Goal: Transaction & Acquisition: Purchase product/service

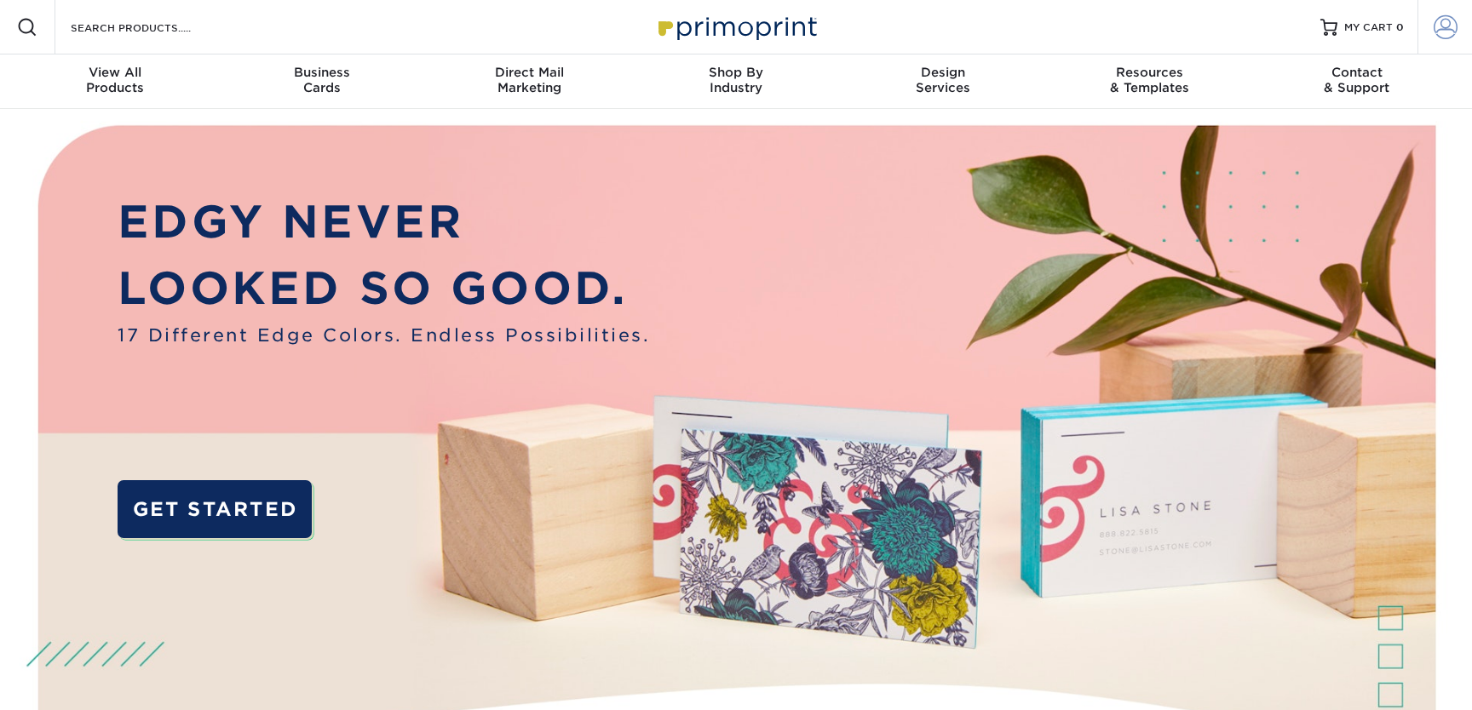
type input "[PERSON_NAME][EMAIL_ADDRESS][DOMAIN_NAME]"
click at [1448, 23] on span at bounding box center [1445, 27] width 24 height 24
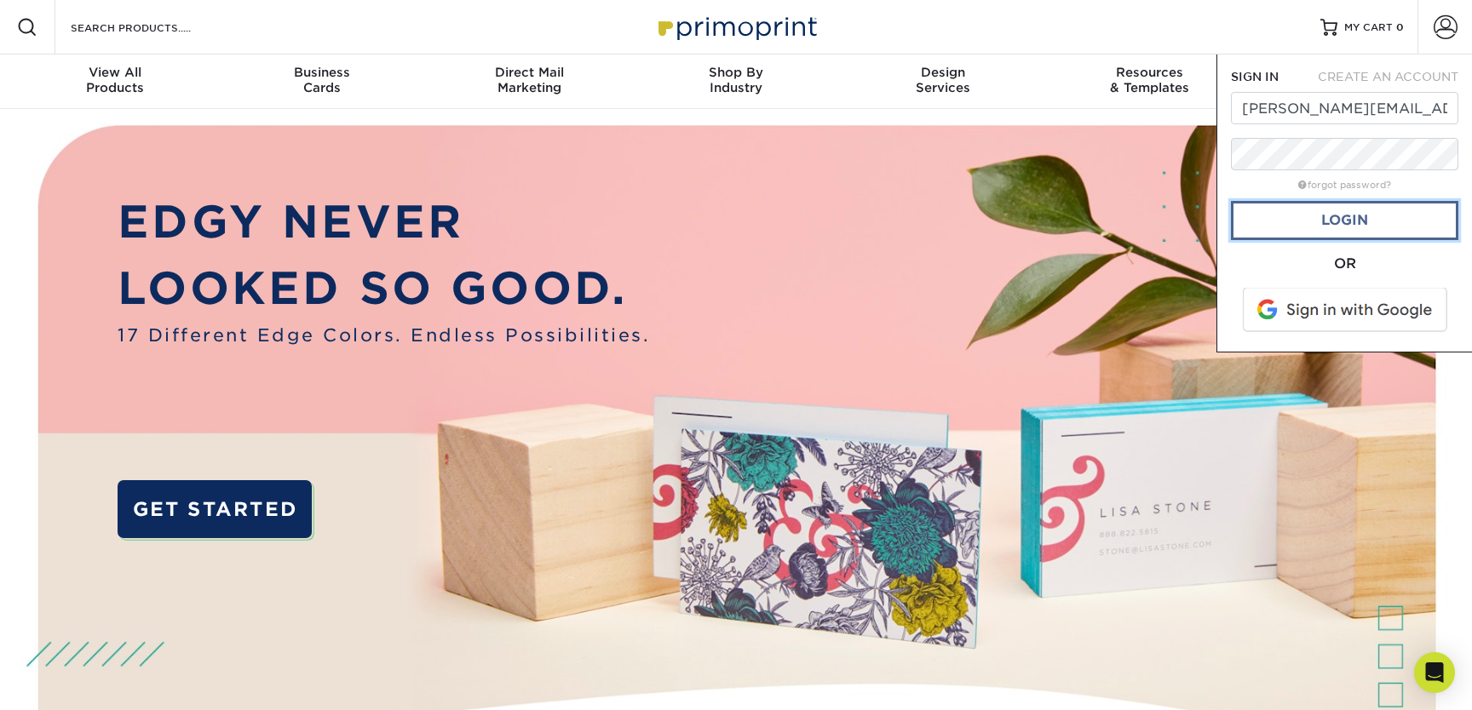
click at [1323, 228] on link "Login" at bounding box center [1344, 220] width 227 height 39
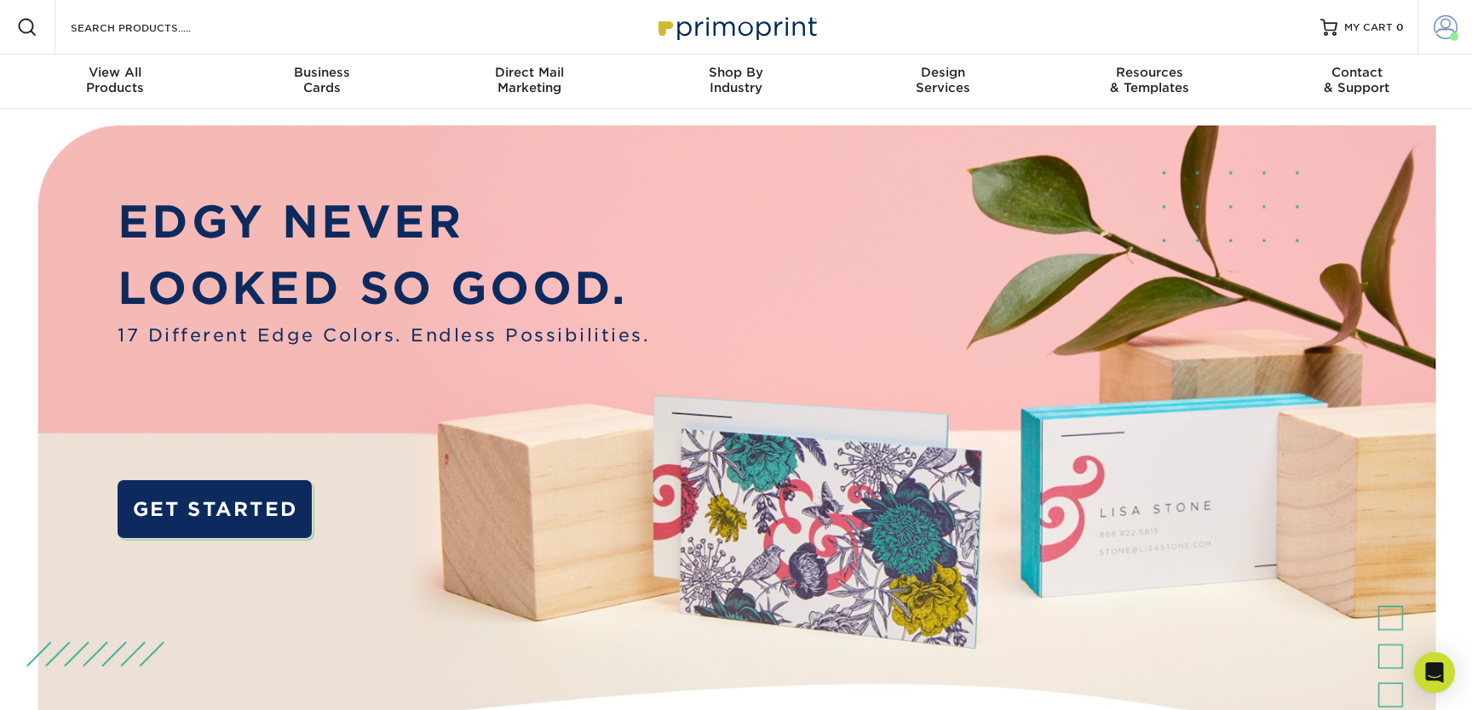
click at [1441, 31] on span at bounding box center [1445, 27] width 24 height 24
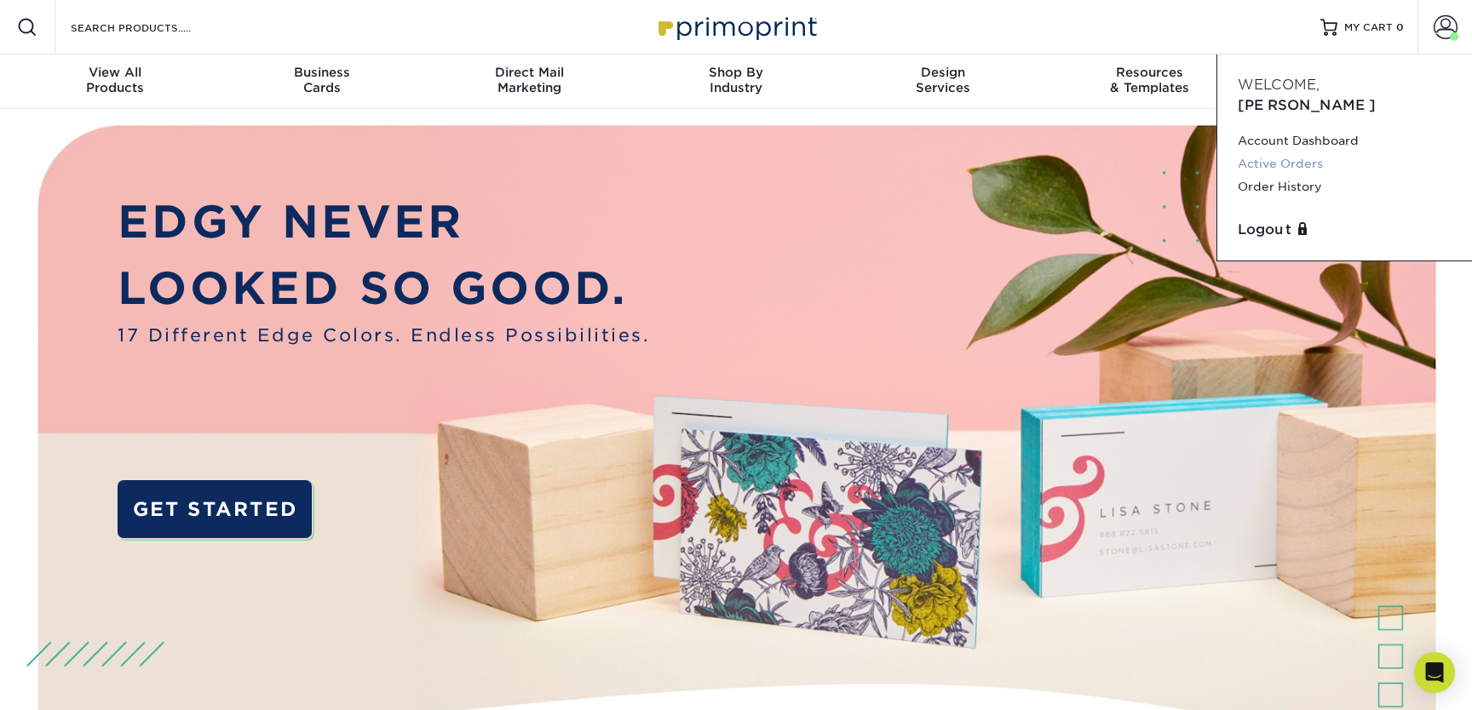
click at [1288, 152] on link "Active Orders" at bounding box center [1344, 163] width 214 height 23
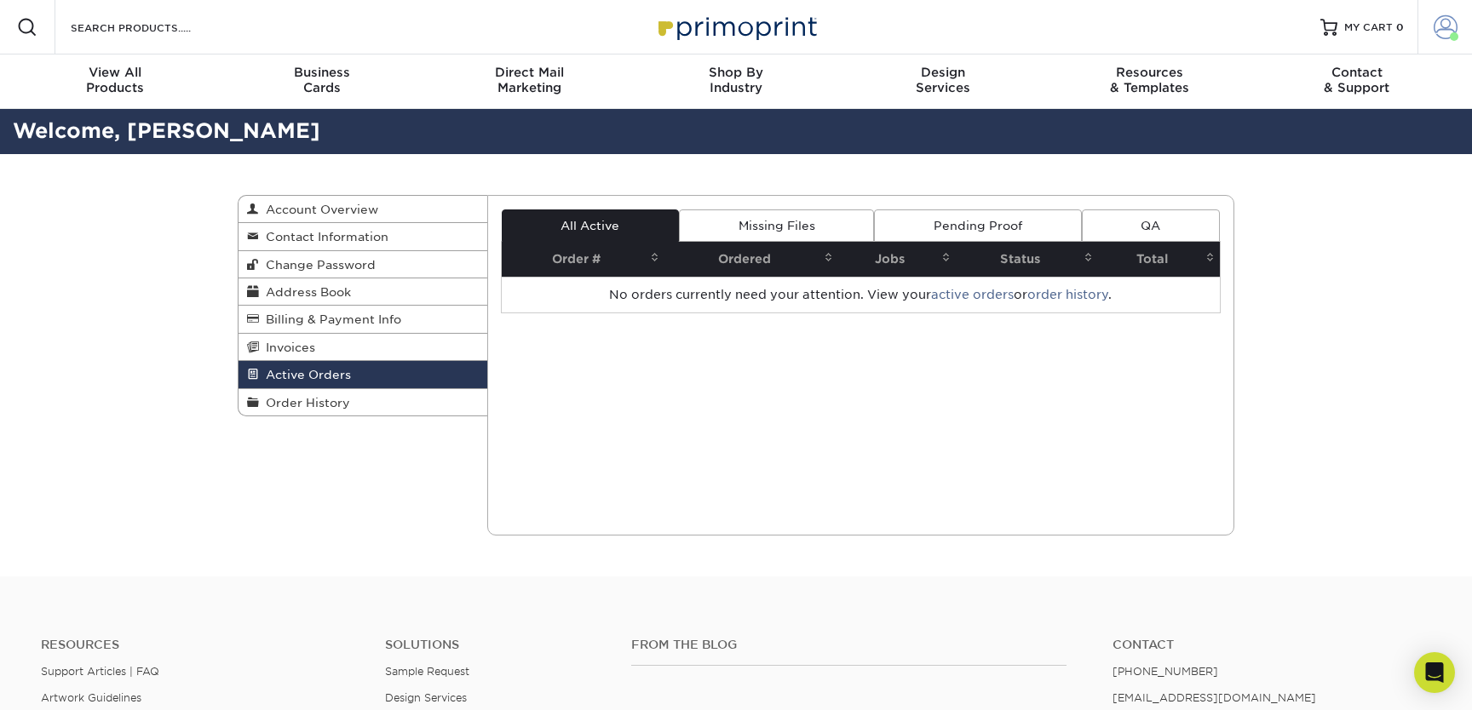
drag, startPoint x: 1449, startPoint y: 39, endPoint x: 1445, endPoint y: 51, distance: 12.7
click at [1449, 38] on link "Account" at bounding box center [1444, 27] width 55 height 55
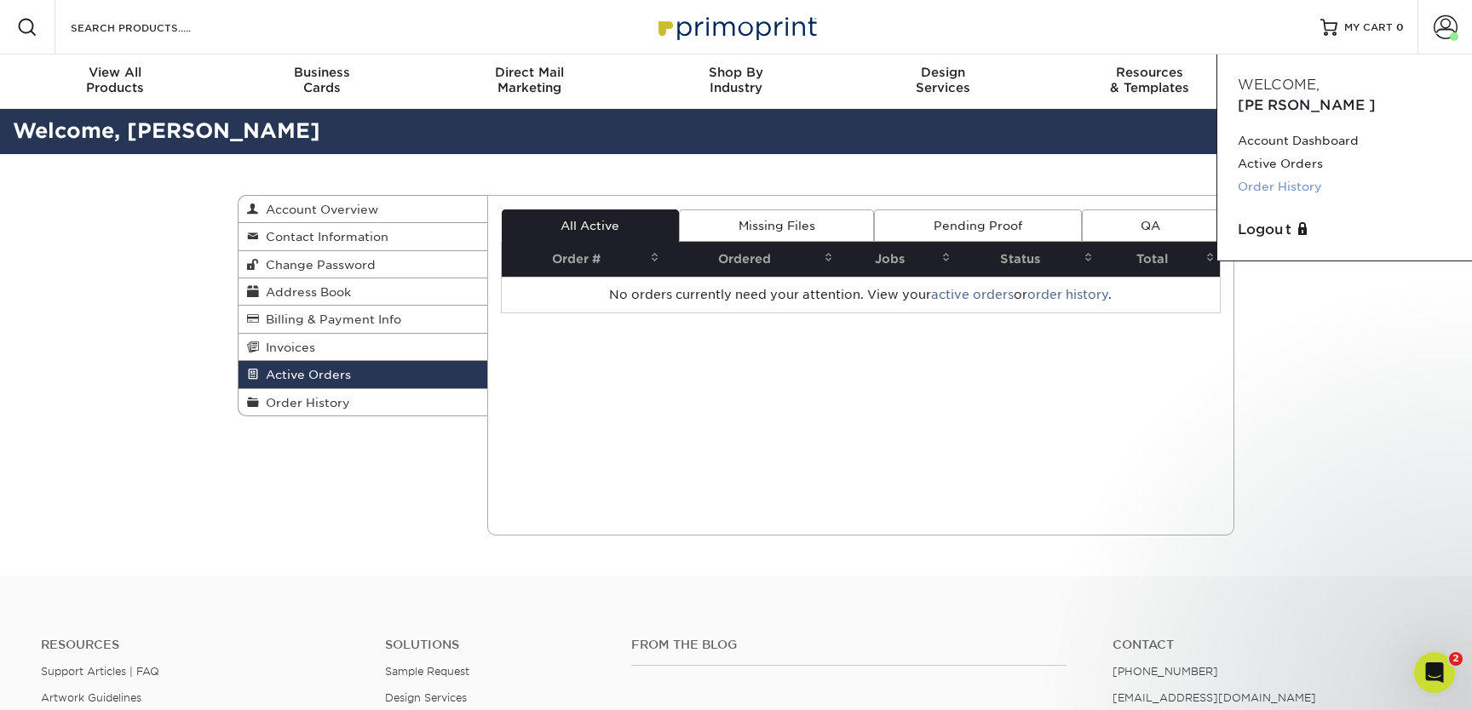
click at [1294, 175] on link "Order History" at bounding box center [1344, 186] width 214 height 23
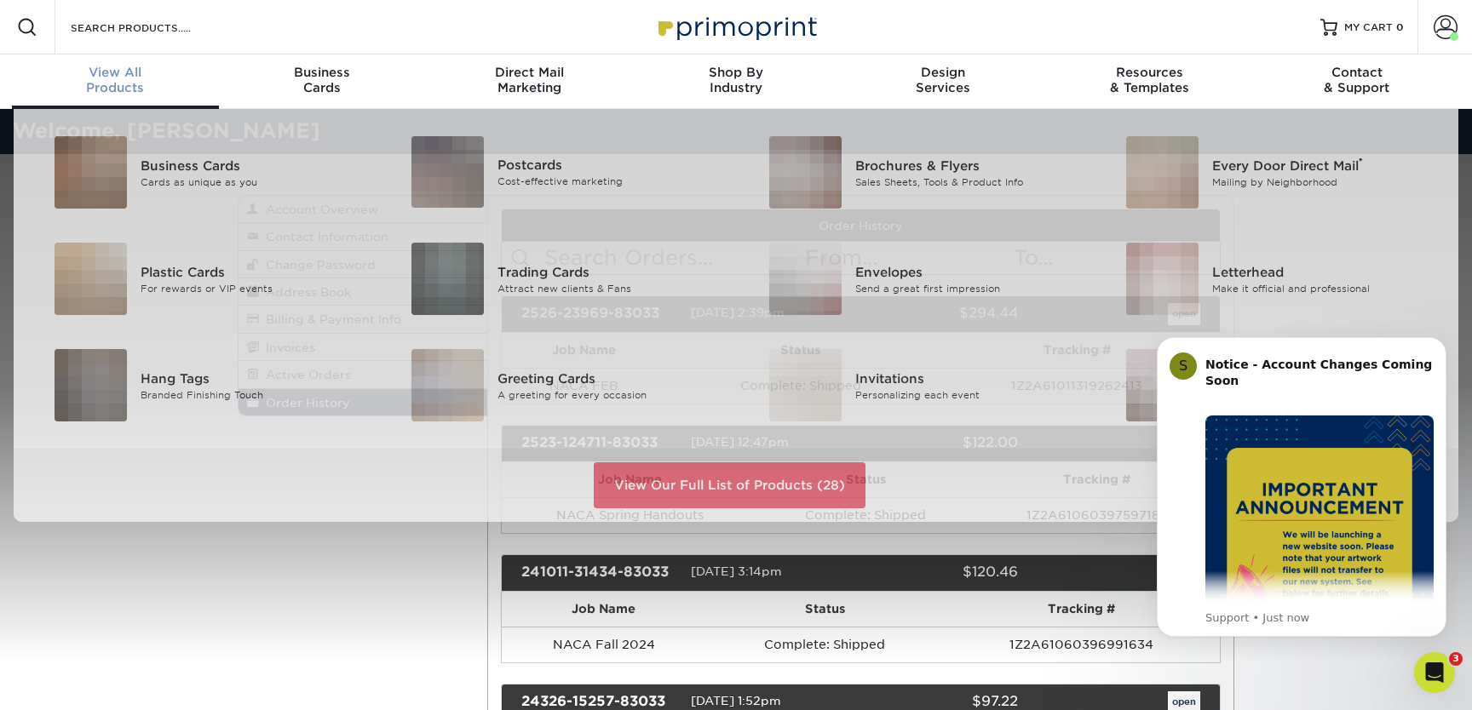
click at [106, 78] on span "View All" at bounding box center [115, 72] width 207 height 15
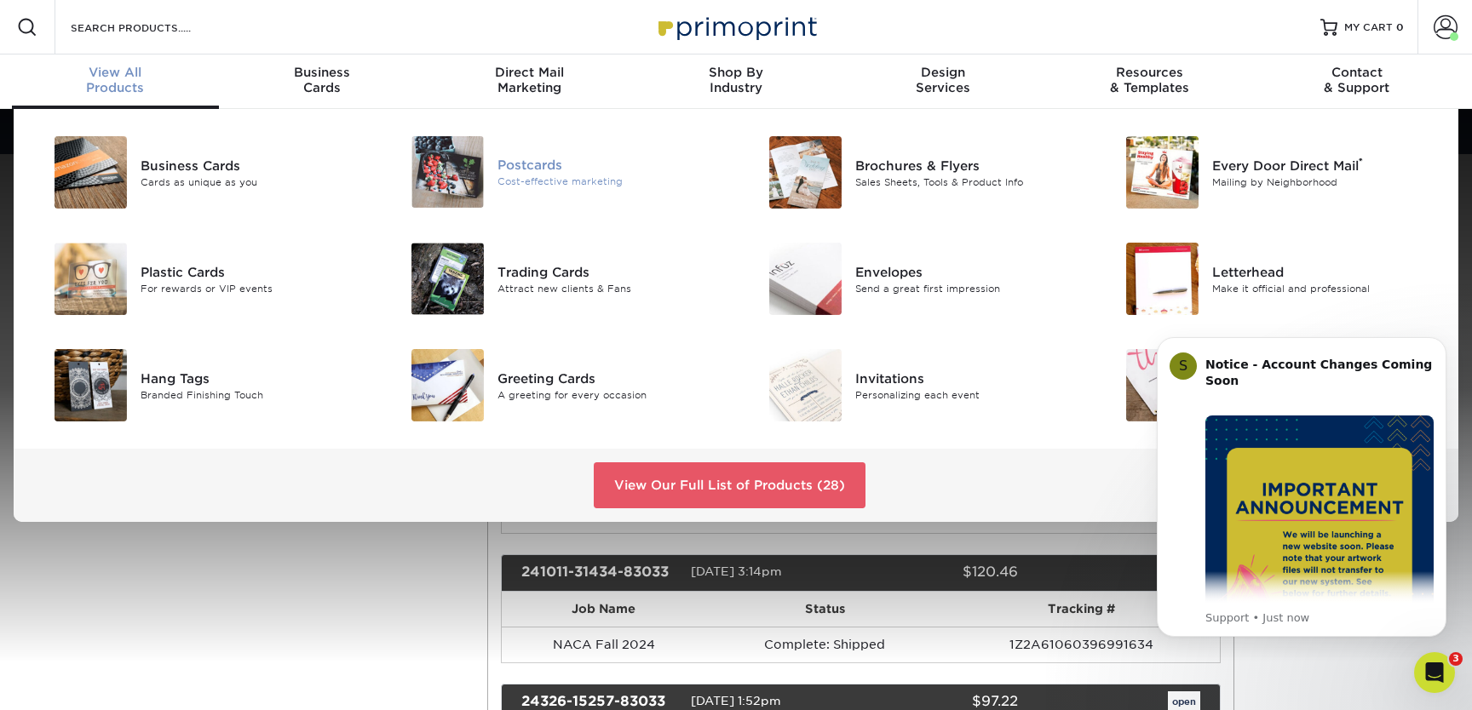
click at [482, 168] on img at bounding box center [447, 172] width 72 height 72
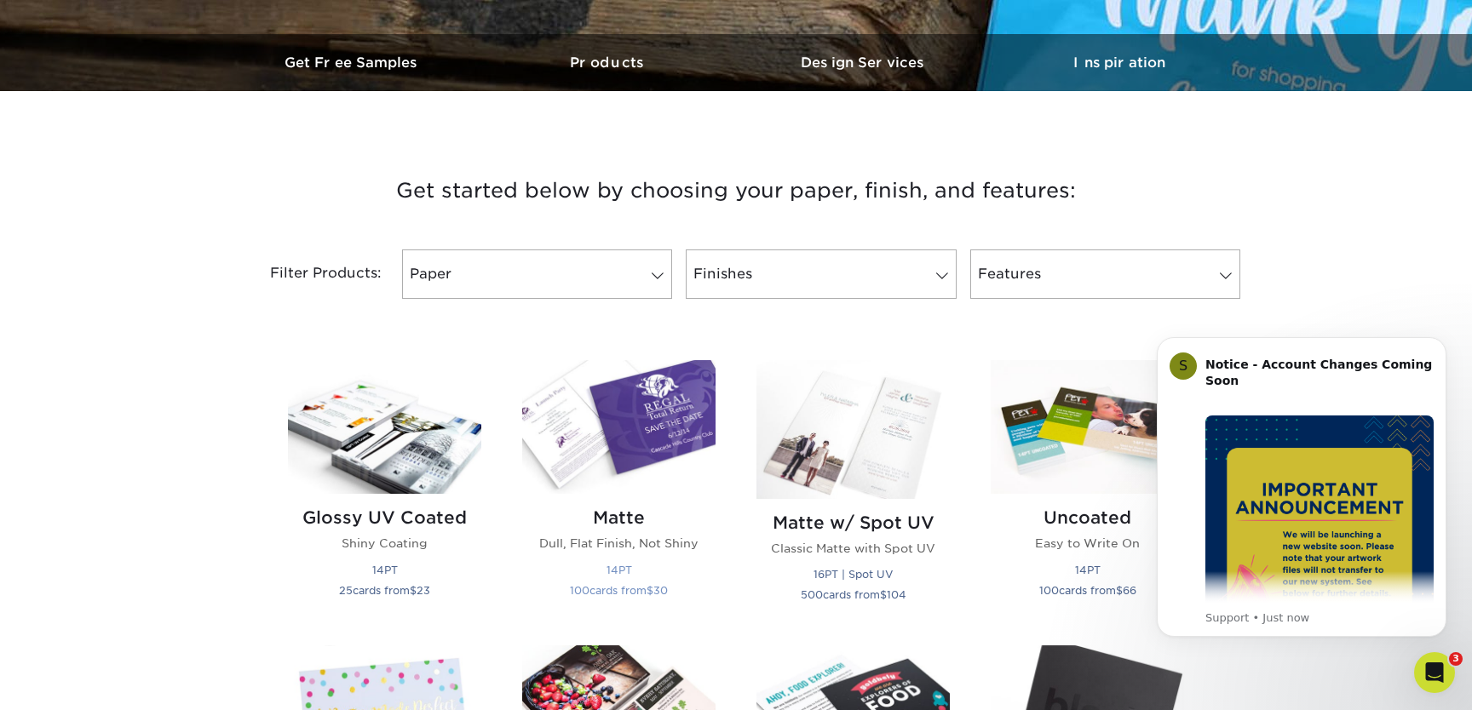
click at [646, 440] on img at bounding box center [618, 427] width 193 height 134
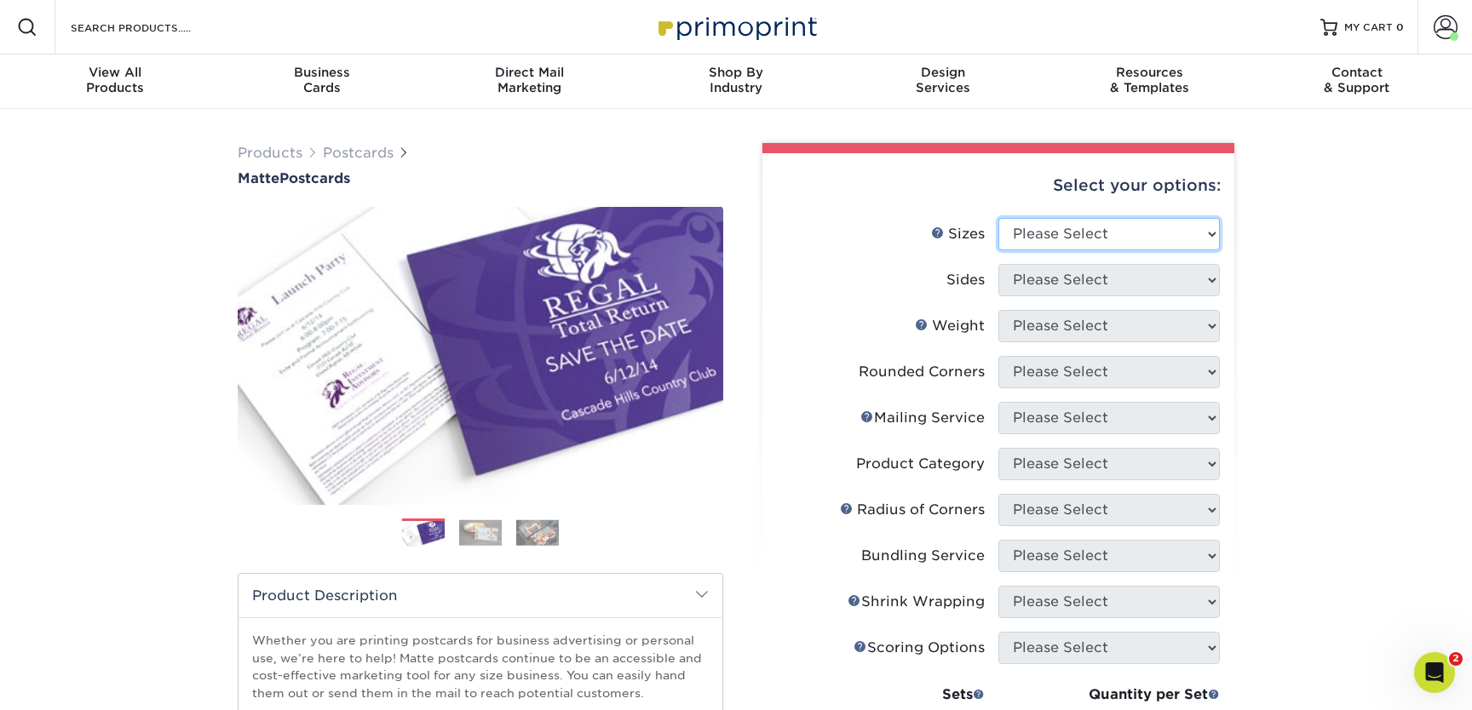
click at [1128, 242] on select "Please Select 1.5" x 7" 2" x 4" 2" x 6" 2" x 7" 2" x 8" 2.12" x 5.5" 2.125" x 5…" at bounding box center [1108, 234] width 221 height 32
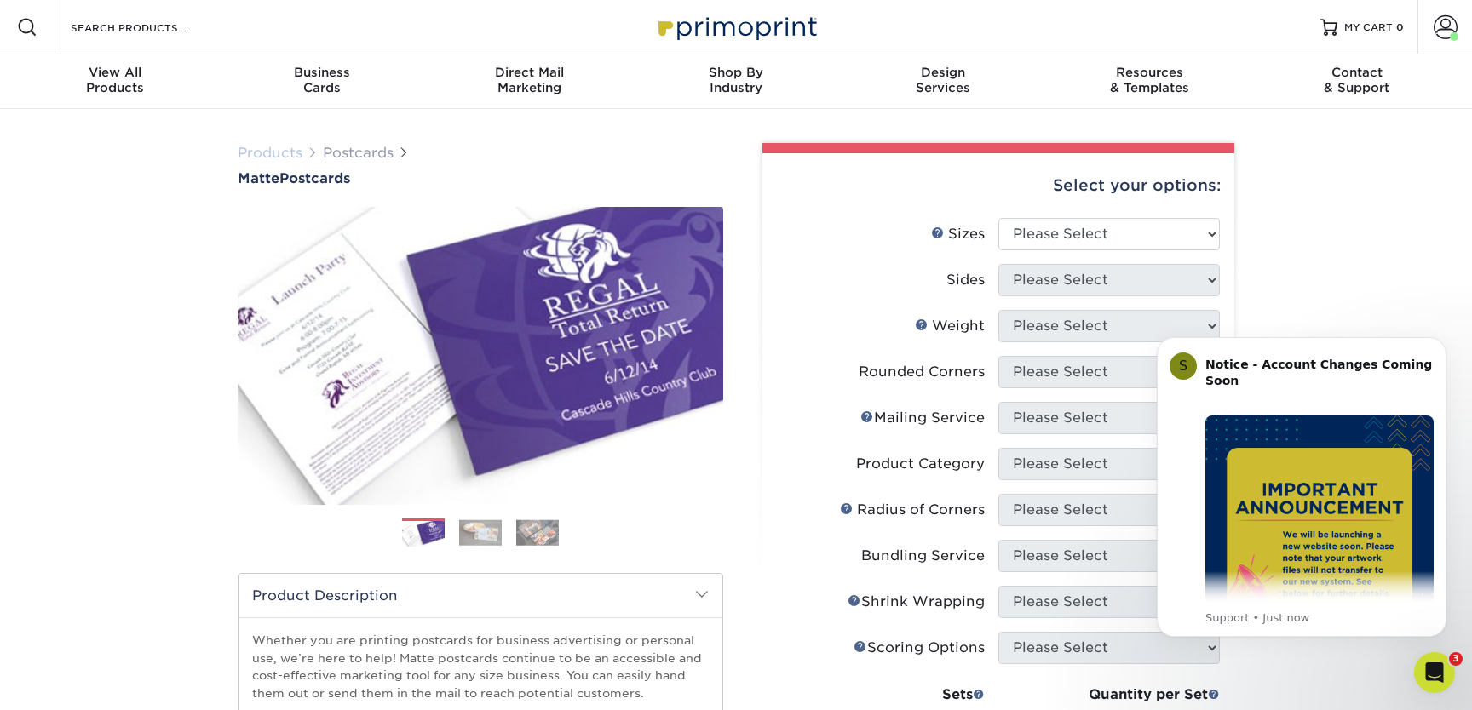
click at [265, 152] on link "Products" at bounding box center [270, 153] width 65 height 16
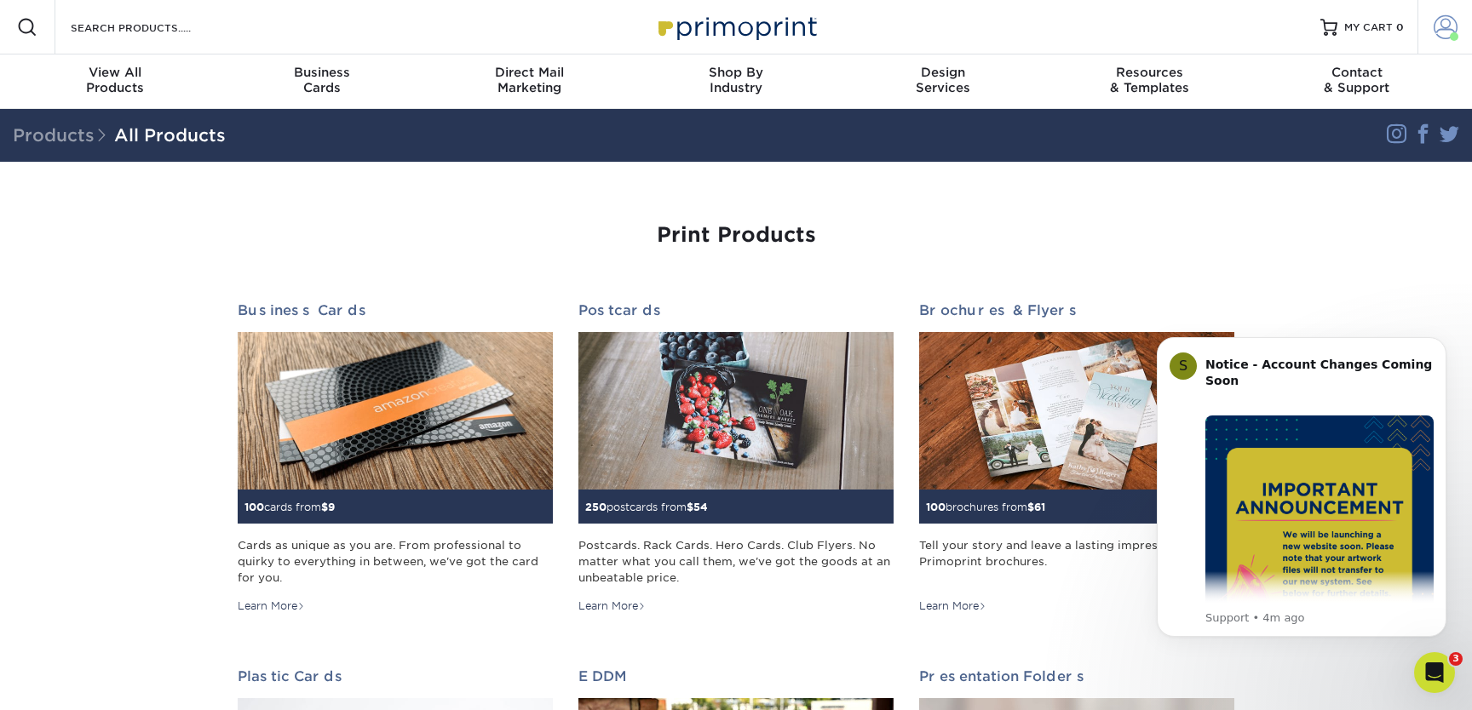
click at [1429, 30] on link "Account" at bounding box center [1444, 27] width 55 height 55
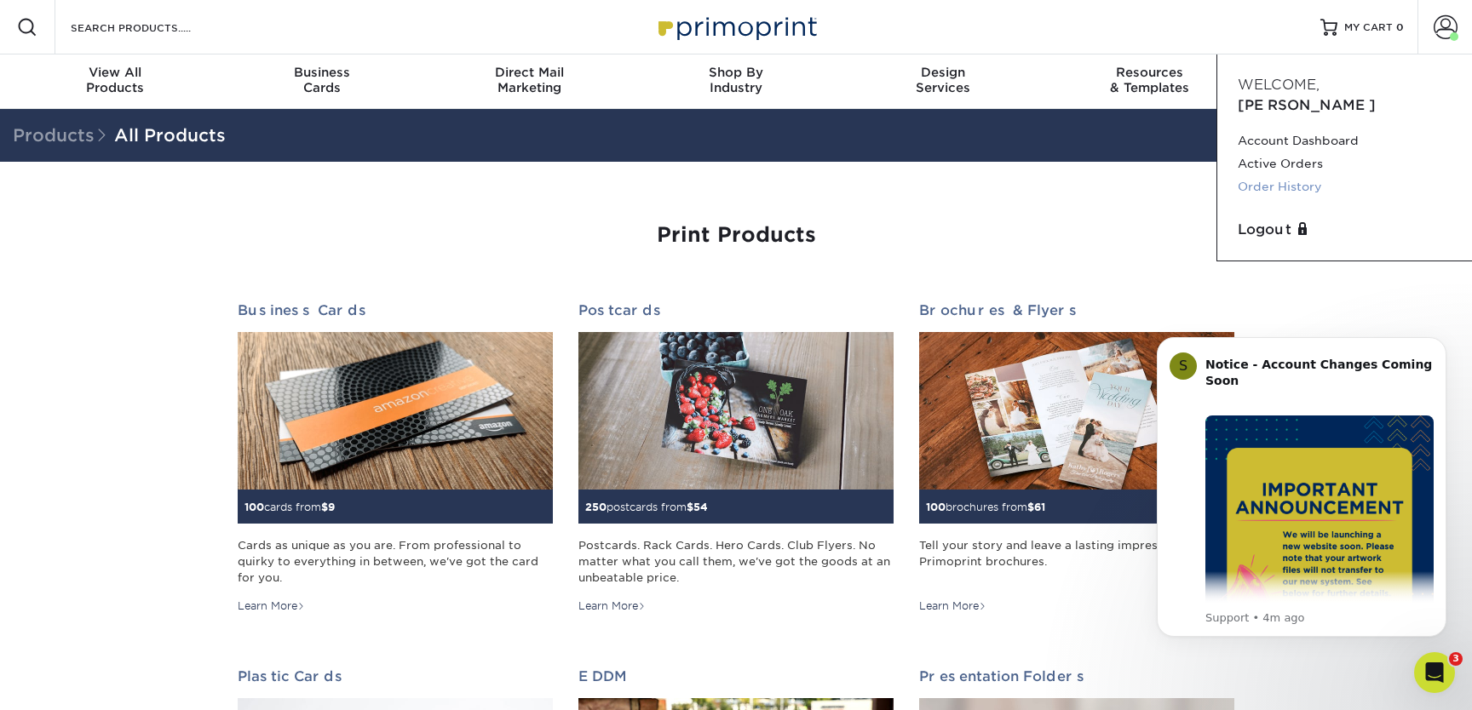
click at [1284, 175] on link "Order History" at bounding box center [1344, 186] width 214 height 23
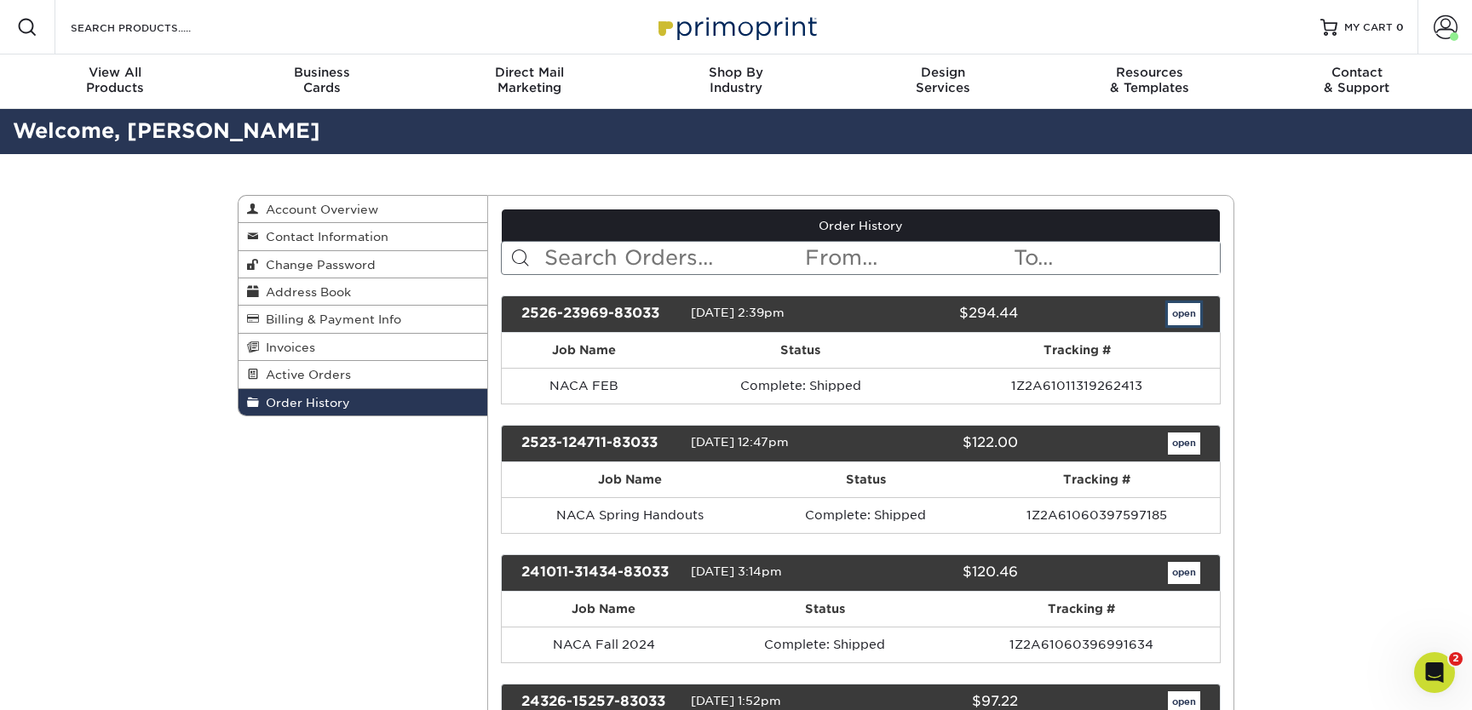
drag, startPoint x: 1193, startPoint y: 317, endPoint x: 1181, endPoint y: 317, distance: 11.9
click at [1193, 317] on link "open" at bounding box center [1184, 314] width 32 height 22
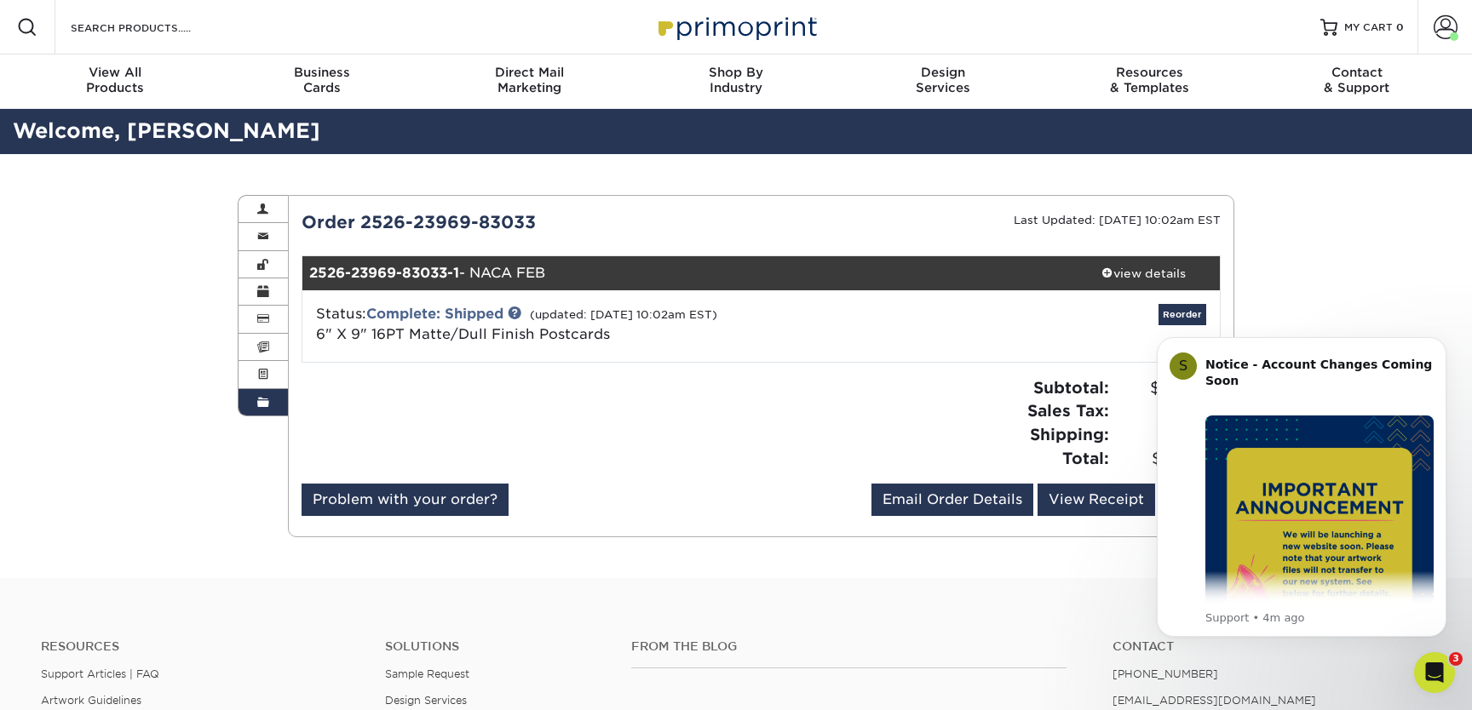
scroll to position [7, 0]
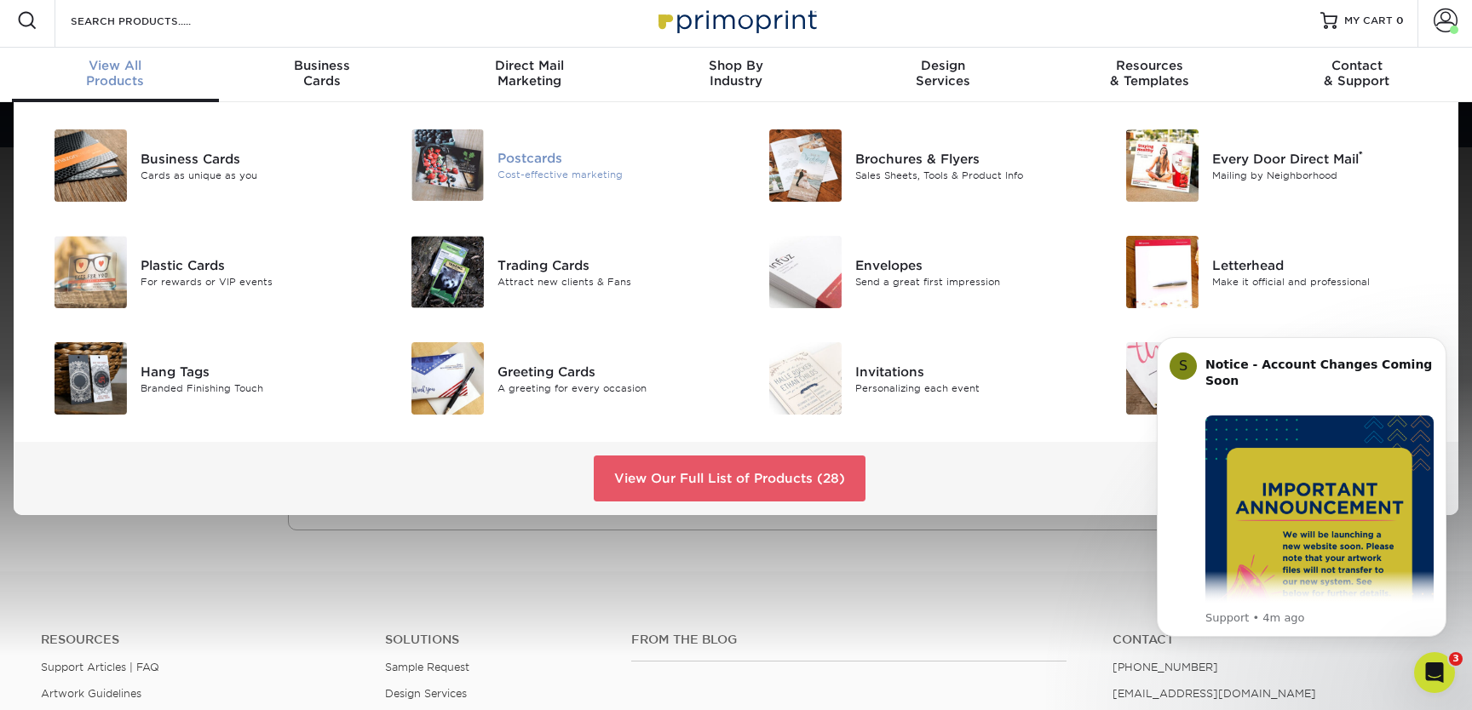
click at [496, 177] on div at bounding box center [438, 165] width 119 height 72
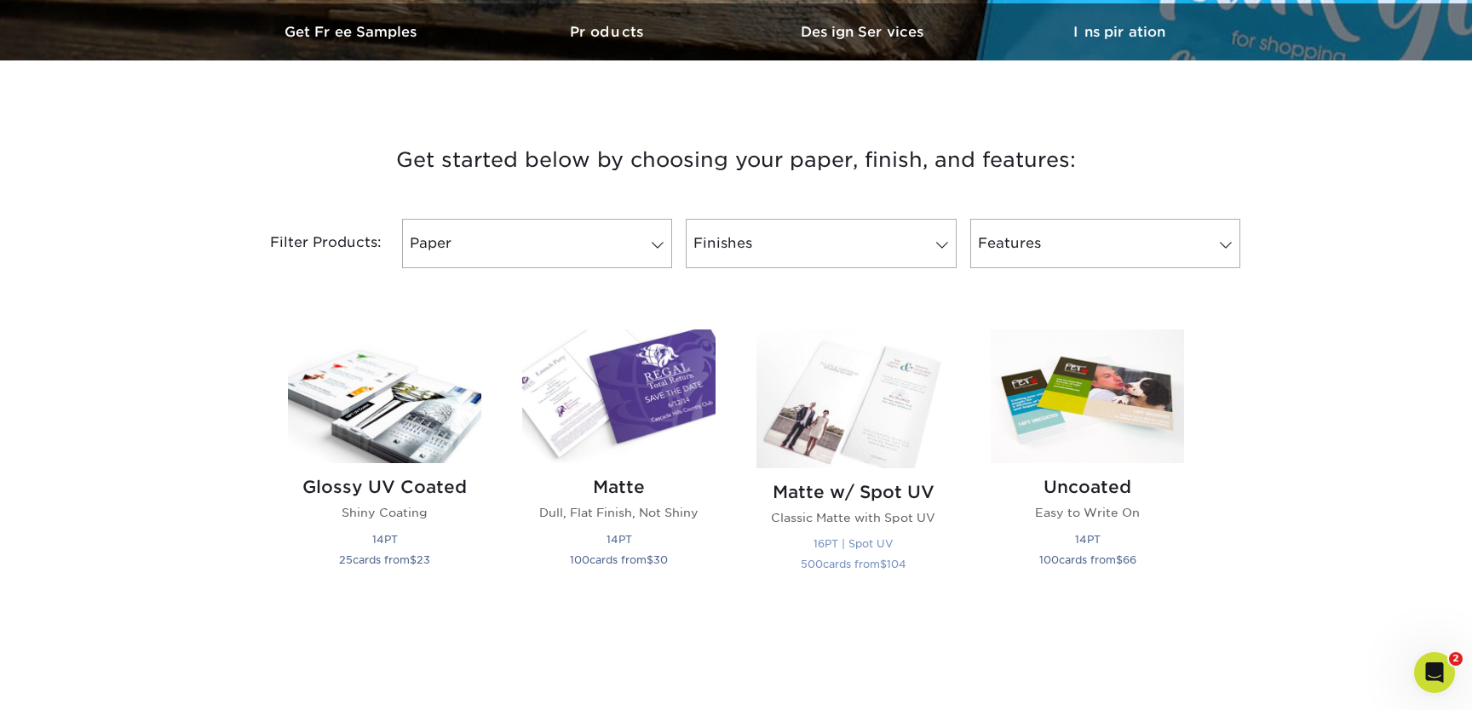
scroll to position [561, 0]
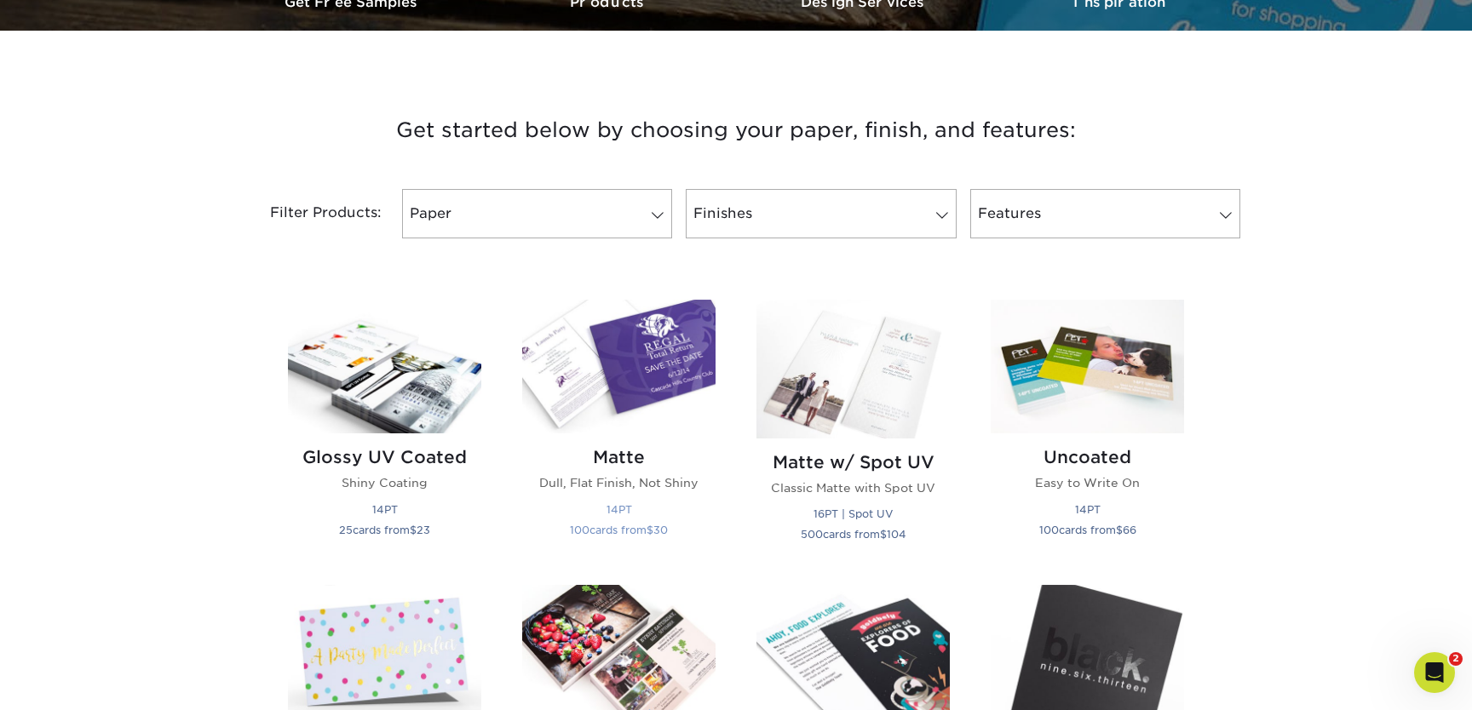
click at [649, 395] on img at bounding box center [618, 367] width 193 height 134
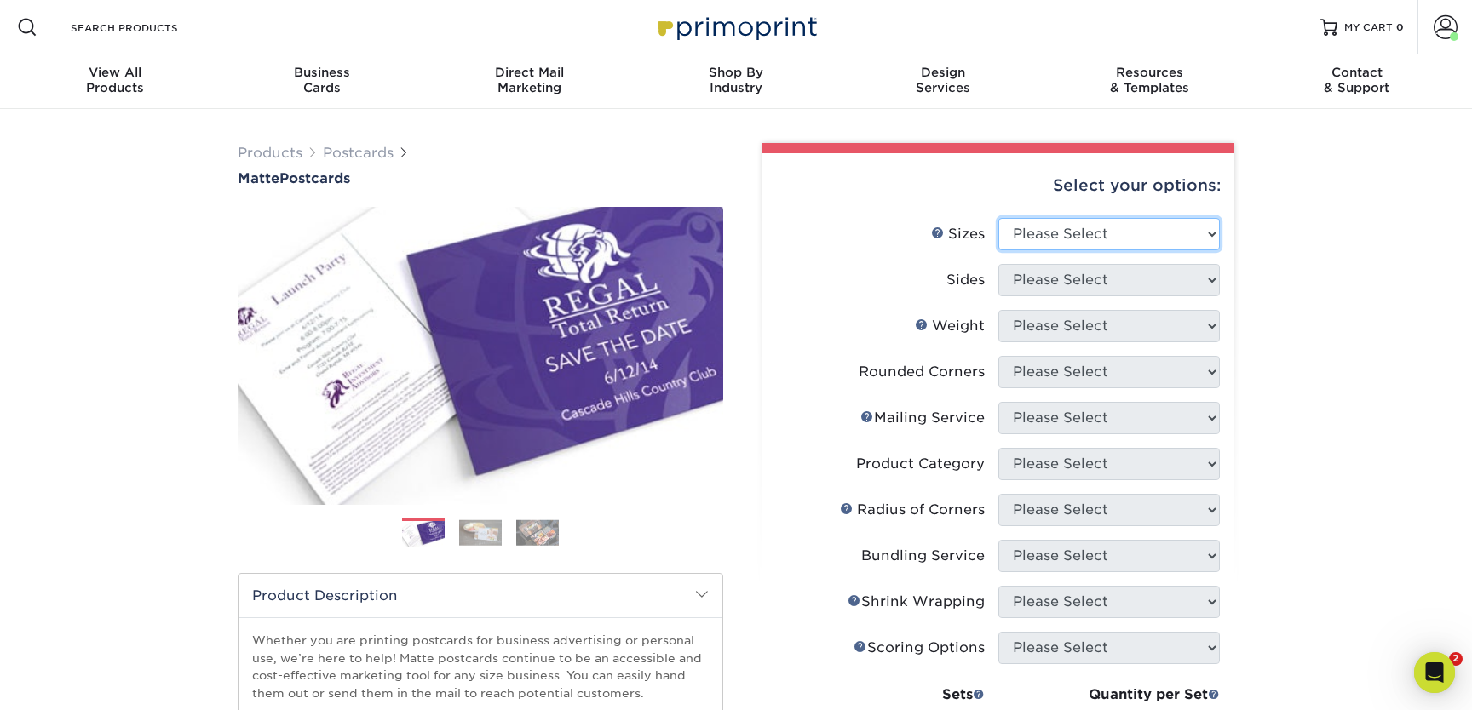
click at [1059, 234] on select "Please Select 1.5" x 7" 2" x 4" 2" x 6" 2" x 7" 2" x 8" 2.12" x 5.5" 2.125" x 5…" at bounding box center [1108, 234] width 221 height 32
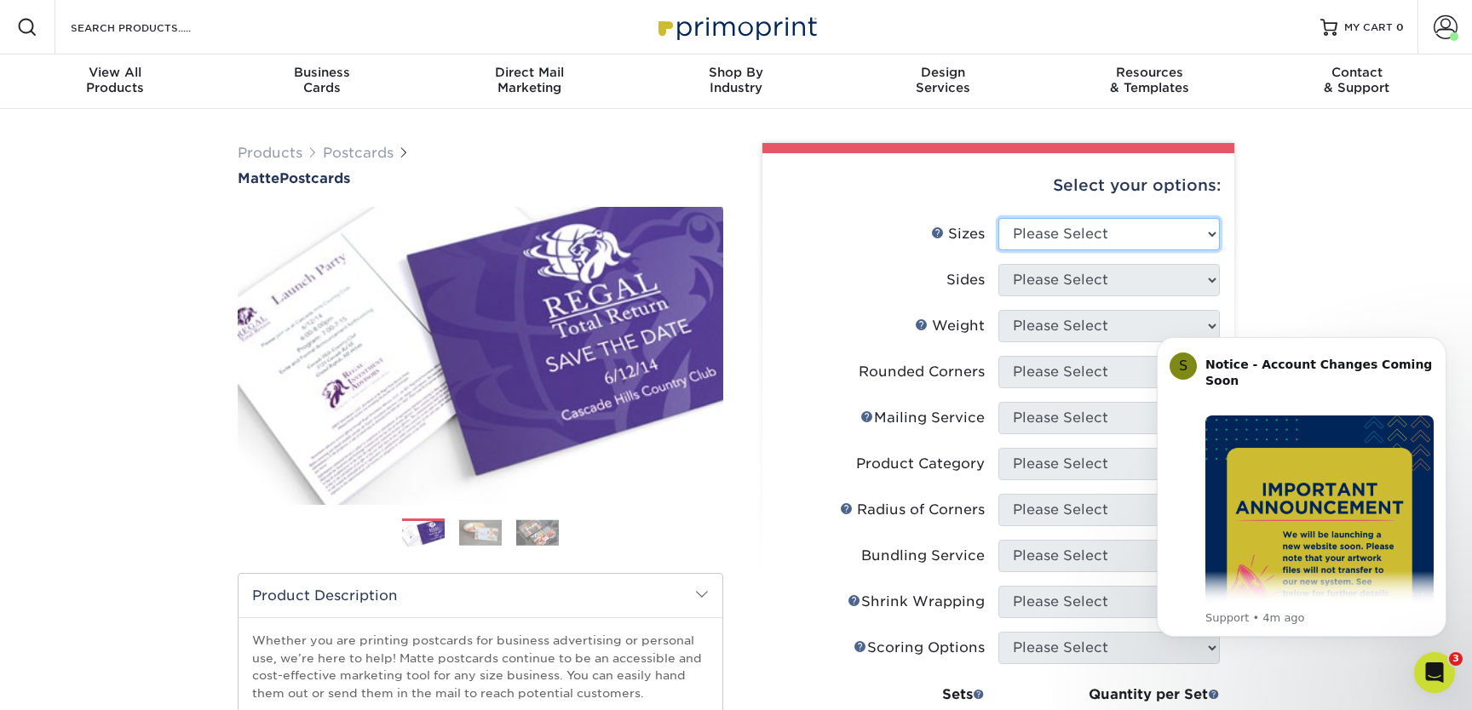
select select "6.00x9.00"
click at [998, 218] on select "Please Select 1.5" x 7" 2" x 4" 2" x 6" 2" x 7" 2" x 8" 2.12" x 5.5" 2.125" x 5…" at bounding box center [1108, 234] width 221 height 32
click at [1030, 290] on select "Please Select Print Both Sides Print Front Only" at bounding box center [1108, 280] width 221 height 32
select select "13abbda7-1d64-4f25-8bb2-c179b224825d"
click at [998, 264] on select "Please Select Print Both Sides Print Front Only" at bounding box center [1108, 280] width 221 height 32
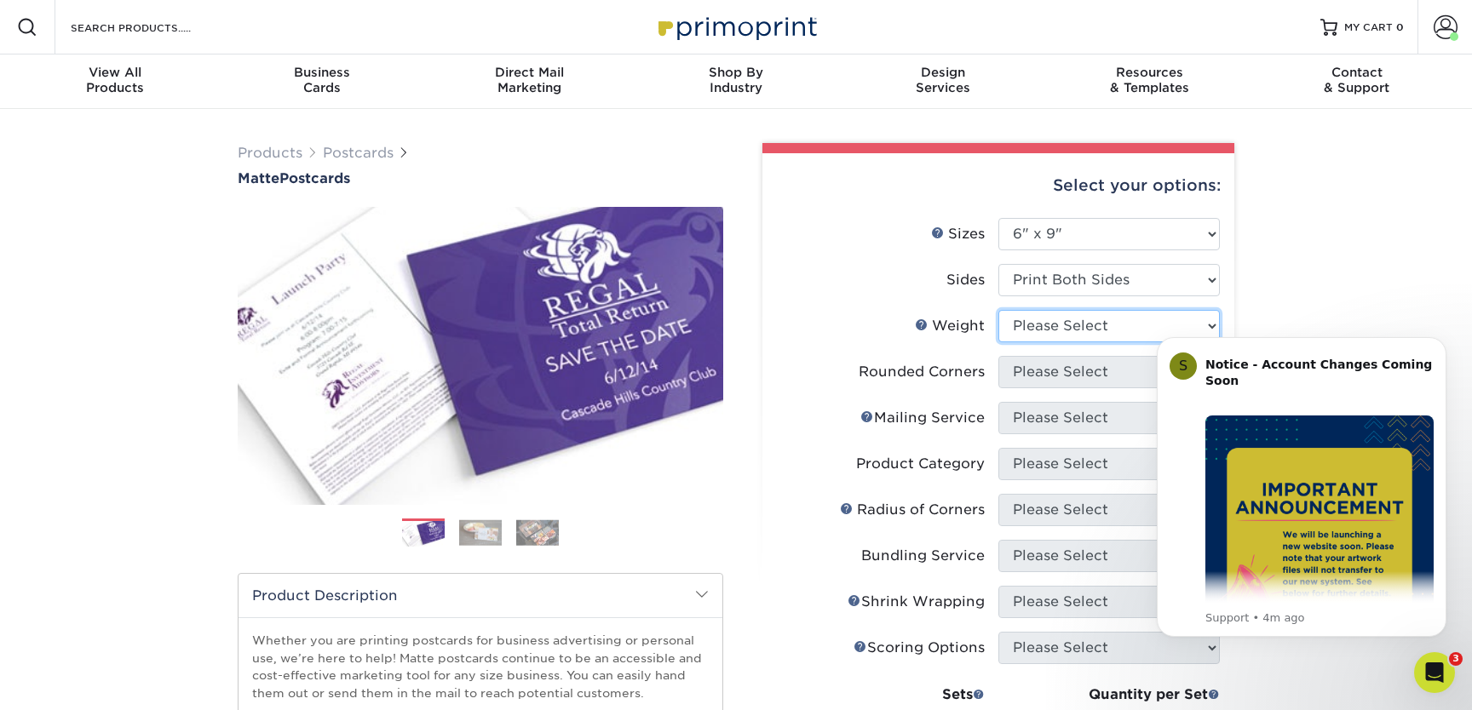
click at [1039, 333] on select "Please Select 16PT 14PT" at bounding box center [1108, 326] width 221 height 32
select select "16PT"
click at [998, 310] on select "Please Select 16PT 14PT" at bounding box center [1108, 326] width 221 height 32
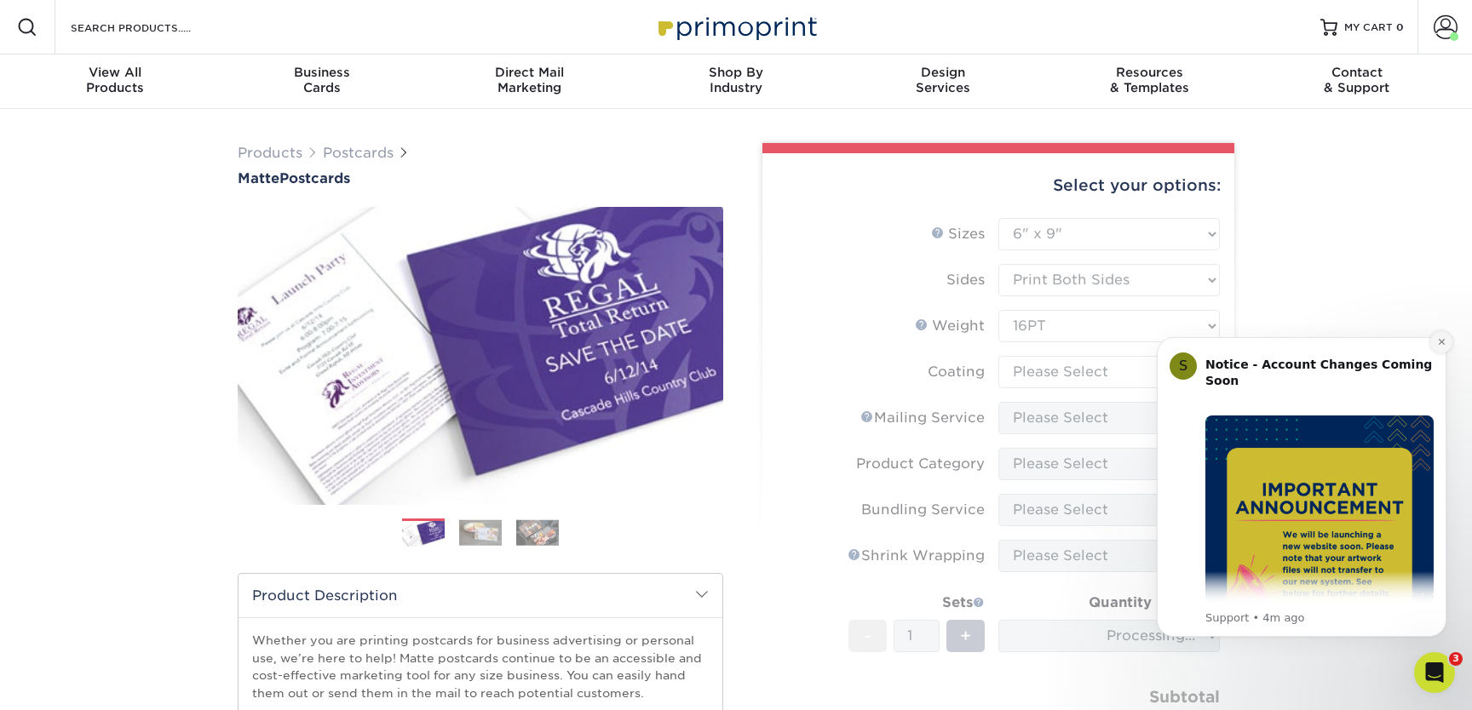
click at [1439, 348] on button "Dismiss notification" at bounding box center [1441, 342] width 22 height 22
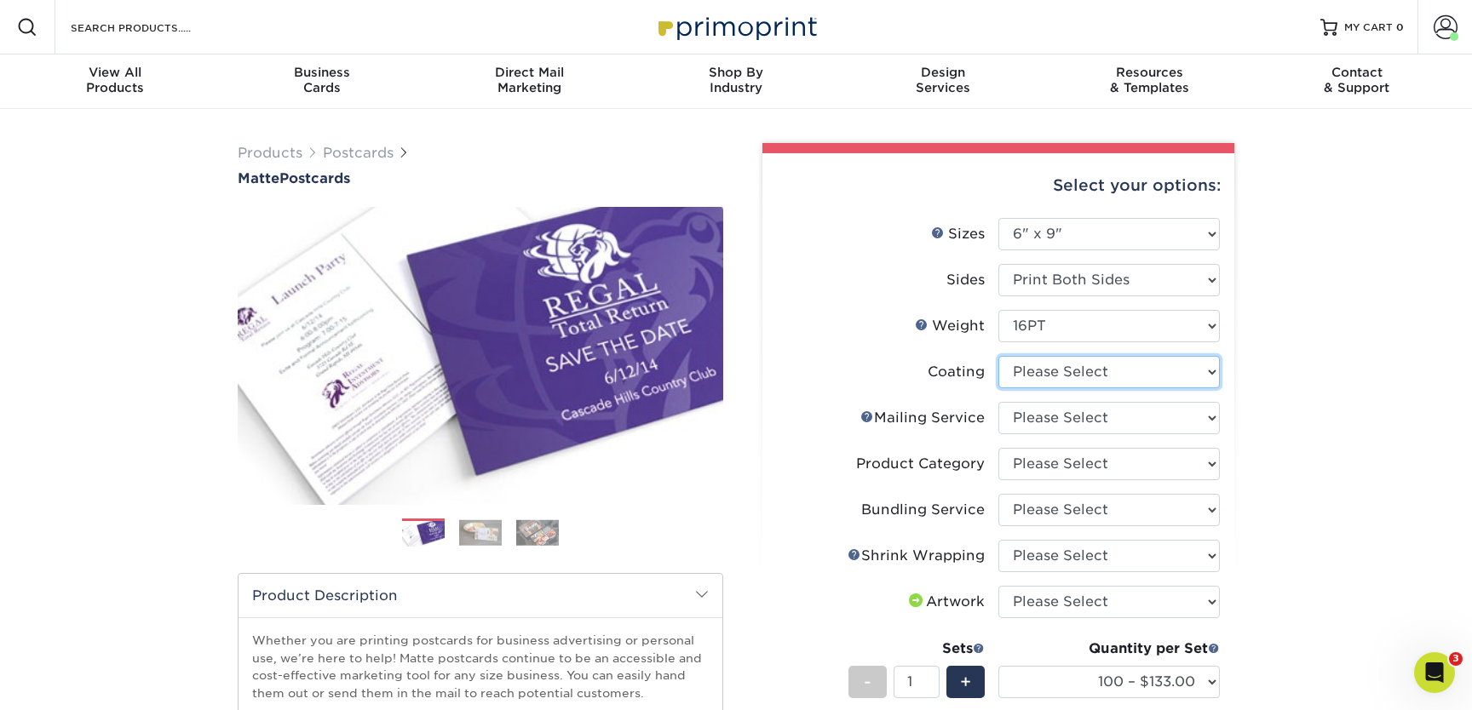
click at [1049, 376] on select at bounding box center [1108, 372] width 221 height 32
select select "121bb7b5-3b4d-429f-bd8d-bbf80e953313"
click at [998, 356] on select at bounding box center [1108, 372] width 221 height 32
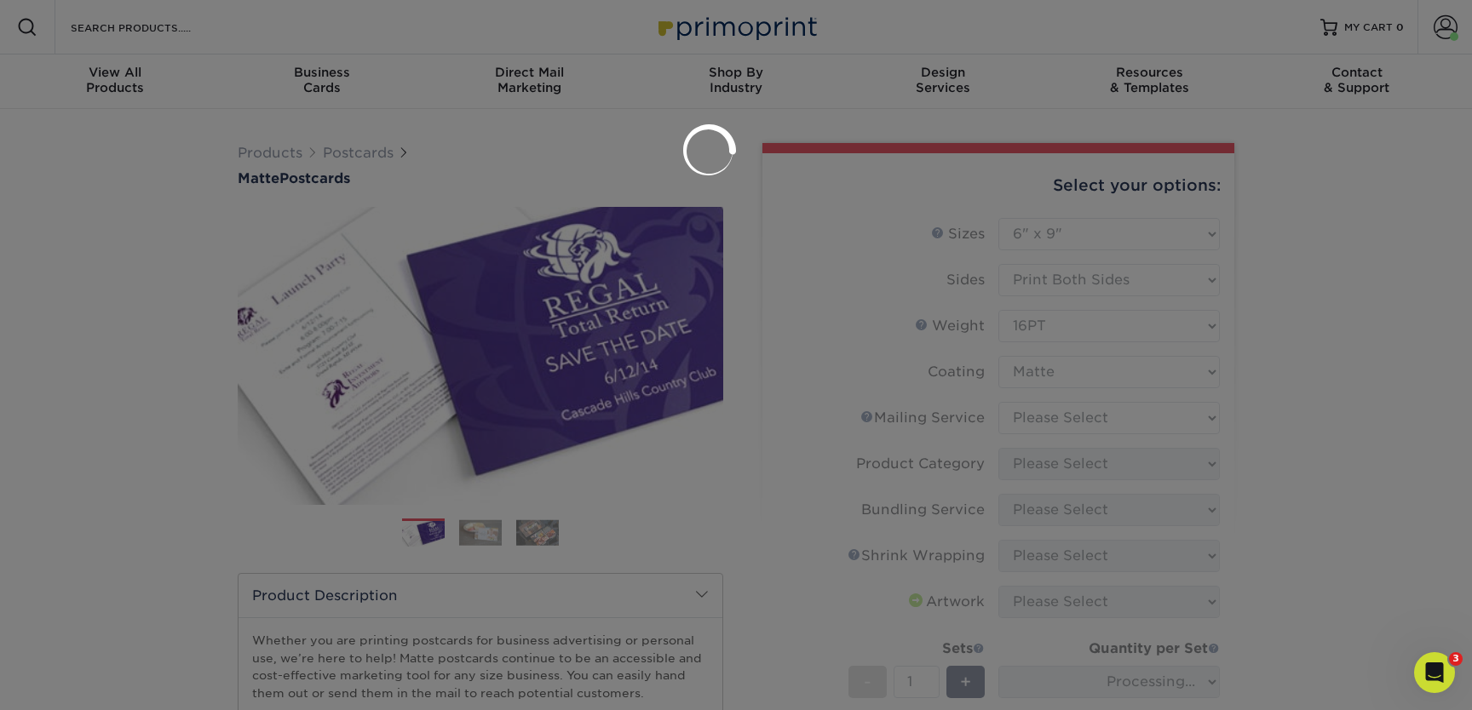
click at [1019, 419] on div at bounding box center [736, 355] width 1472 height 710
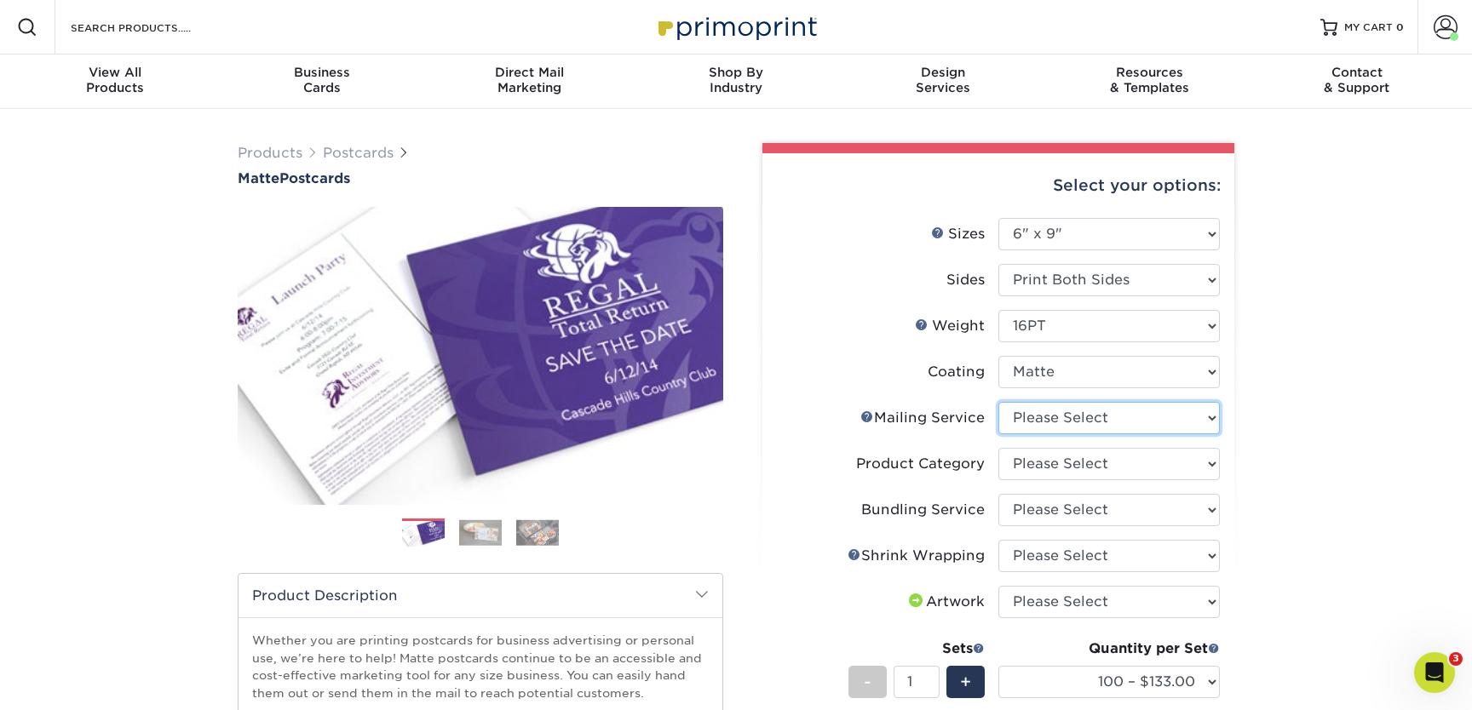
click at [1013, 416] on select "Please Select No Direct Mailing Service No, I will mail/stamp/imprint Direct Ma…" at bounding box center [1108, 418] width 221 height 32
select select "3e5e9bdd-d78a-4c28-a41d-fe1407925ca6"
click at [998, 402] on select "Please Select No Direct Mailing Service No, I will mail/stamp/imprint Direct Ma…" at bounding box center [1108, 418] width 221 height 32
click at [1055, 462] on select "Please Select Postcards" at bounding box center [1108, 464] width 221 height 32
select select "9b7272e0-d6c8-4c3c-8e97-d3a1bcdab858"
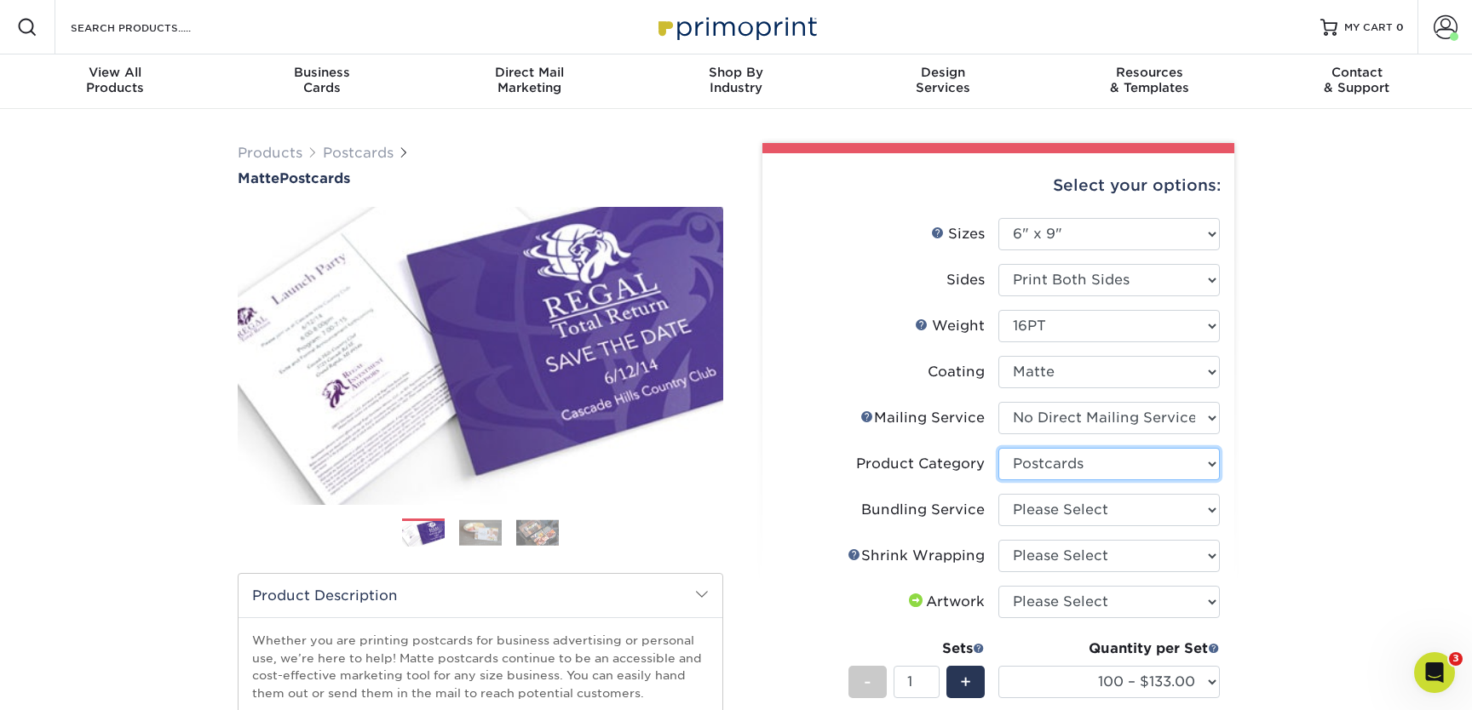
click at [998, 448] on select "Please Select Postcards" at bounding box center [1108, 464] width 221 height 32
click at [1021, 500] on select "Please Select No Bundling Services Yes, Bundles of 50 (+2 Days) Yes, Bundles of…" at bounding box center [1108, 510] width 221 height 32
select select "58689abb-25c0-461c-a4c3-a80b627d6649"
click at [998, 494] on select "Please Select No Bundling Services Yes, Bundles of 50 (+2 Days) Yes, Bundles of…" at bounding box center [1108, 510] width 221 height 32
click at [1031, 558] on select "Please Select No Shrink Wrapping Shrink Wrap 100 Per Package Shrink Wrap 50 Per…" at bounding box center [1108, 556] width 221 height 32
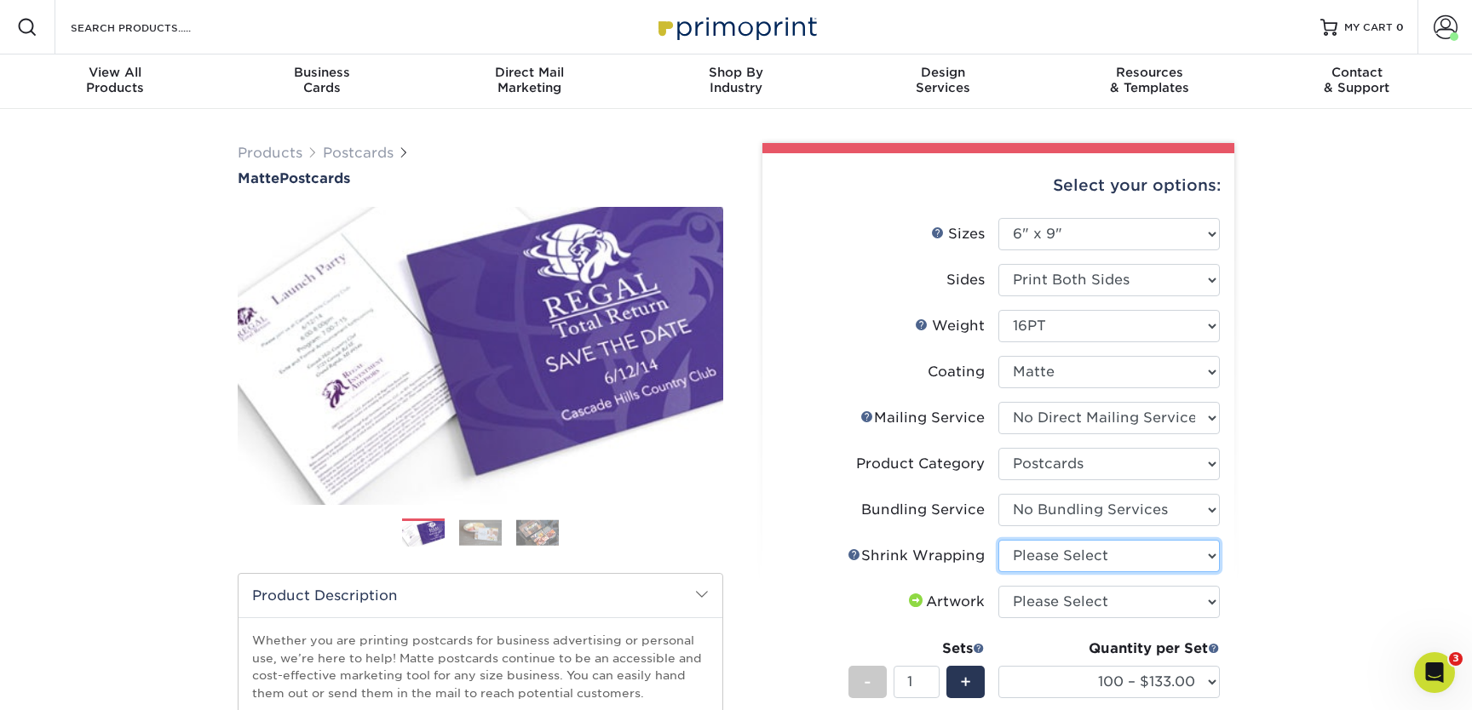
select select "c8749376-e7da-41d0-b3dc-647faf84d907"
click at [998, 540] on select "Please Select No Shrink Wrapping Shrink Wrap 100 Per Package Shrink Wrap 50 Per…" at bounding box center [1108, 556] width 221 height 32
click at [1037, 601] on select "Please Select I will upload files I need a design - $150" at bounding box center [1108, 602] width 221 height 32
select select "upload"
click at [998, 586] on select "Please Select I will upload files I need a design - $150" at bounding box center [1108, 602] width 221 height 32
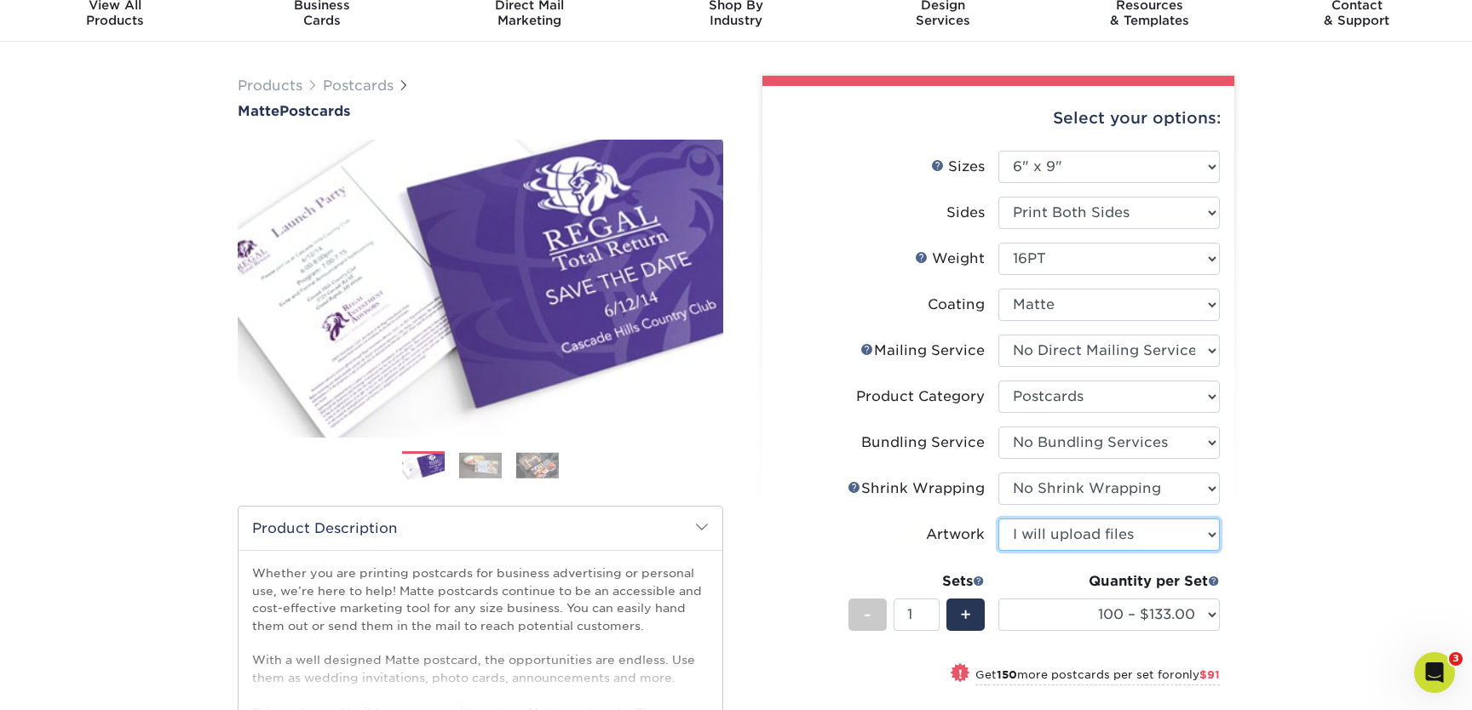
scroll to position [83, 0]
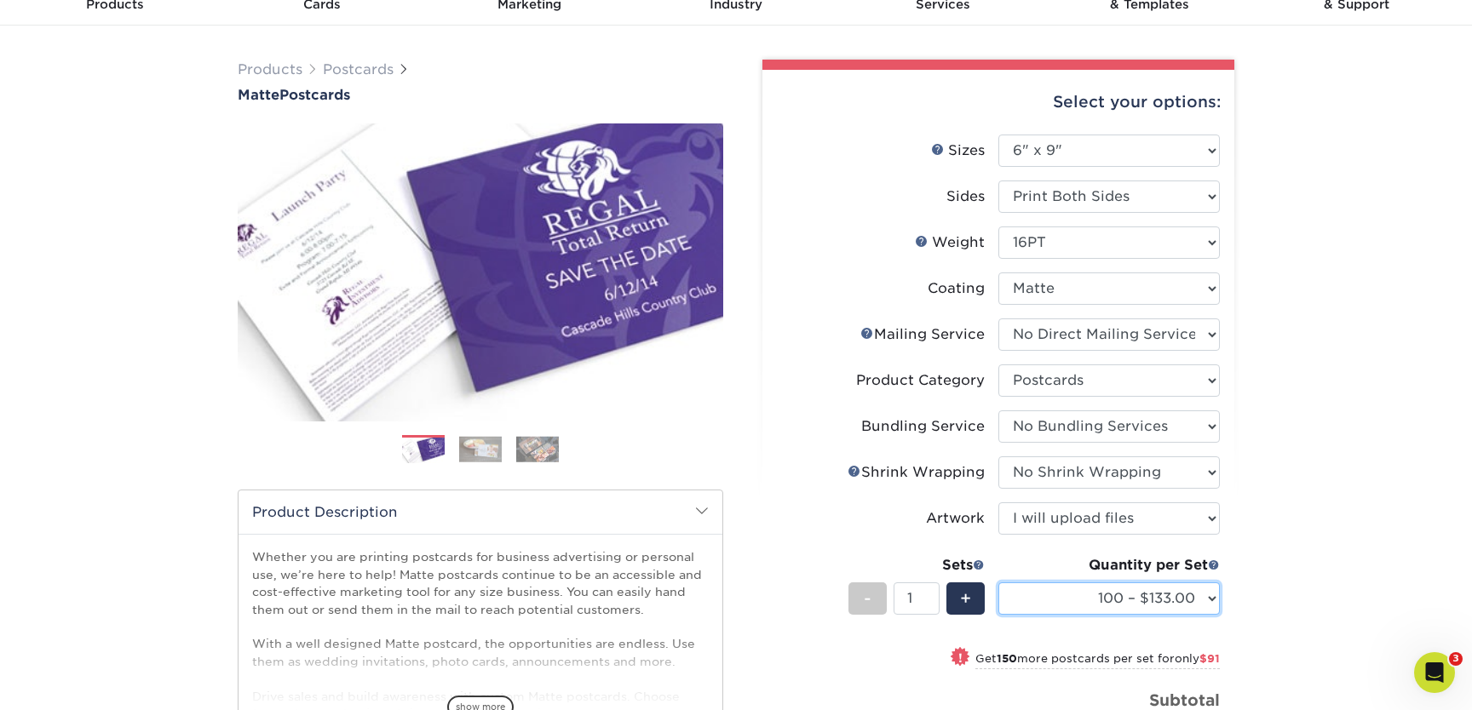
click at [1162, 608] on select "100 – $133.00 250 – $224.00 500 – $270.00 1000 – $318.00 2500 – $515.00 5000 – …" at bounding box center [1108, 598] width 221 height 32
select select "500 – $270.00"
click at [998, 582] on select "100 – $133.00 250 – $224.00 500 – $270.00 1000 – $318.00 2500 – $515.00 5000 – …" at bounding box center [1108, 598] width 221 height 32
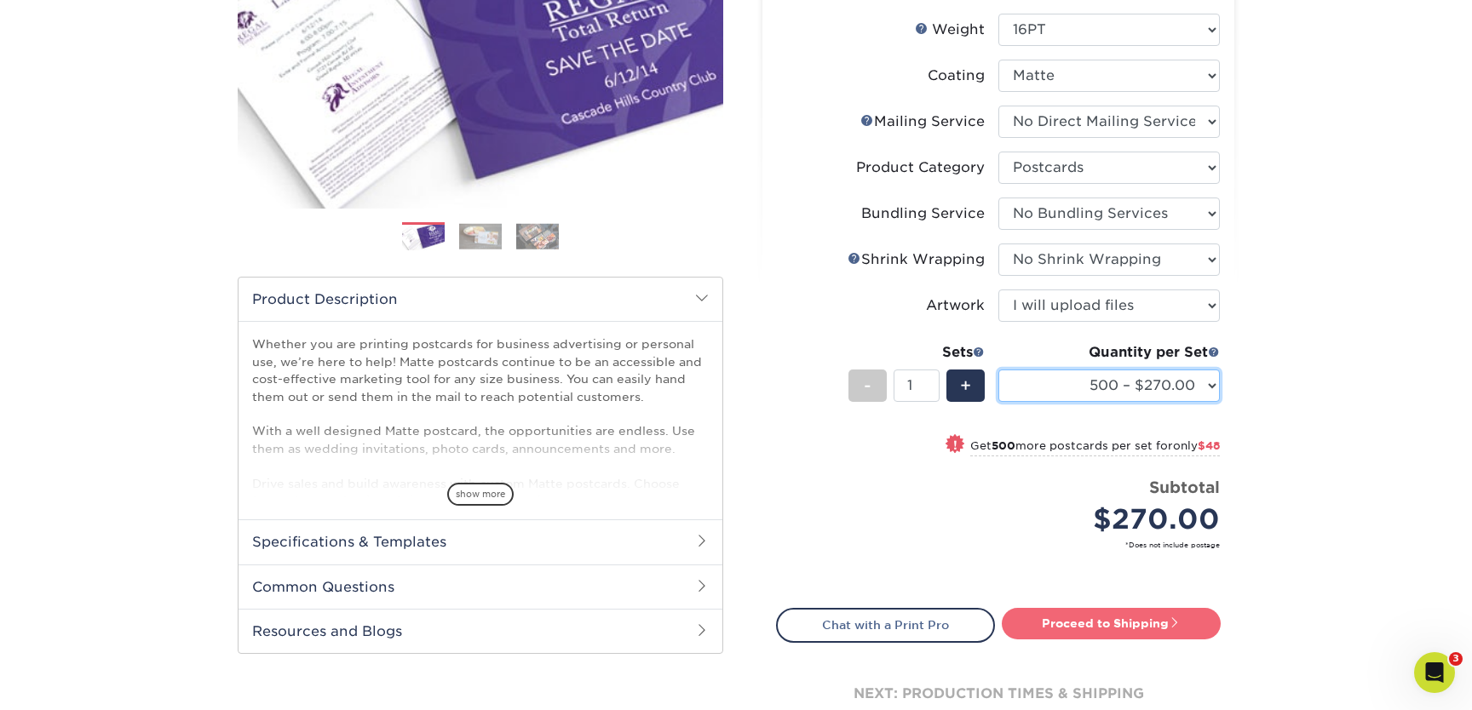
scroll to position [301, 0]
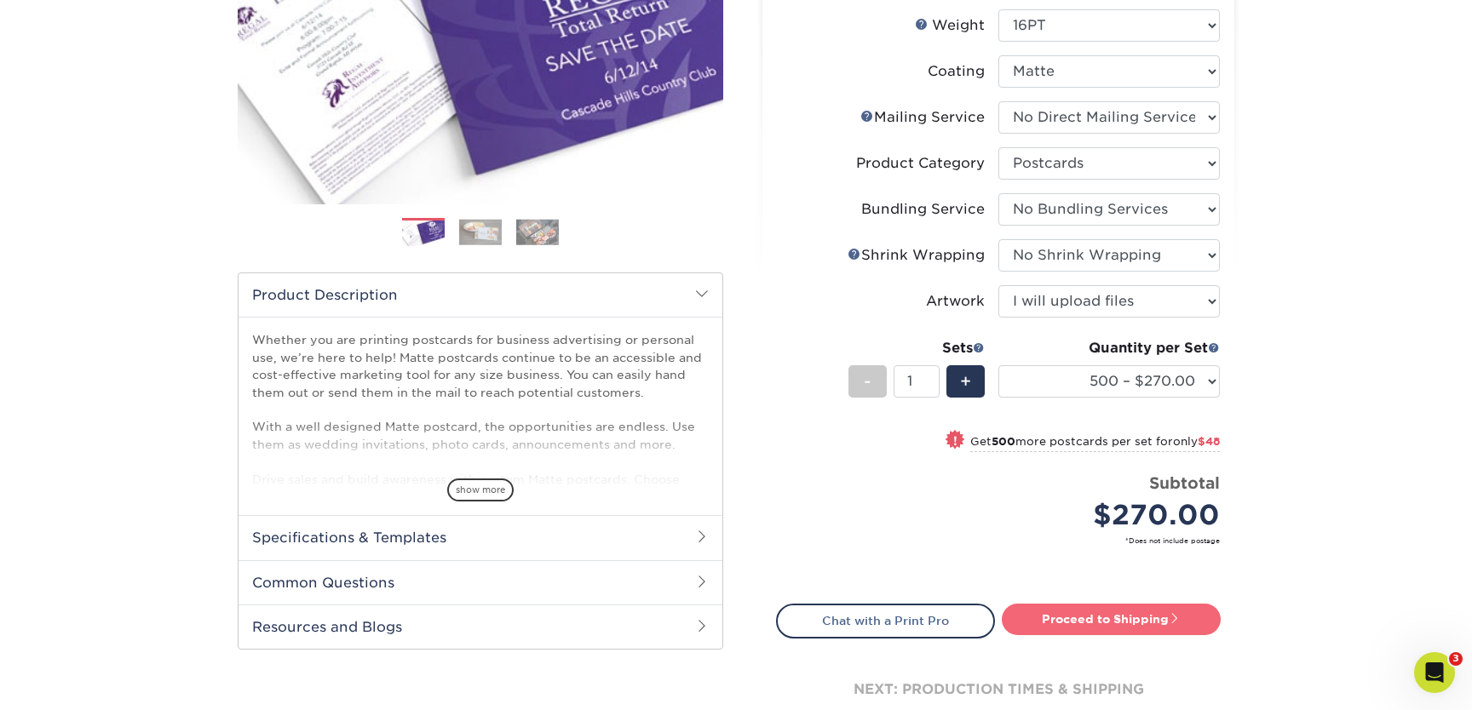
click at [1076, 622] on link "Proceed to Shipping" at bounding box center [1110, 619] width 219 height 31
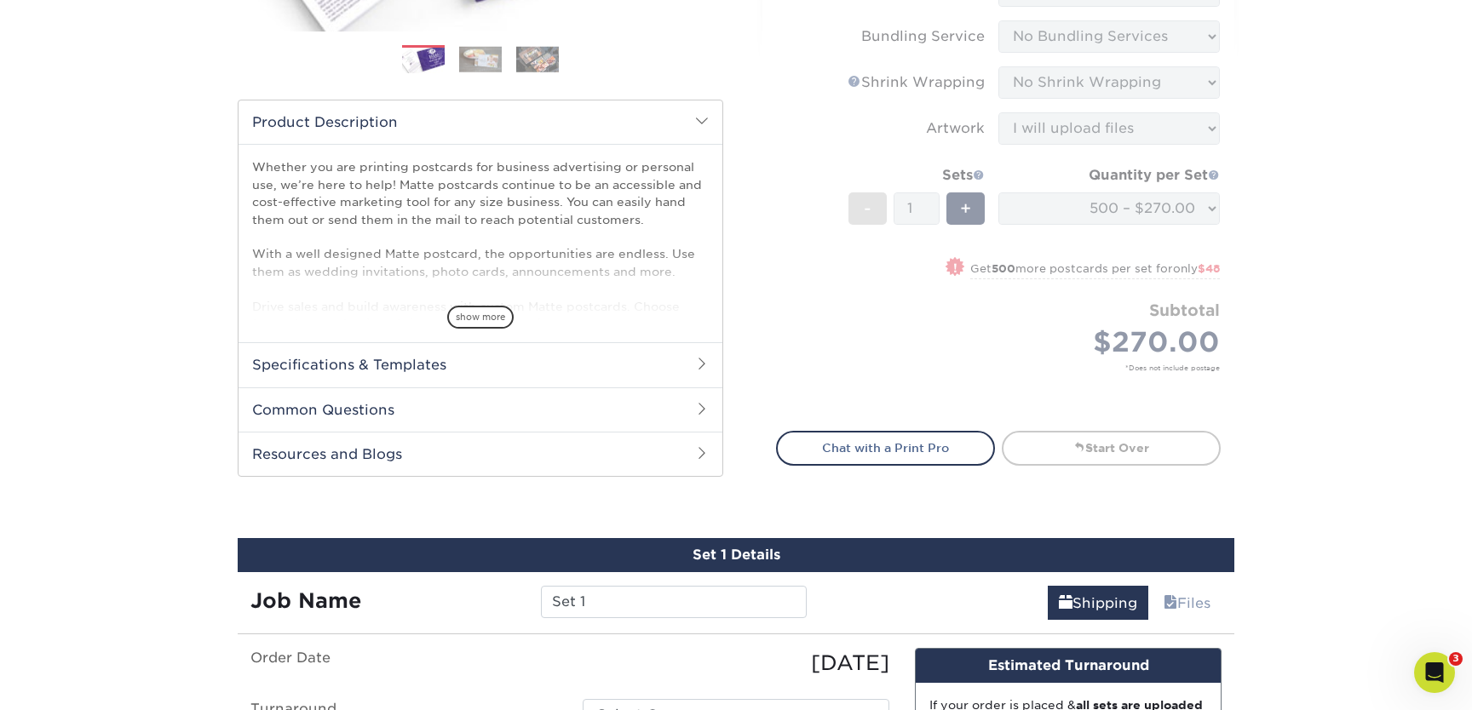
scroll to position [828, 0]
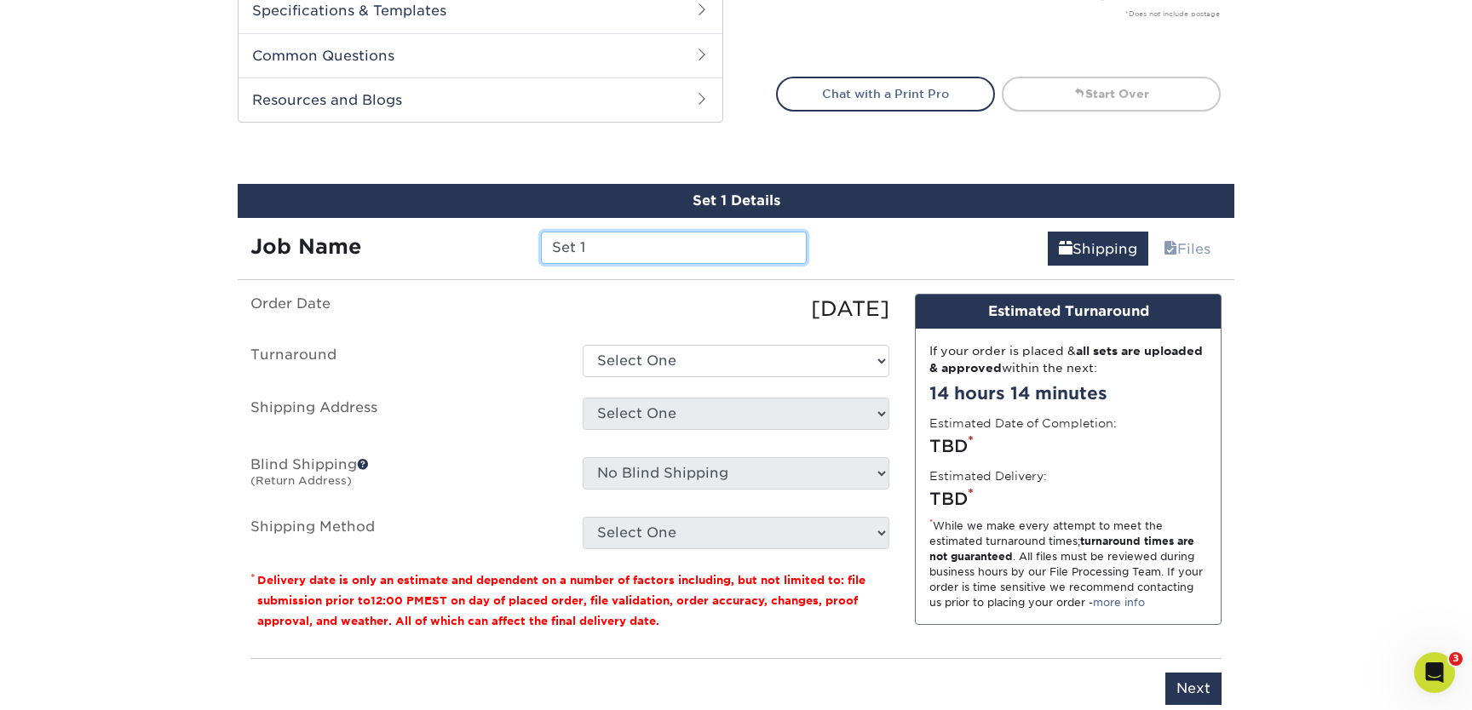
click at [606, 251] on input "Set 1" at bounding box center [673, 248] width 265 height 32
type input "Naca Fall Handouts"
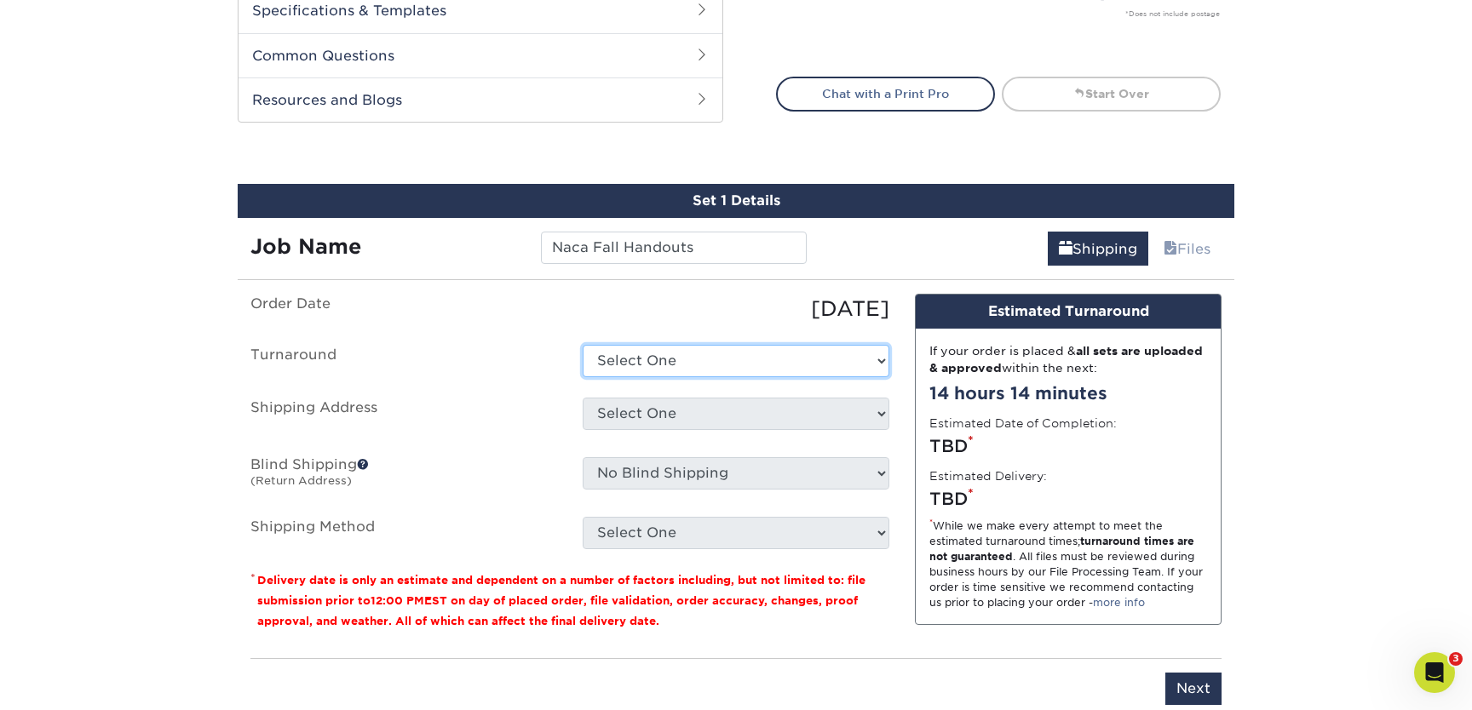
click at [690, 364] on select "Select One 2-4 Business Days 2 Day Next Business Day" at bounding box center [735, 361] width 307 height 32
select select "a247cb2d-35e9-4408-90ab-e3f064068002"
click at [582, 345] on select "Select One 2-4 Business Days 2 Day Next Business Day" at bounding box center [735, 361] width 307 height 32
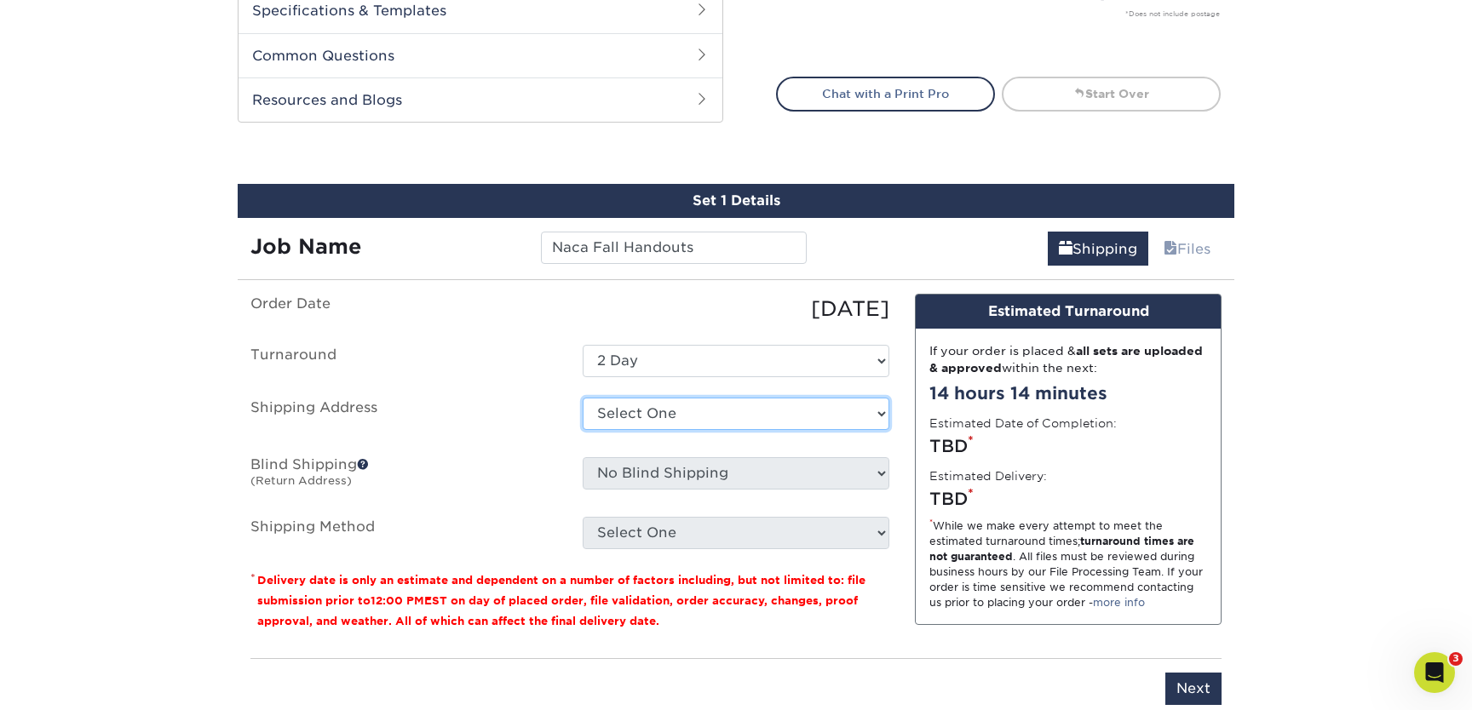
click at [626, 421] on select "Select One ACUI Region V Adam Hall Group LD Systems Adam Hall Handouts Berean B…" at bounding box center [735, 414] width 307 height 32
select select "255188"
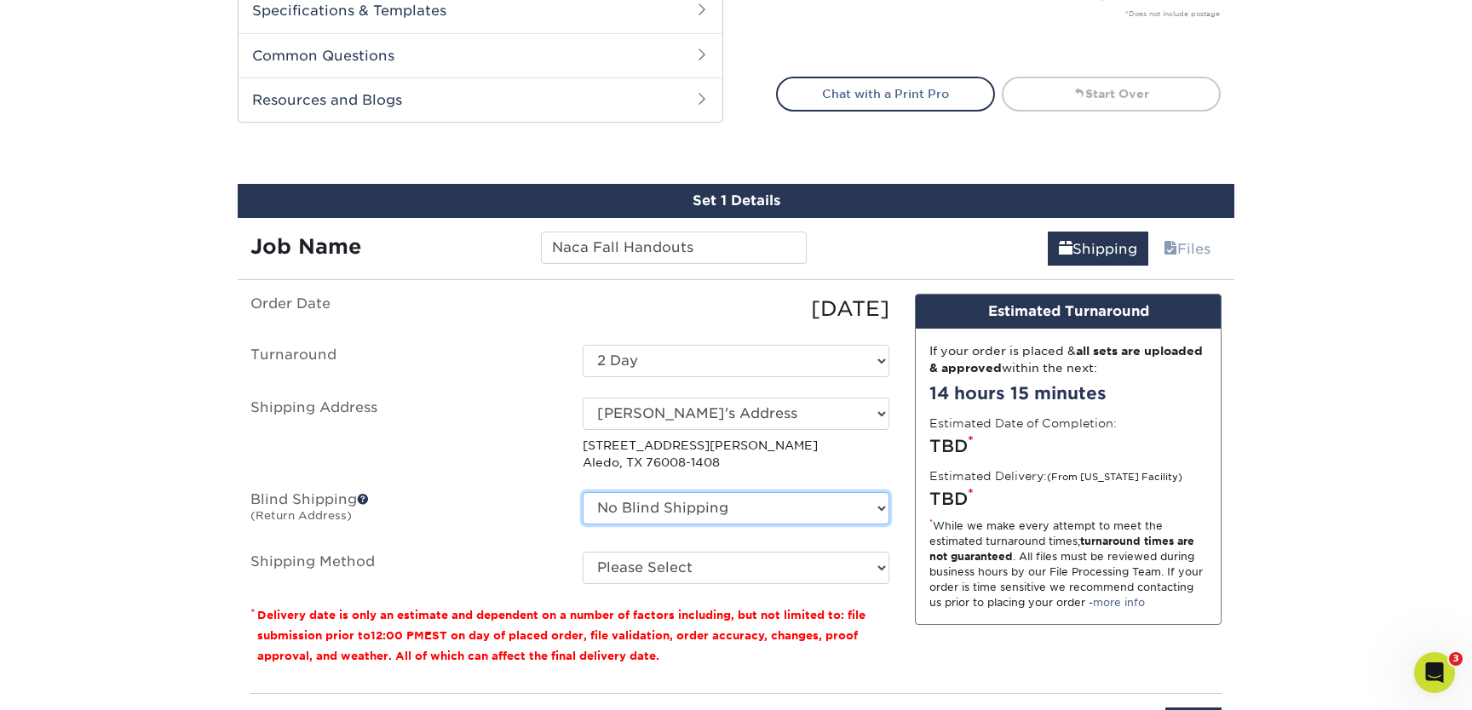
click at [680, 506] on select "No Blind Shipping ACUI Region V Adam Hall Group LD Systems Adam Hall Handouts B…" at bounding box center [735, 508] width 307 height 32
click at [617, 548] on ul "Order Date 10/06/2025 Turnaround Select One 2-4 Business Days 2 Day Next Busine…" at bounding box center [569, 439] width 639 height 290
click at [621, 564] on select "Please Select Ground Shipping (+$34.43) 3 Day Shipping Service (+$40.25) 2 Day …" at bounding box center [735, 568] width 307 height 32
select select "03"
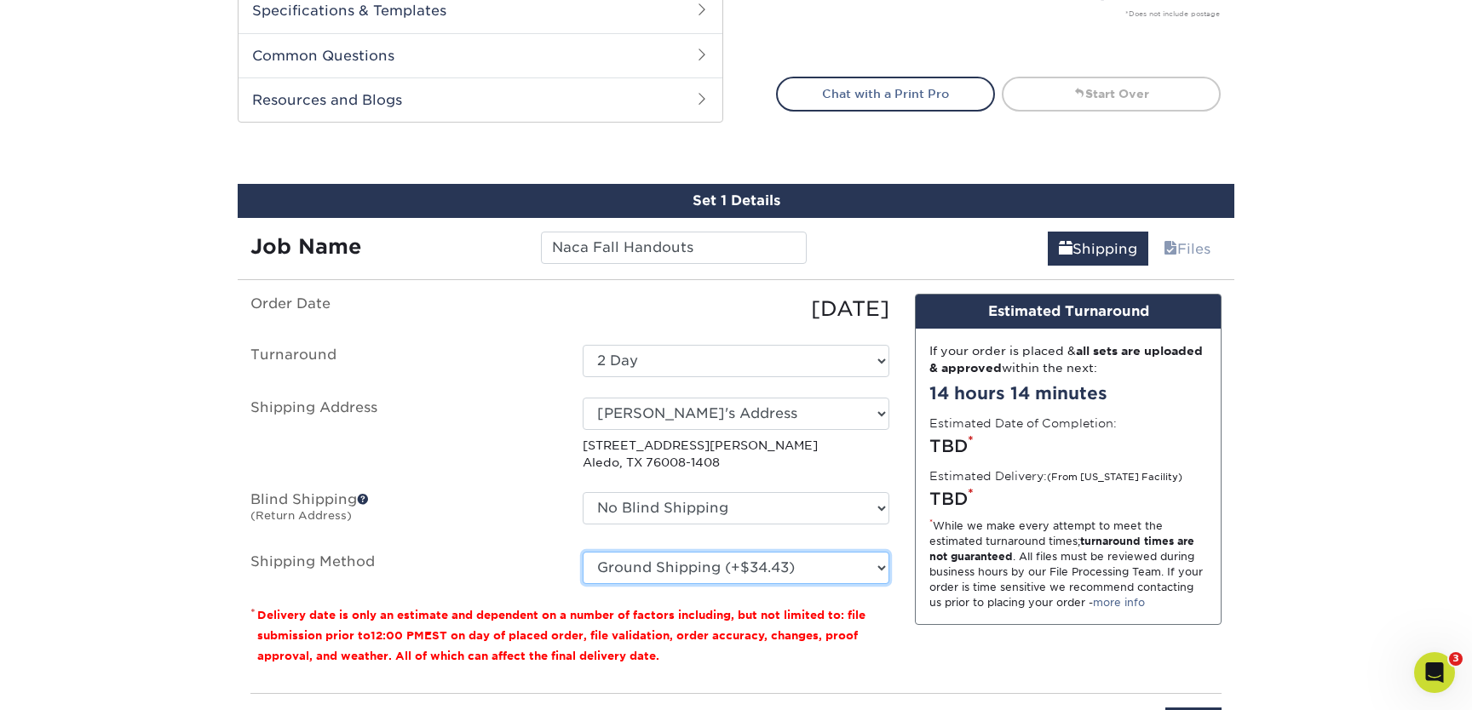
click at [582, 552] on select "Please Select Ground Shipping (+$34.43) 3 Day Shipping Service (+$40.25) 2 Day …" at bounding box center [735, 568] width 307 height 32
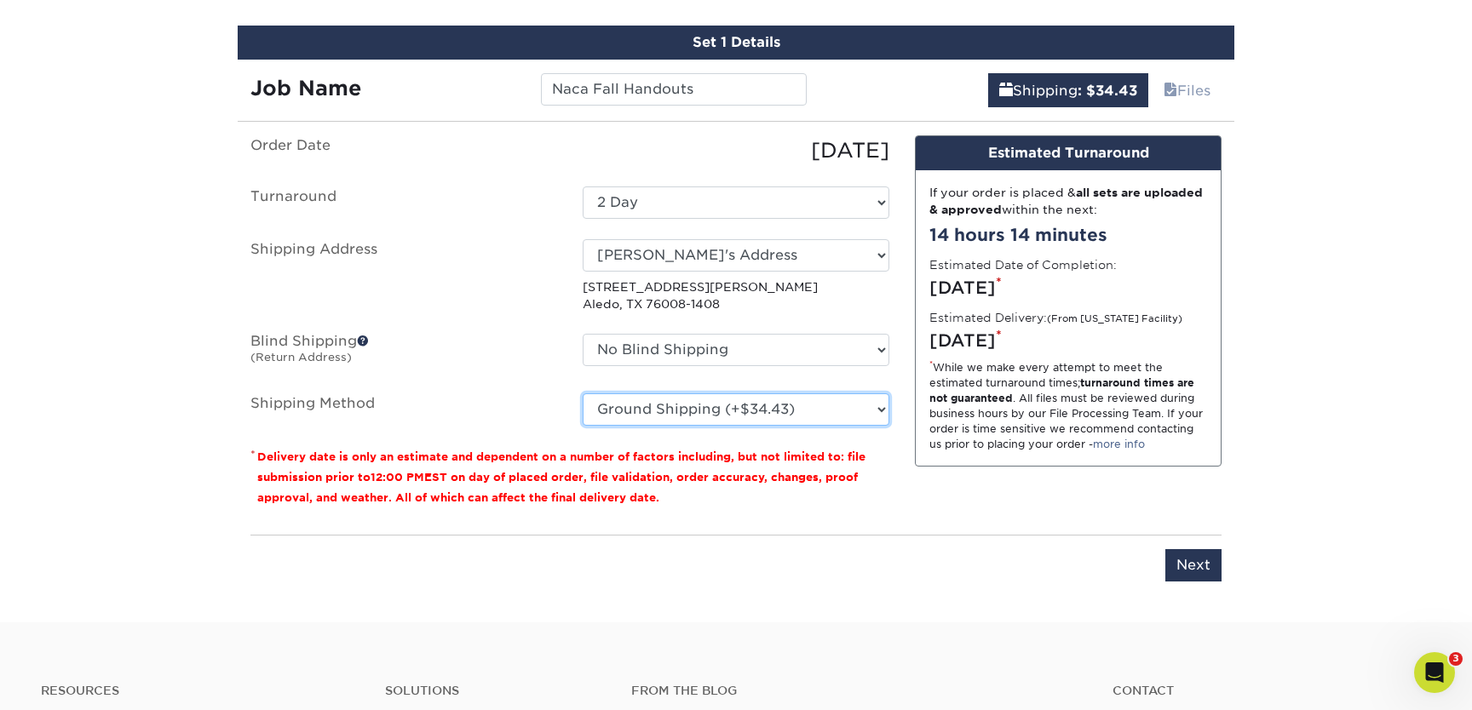
scroll to position [1000, 0]
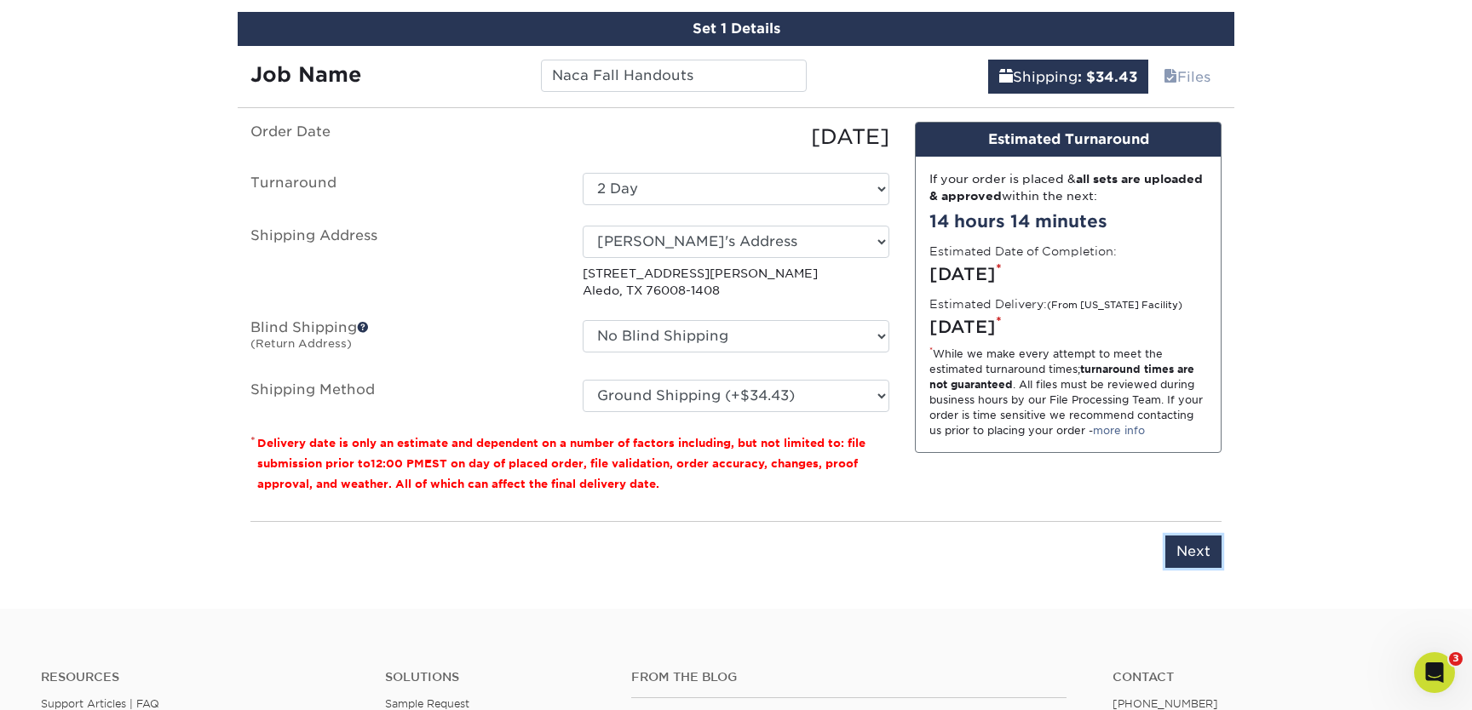
drag, startPoint x: 1198, startPoint y: 550, endPoint x: 1152, endPoint y: 524, distance: 53.0
click at [1198, 550] on input "Next" at bounding box center [1193, 552] width 56 height 32
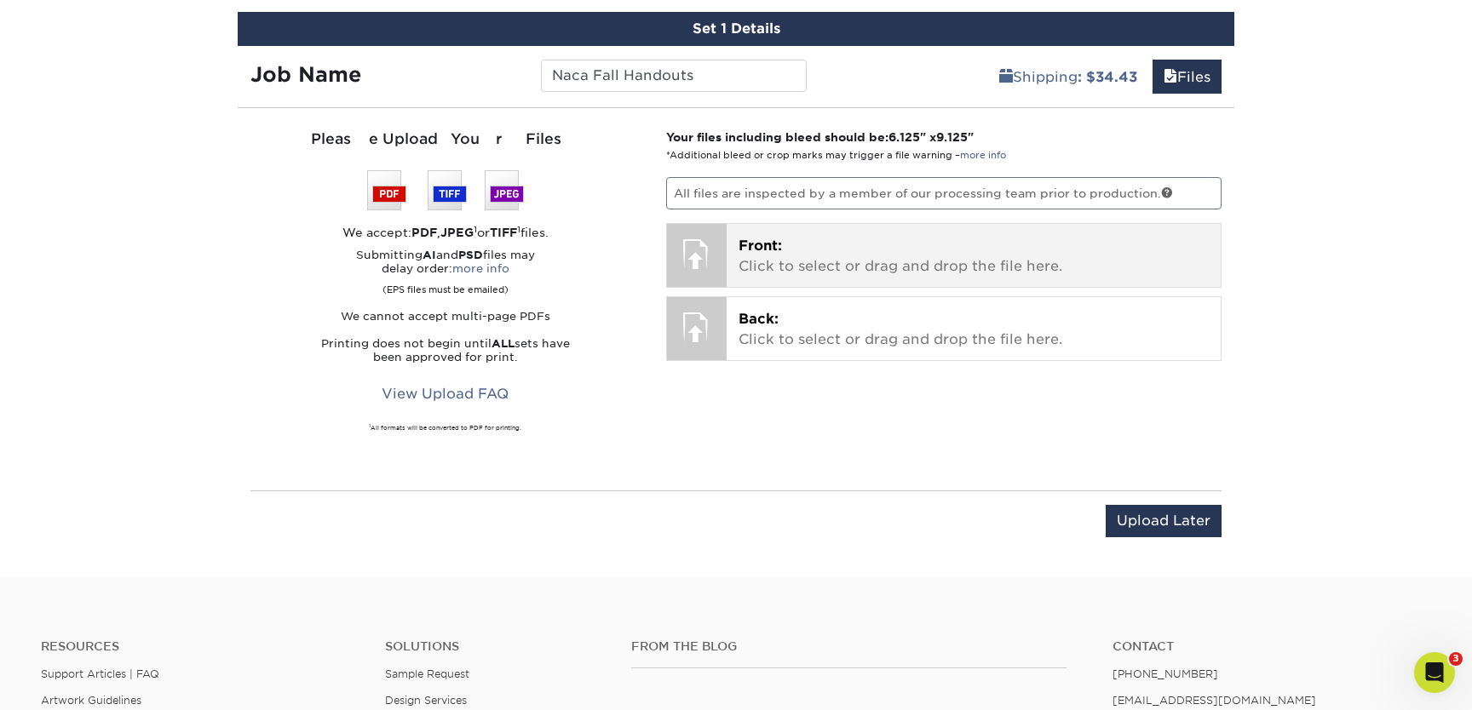
click at [694, 255] on div at bounding box center [697, 254] width 60 height 60
click at [812, 261] on p "Front: Click to select or drag and drop the file here." at bounding box center [973, 256] width 471 height 41
click at [741, 239] on span "Front:" at bounding box center [759, 246] width 43 height 16
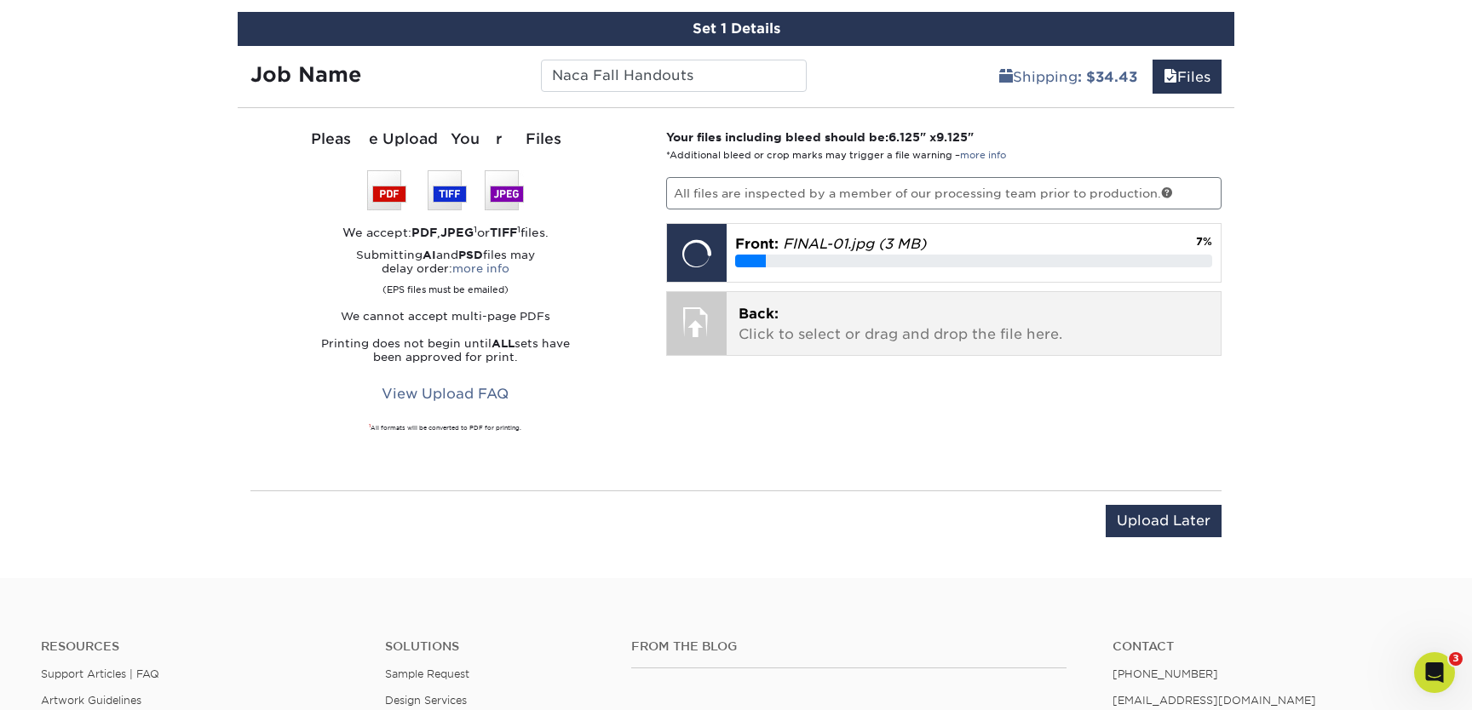
click at [847, 322] on p "Back: Click to select or drag and drop the file here." at bounding box center [973, 324] width 471 height 41
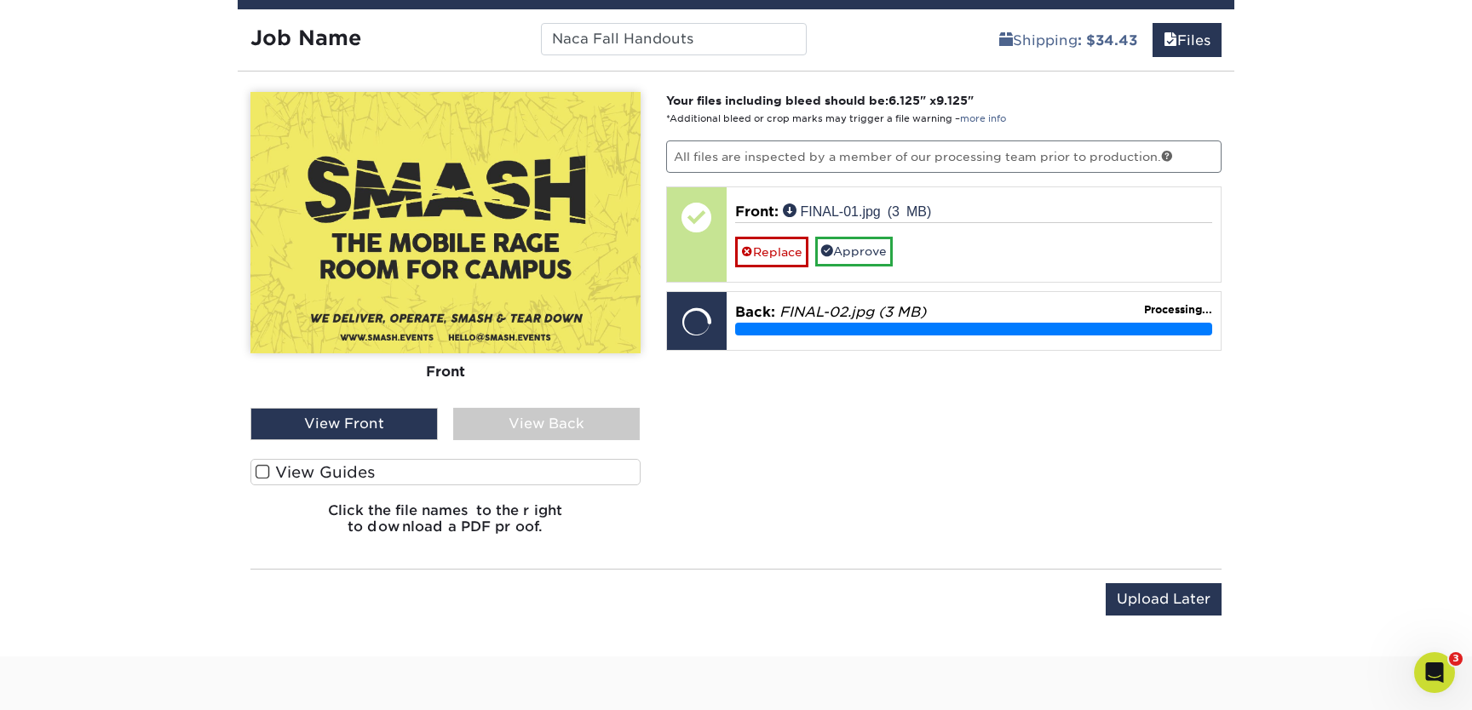
scroll to position [1040, 0]
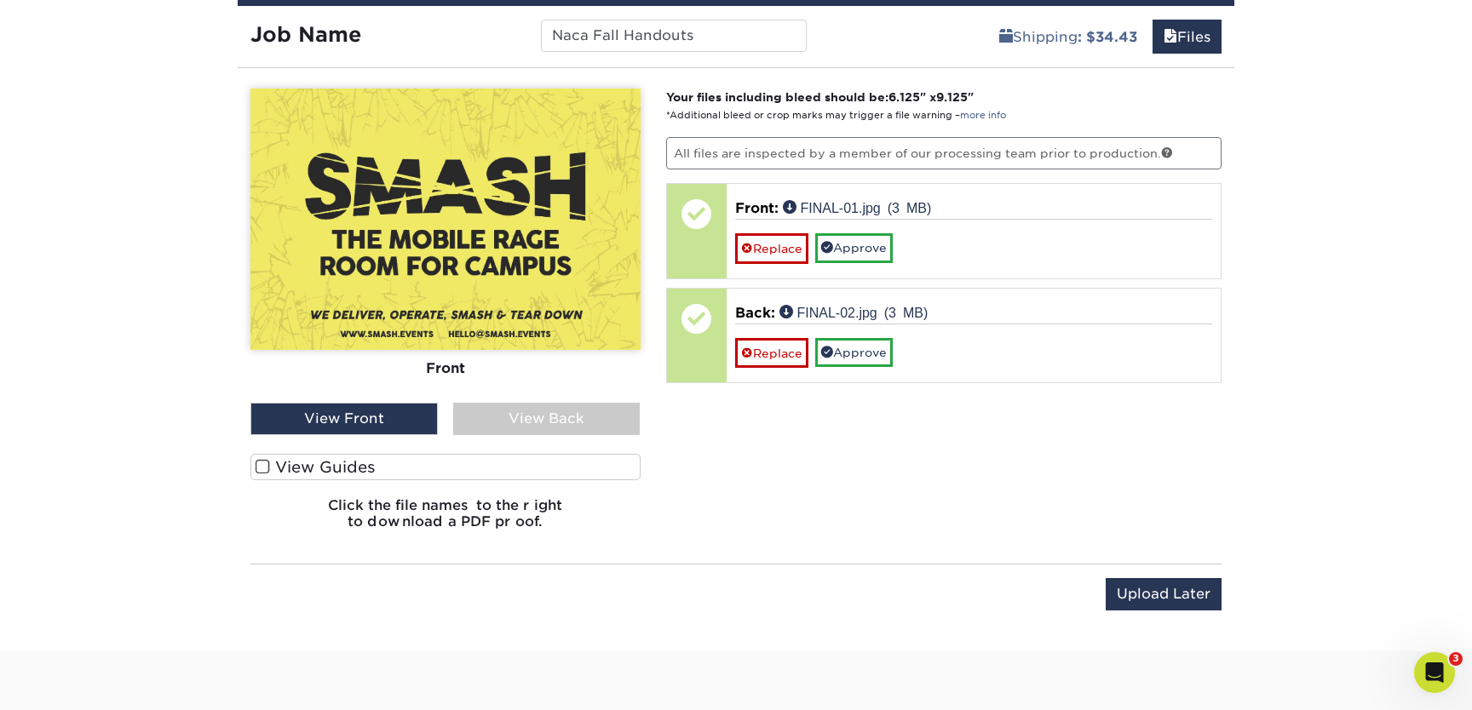
click at [531, 416] on div "View Back" at bounding box center [546, 419] width 187 height 32
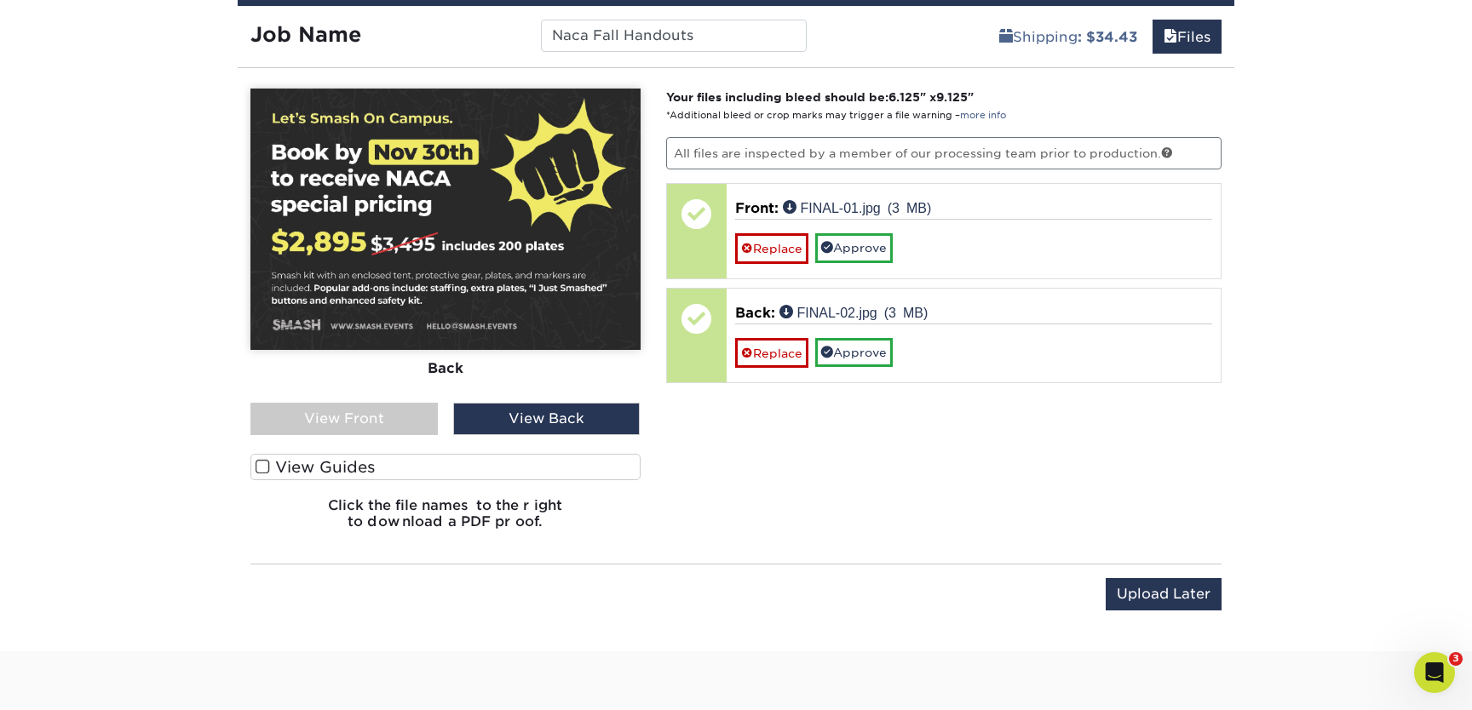
click at [338, 467] on label "View Guides" at bounding box center [445, 467] width 390 height 26
click at [0, 0] on input "View Guides" at bounding box center [0, 0] width 0 height 0
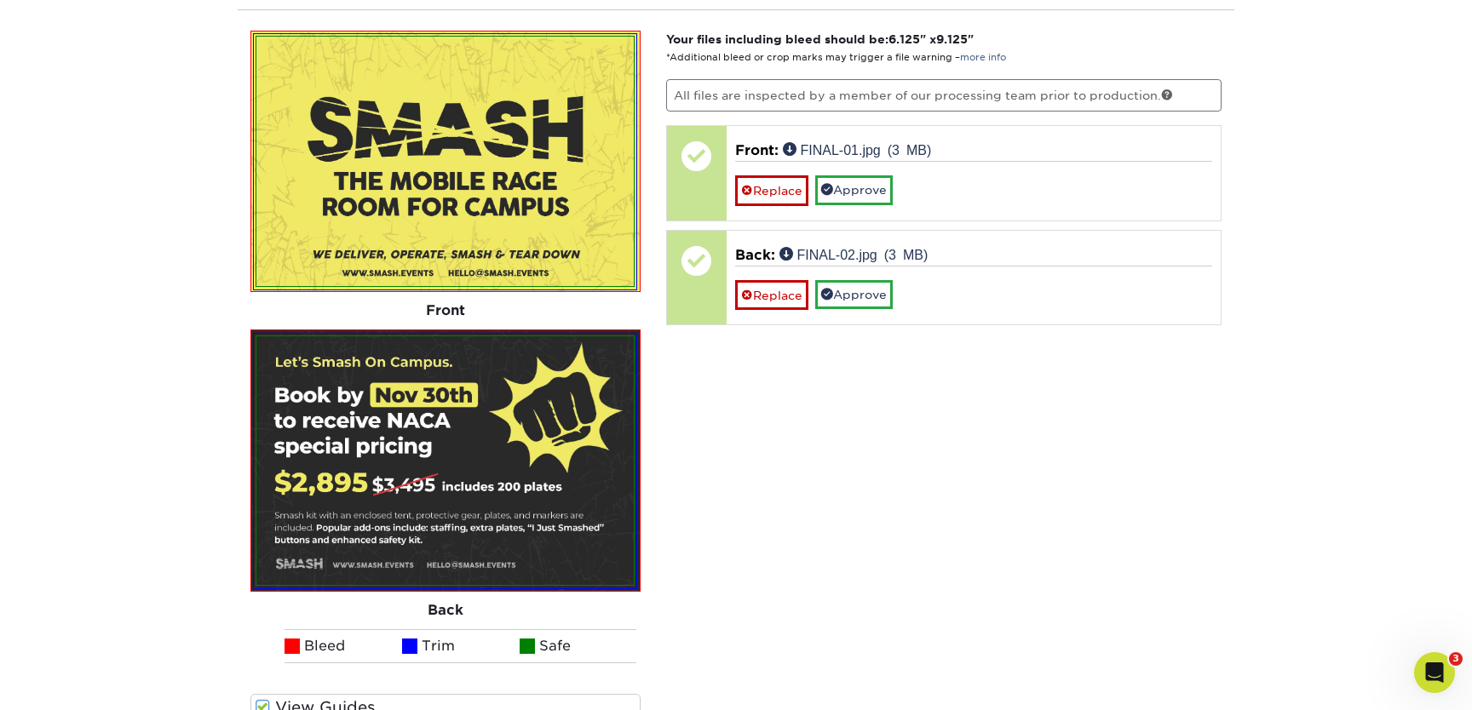
scroll to position [1101, 0]
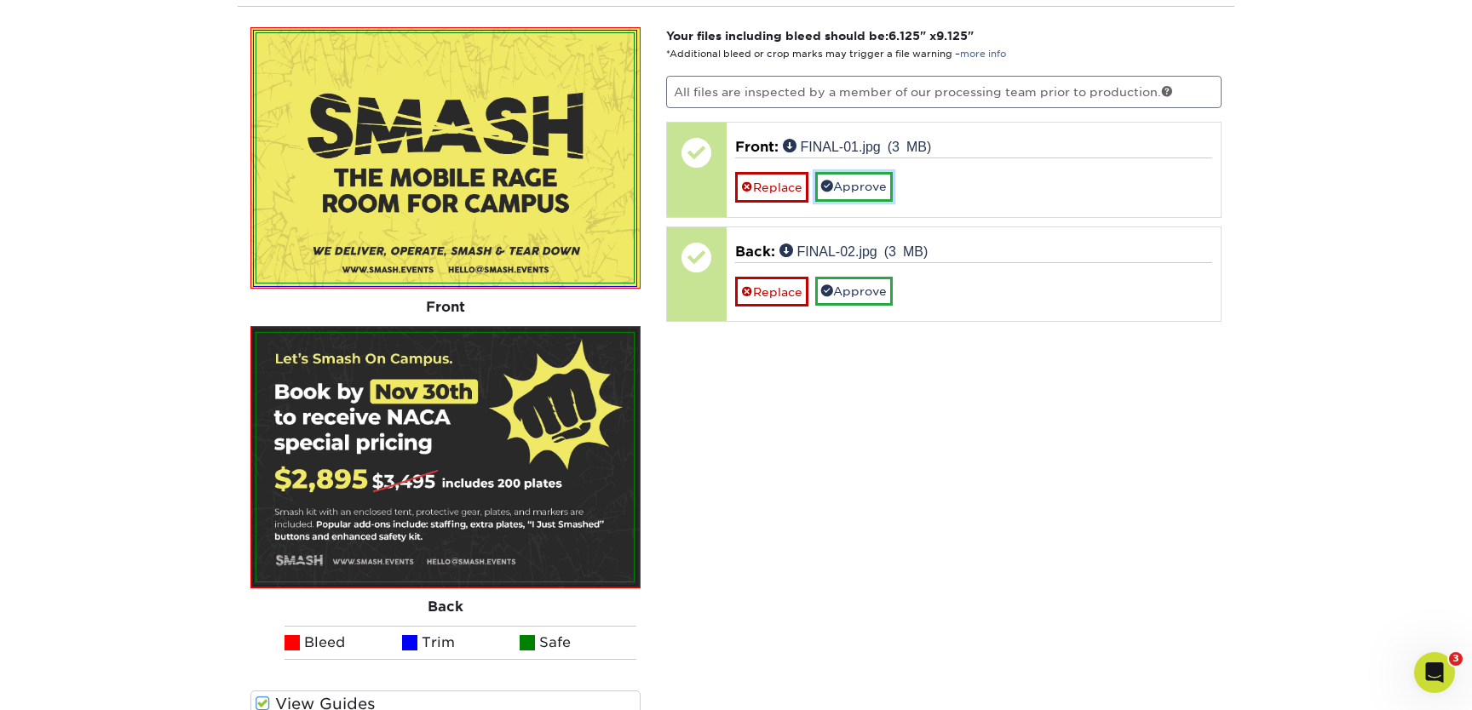
click at [884, 187] on link "Approve" at bounding box center [853, 186] width 77 height 29
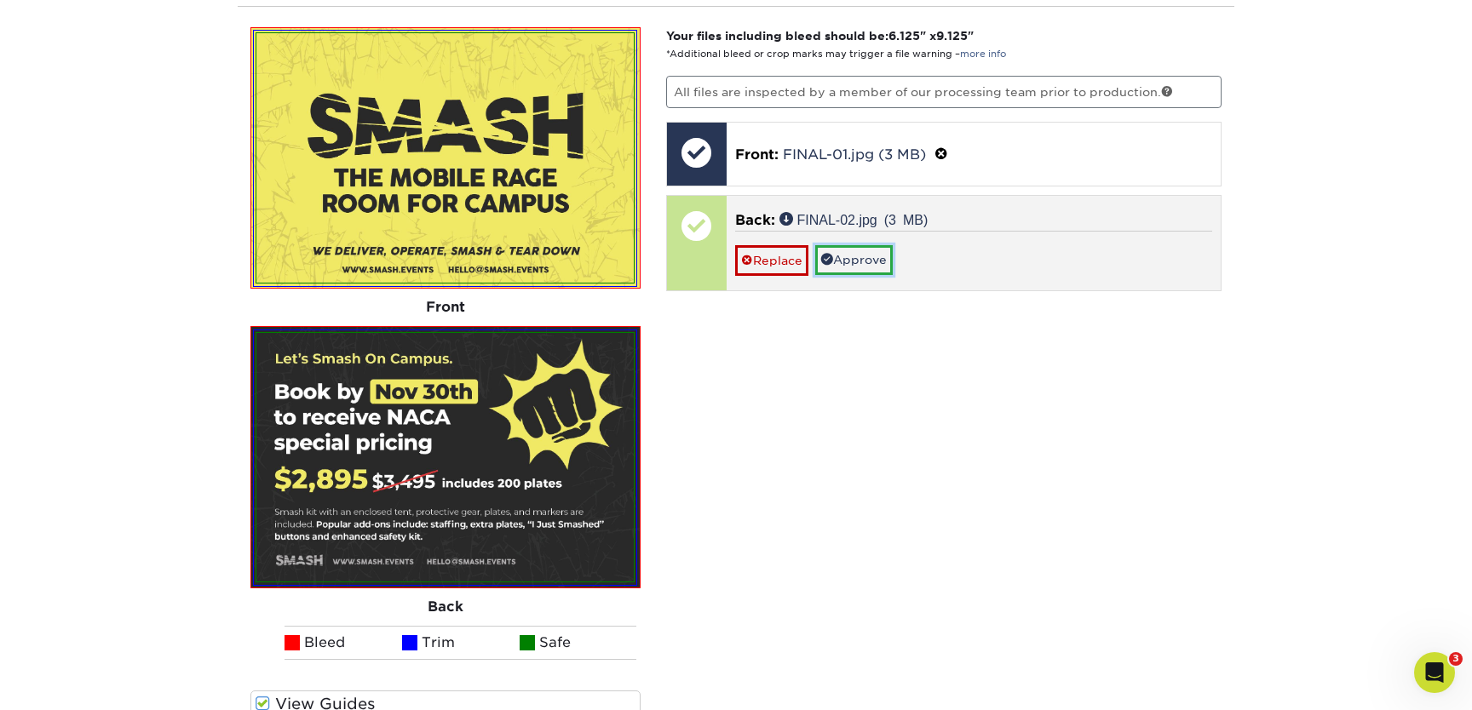
click at [848, 257] on link "Approve" at bounding box center [853, 259] width 77 height 29
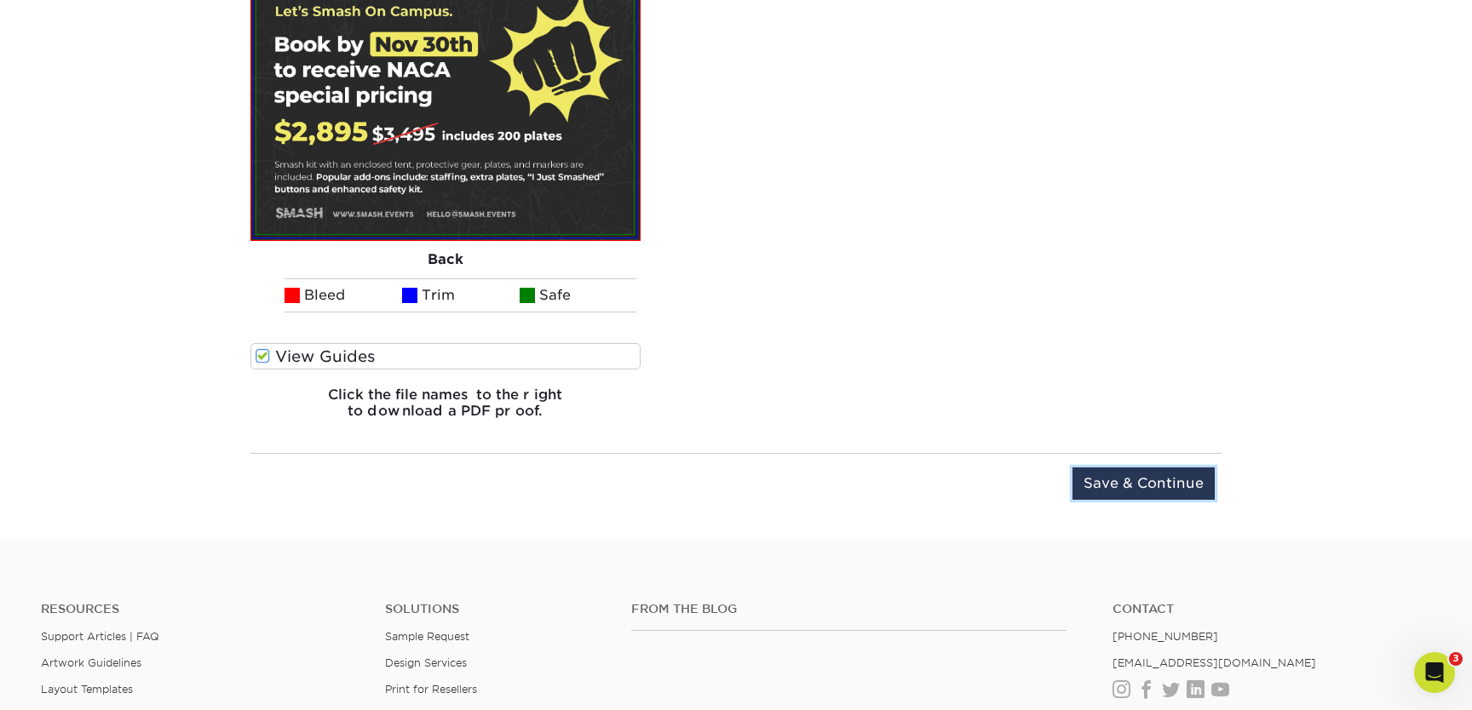
click at [1139, 489] on input "Save & Continue" at bounding box center [1143, 484] width 142 height 32
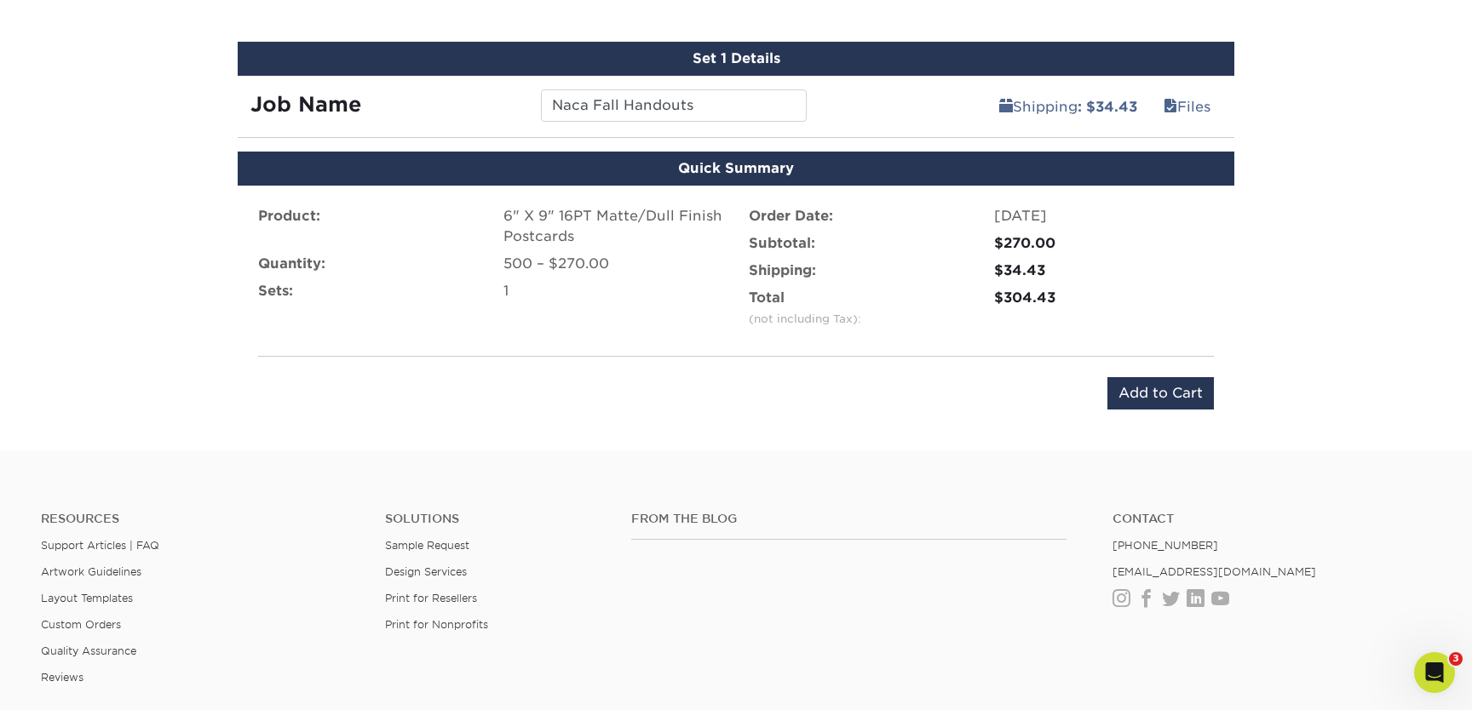
scroll to position [932, 0]
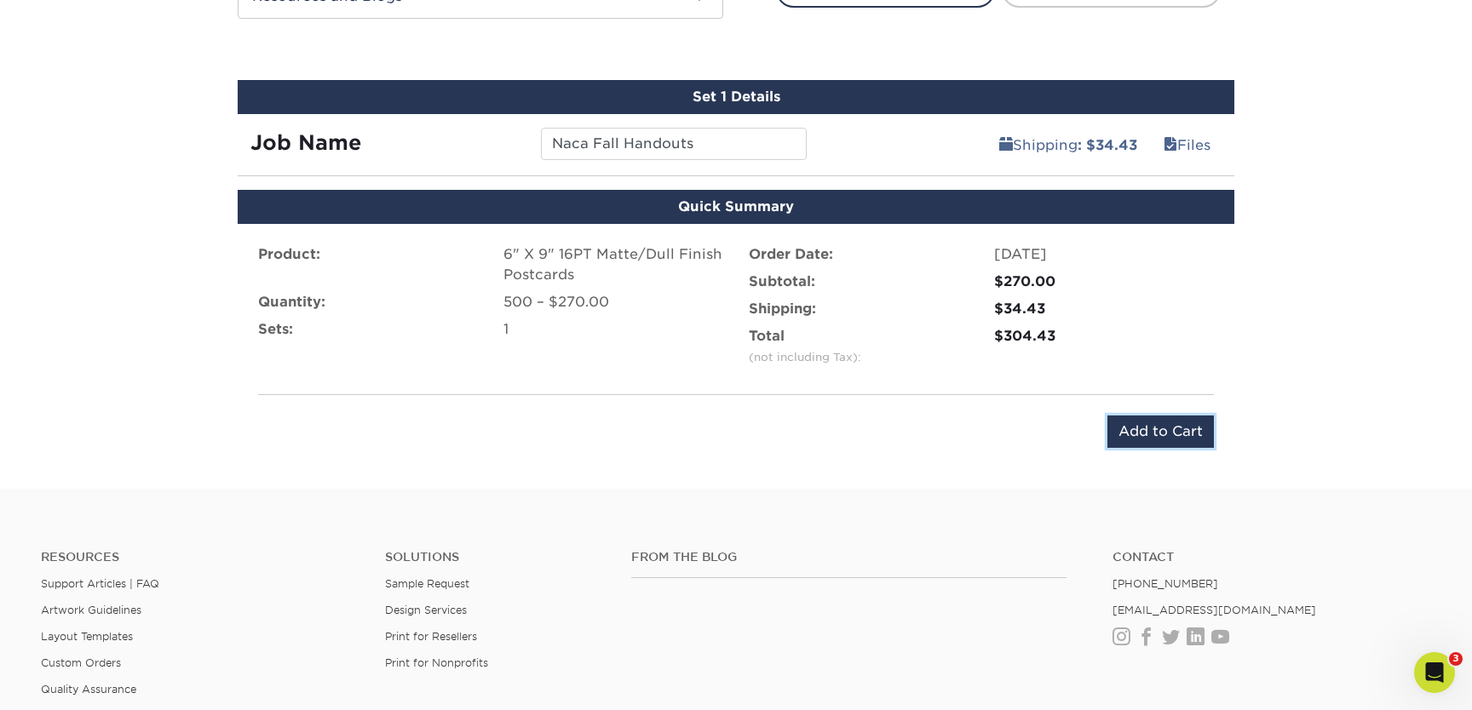
click at [1179, 433] on input "Add to Cart" at bounding box center [1160, 432] width 106 height 32
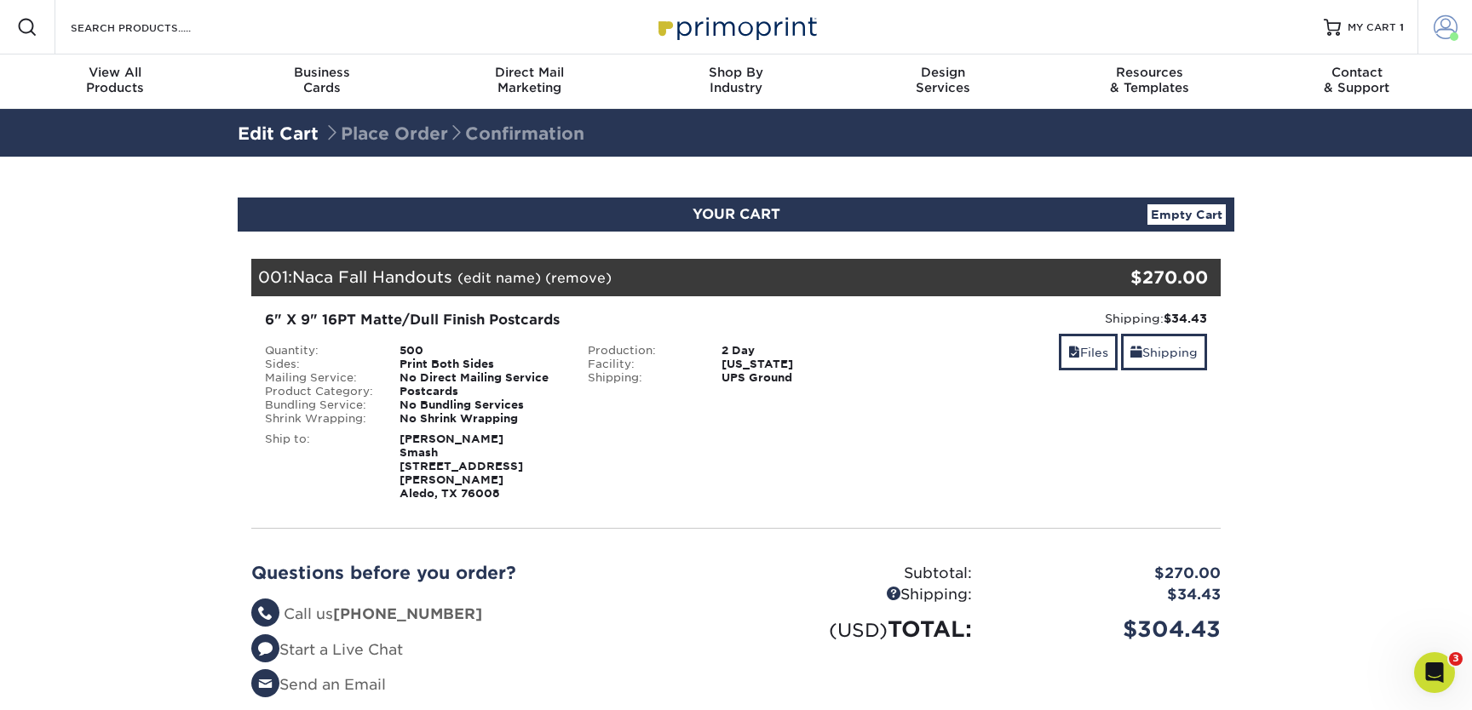
click at [1432, 33] on link "Account" at bounding box center [1444, 27] width 55 height 55
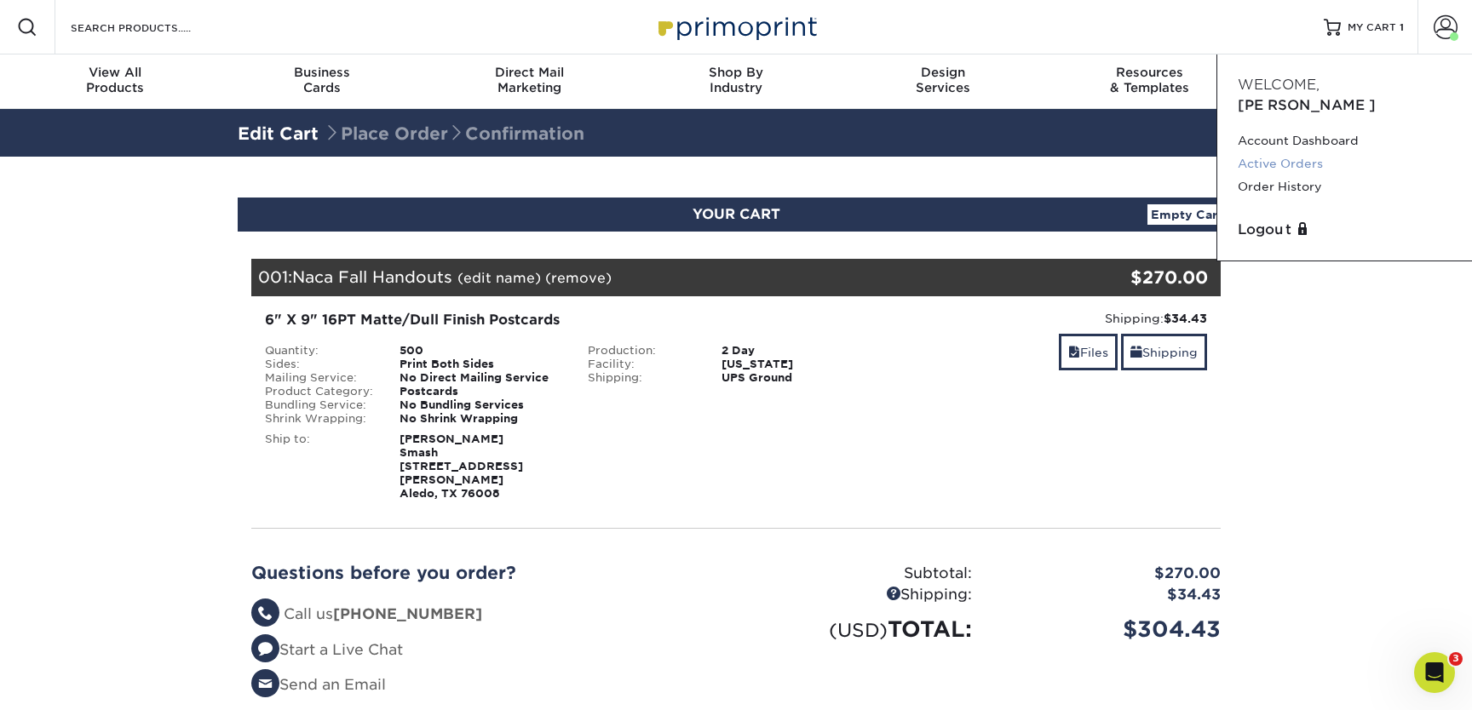
click at [1298, 152] on link "Active Orders" at bounding box center [1344, 163] width 214 height 23
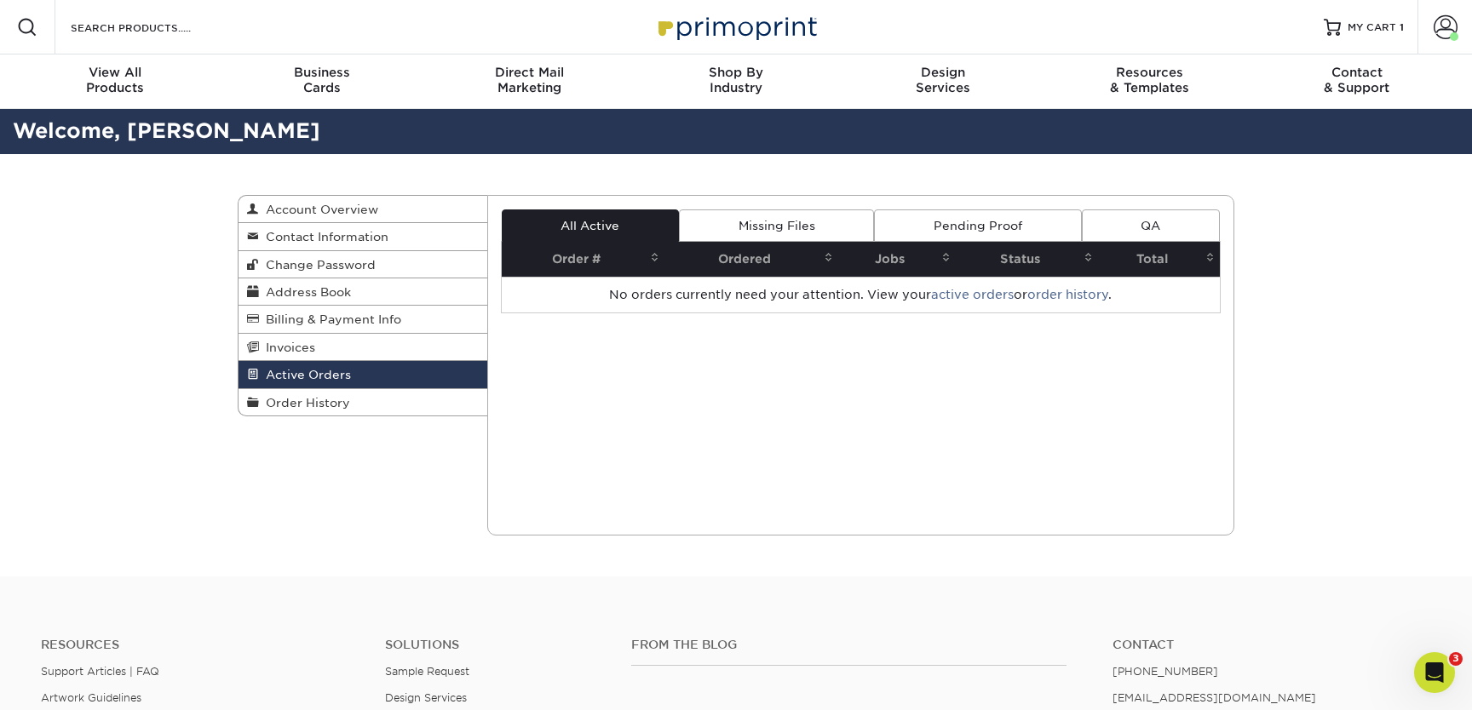
scroll to position [4, 0]
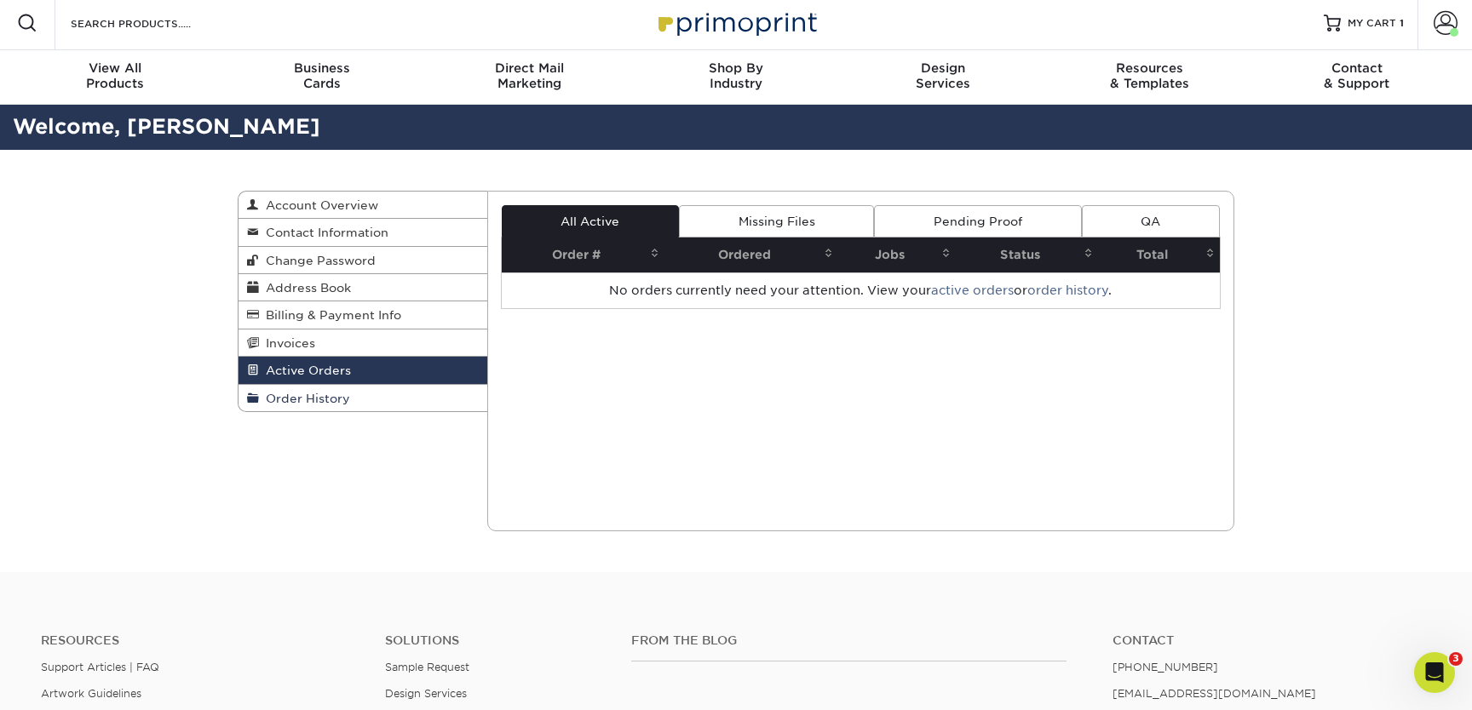
click at [324, 408] on link "Order History" at bounding box center [362, 398] width 249 height 26
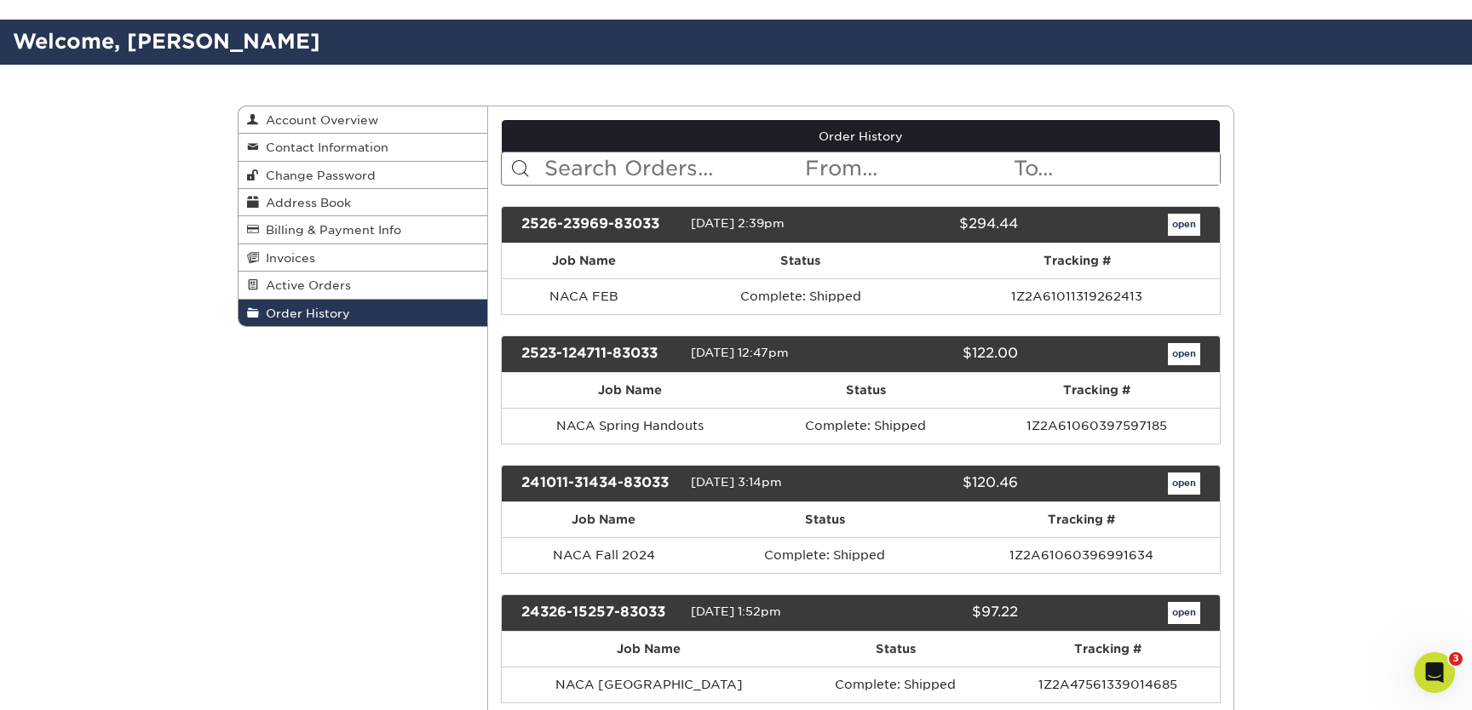
scroll to position [90, 0]
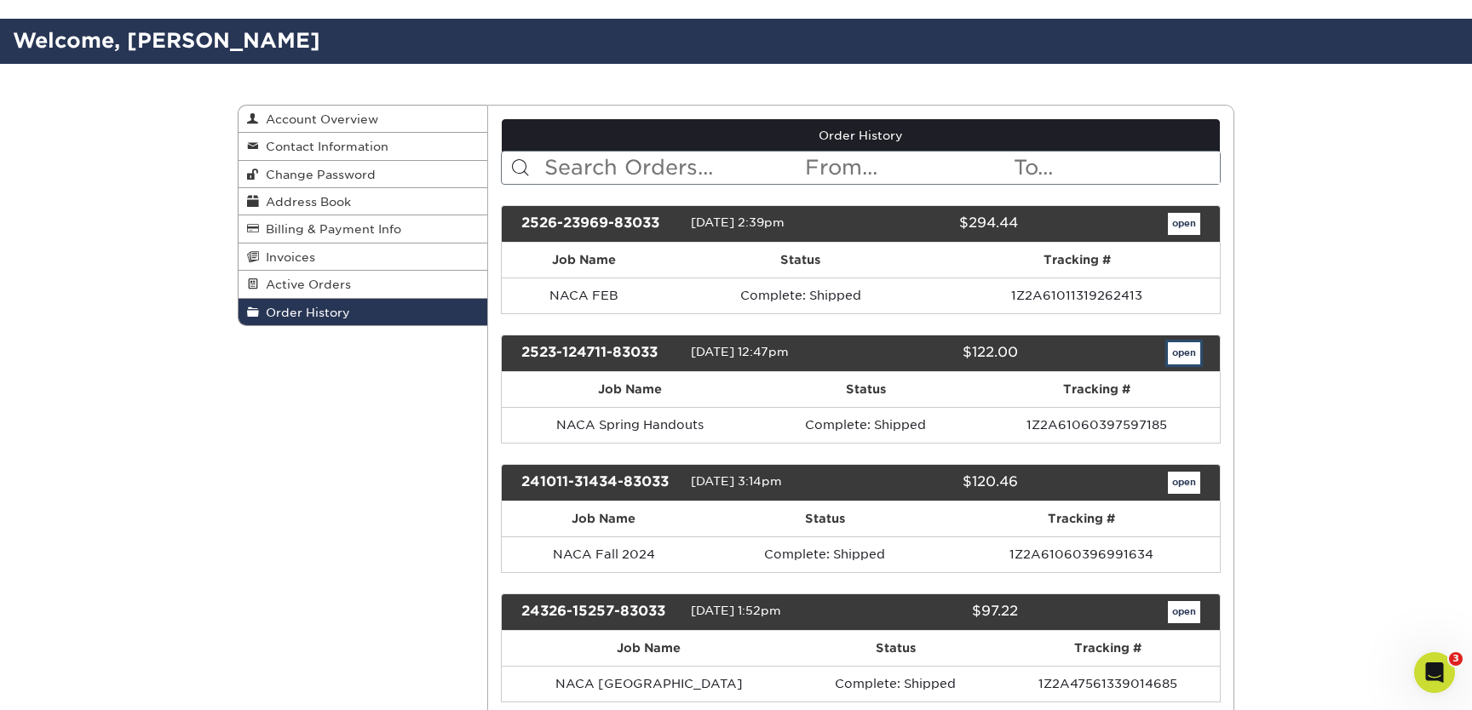
click at [1179, 357] on link "open" at bounding box center [1184, 353] width 32 height 22
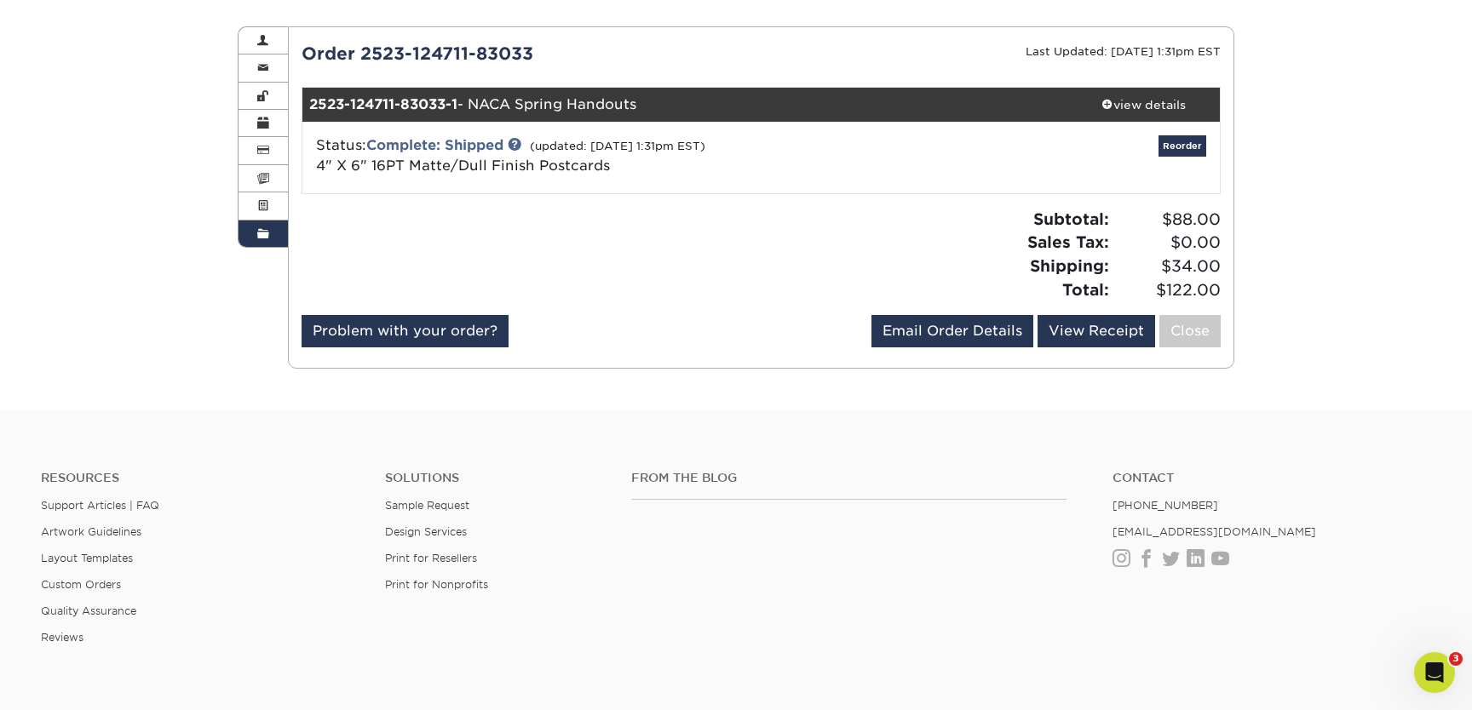
scroll to position [145, 0]
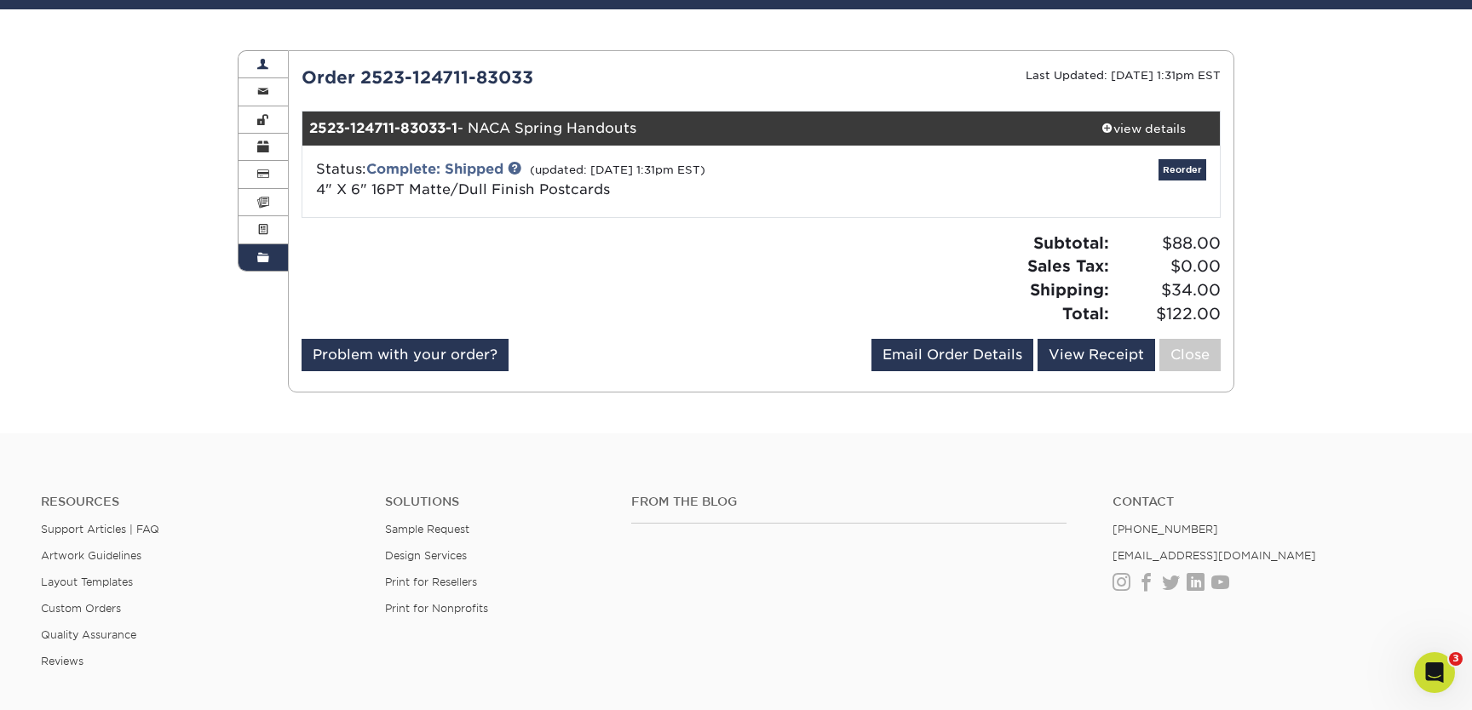
click at [259, 62] on span at bounding box center [263, 65] width 12 height 14
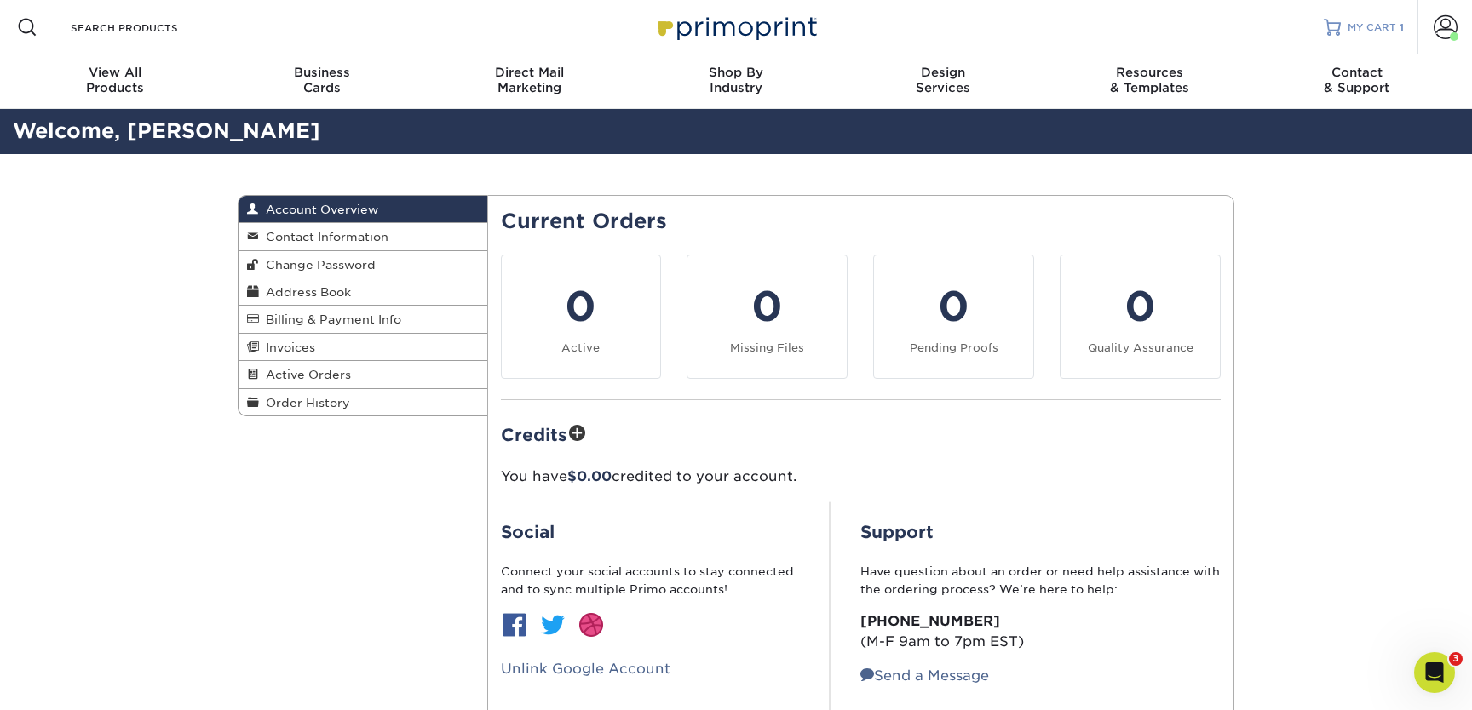
click at [1391, 26] on span "MY CART" at bounding box center [1371, 27] width 49 height 14
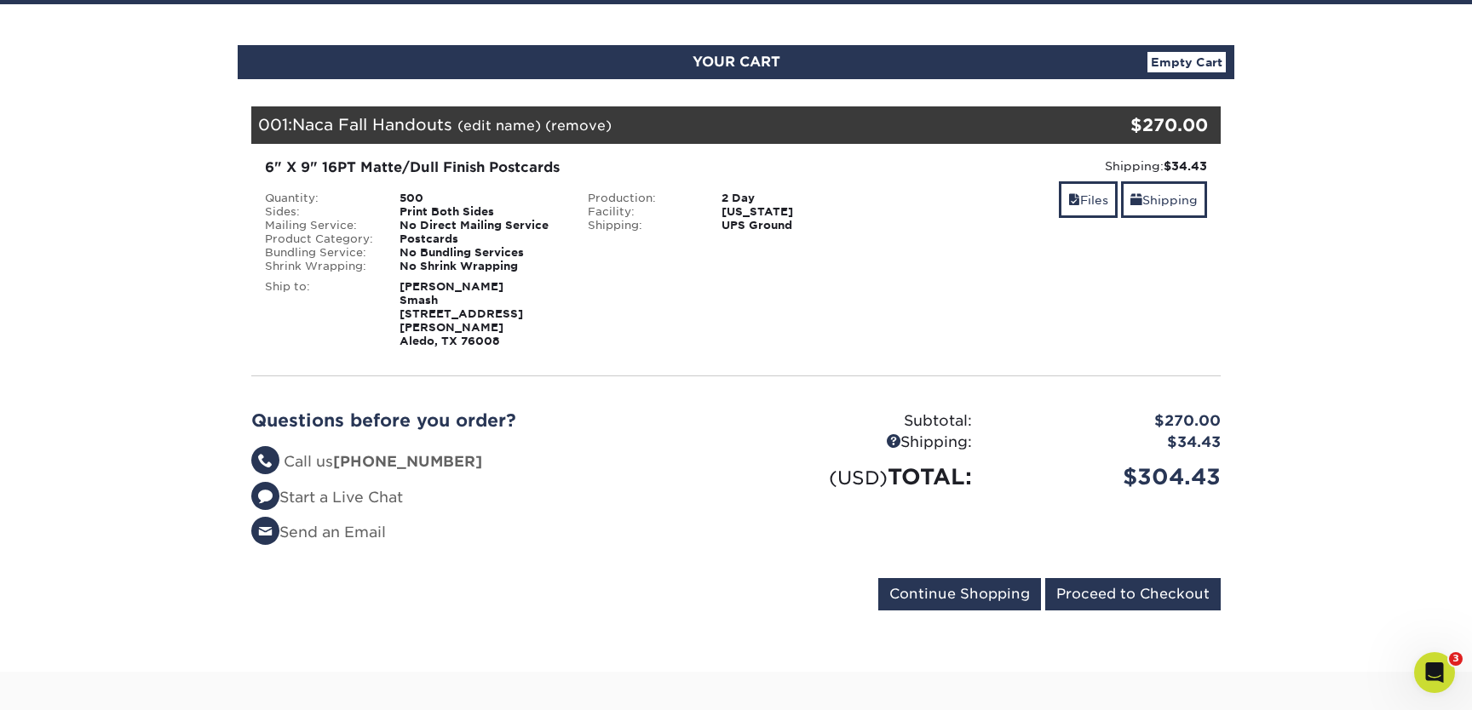
scroll to position [159, 0]
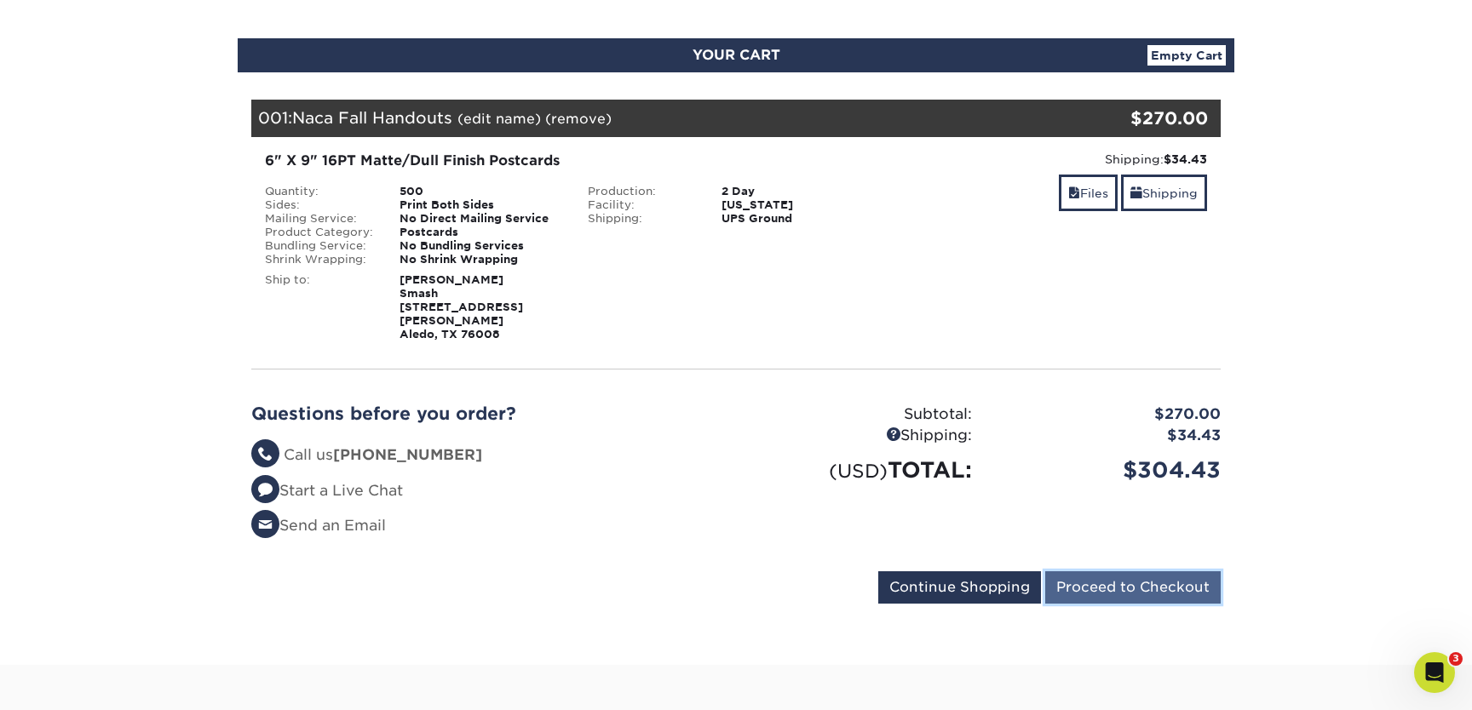
click at [1145, 576] on input "Proceed to Checkout" at bounding box center [1132, 587] width 175 height 32
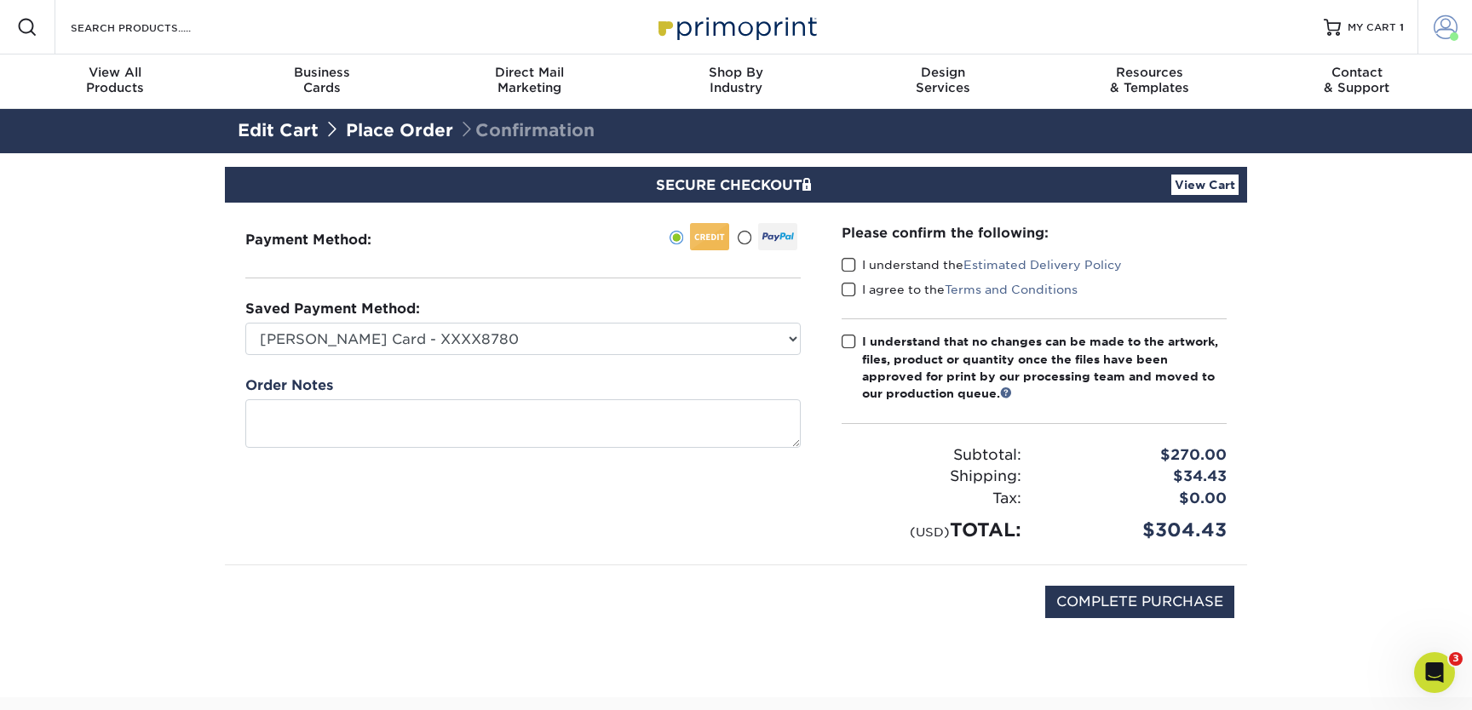
click at [1431, 43] on link "Account" at bounding box center [1444, 27] width 55 height 55
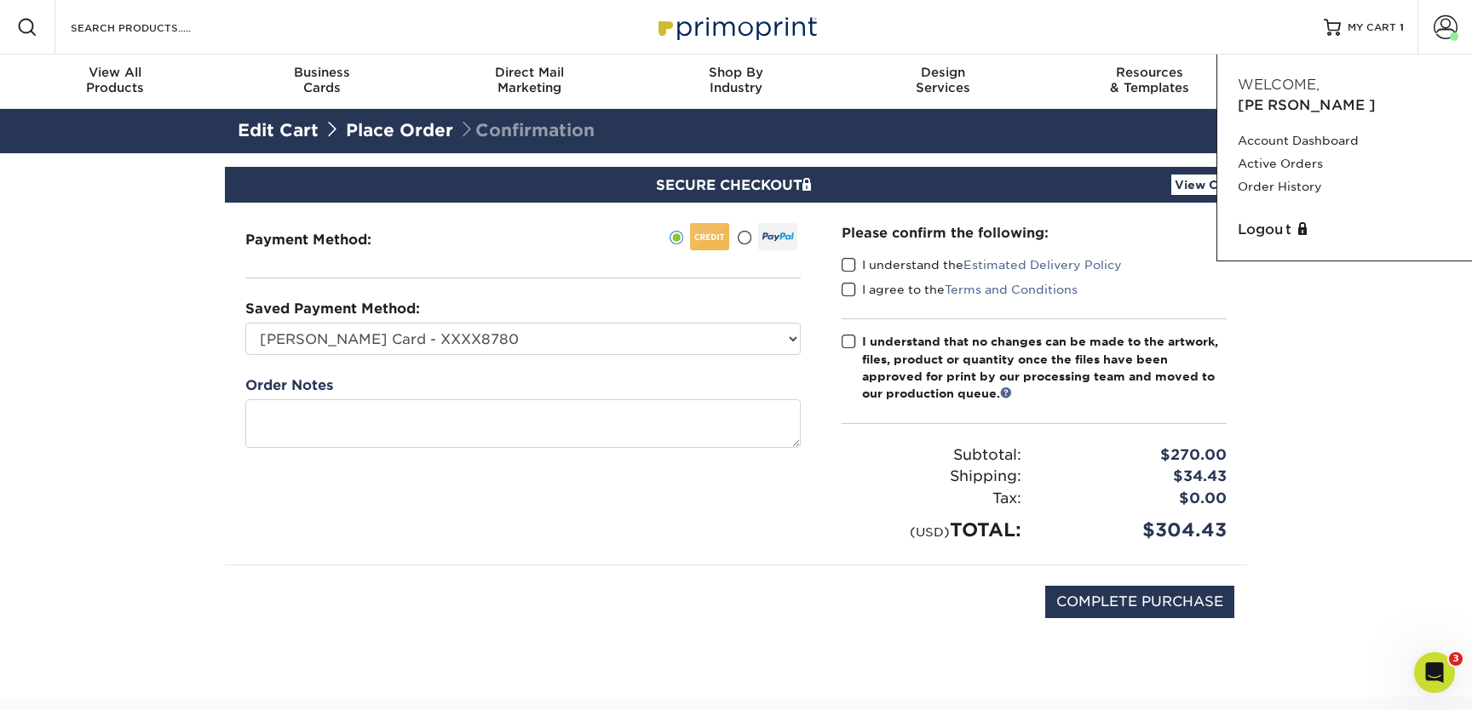
drag, startPoint x: 1291, startPoint y: 165, endPoint x: 1231, endPoint y: 172, distance: 60.0
click at [1291, 175] on link "Order History" at bounding box center [1344, 186] width 214 height 23
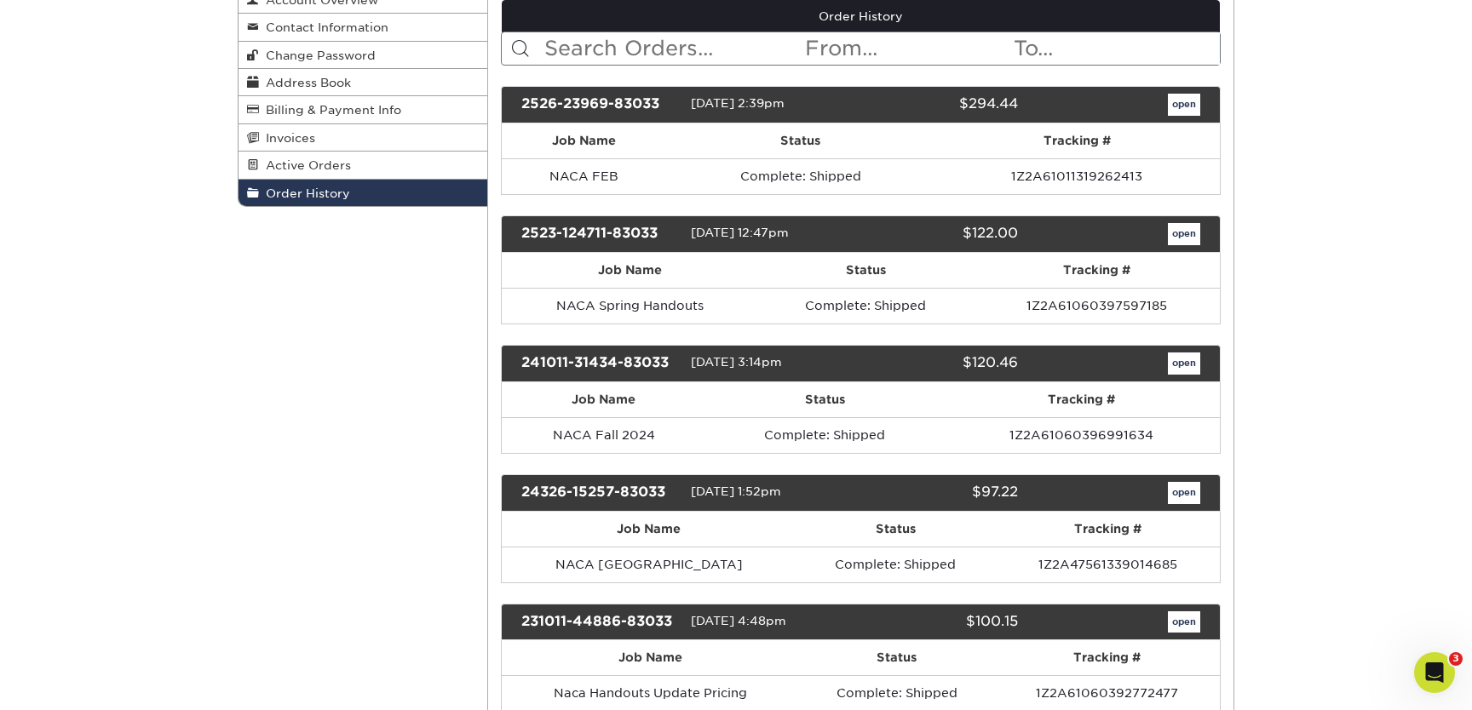
scroll to position [210, 0]
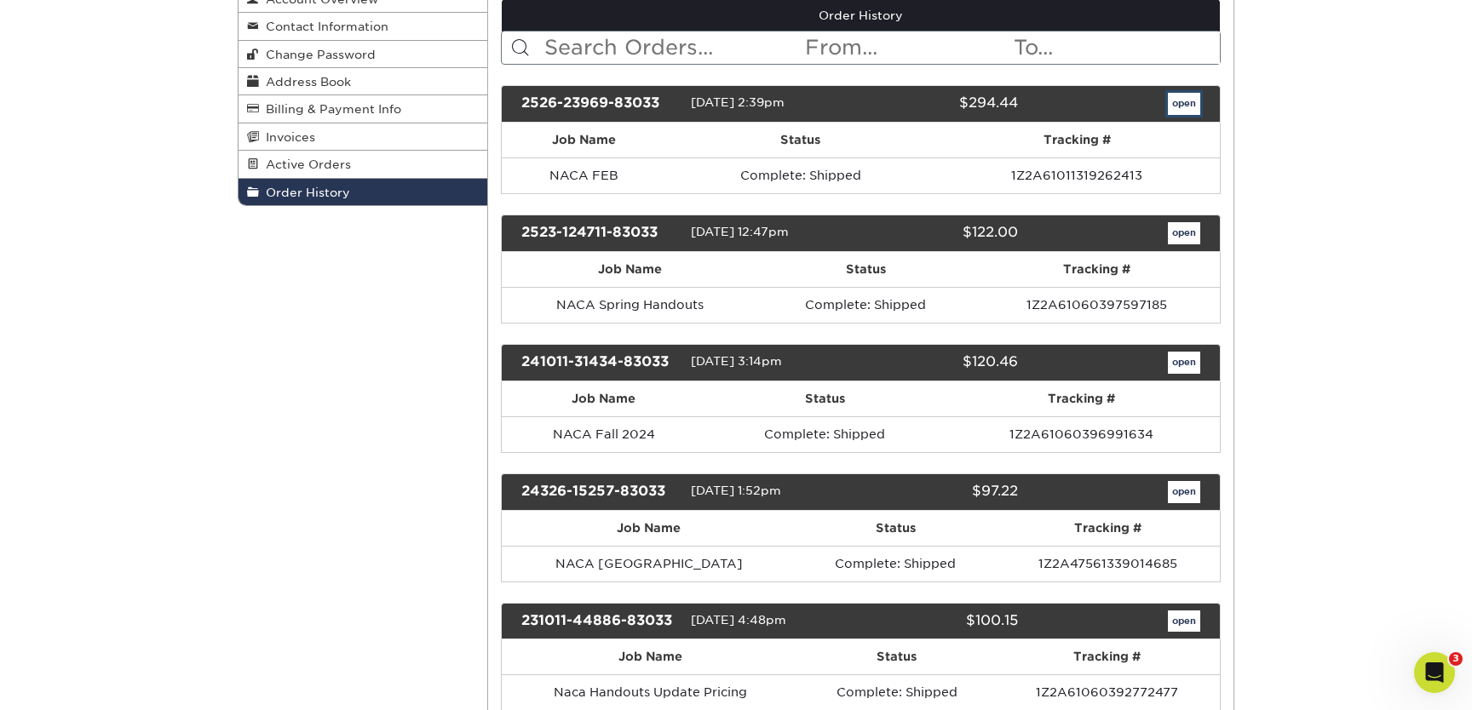
click at [1170, 98] on link "open" at bounding box center [1184, 104] width 32 height 22
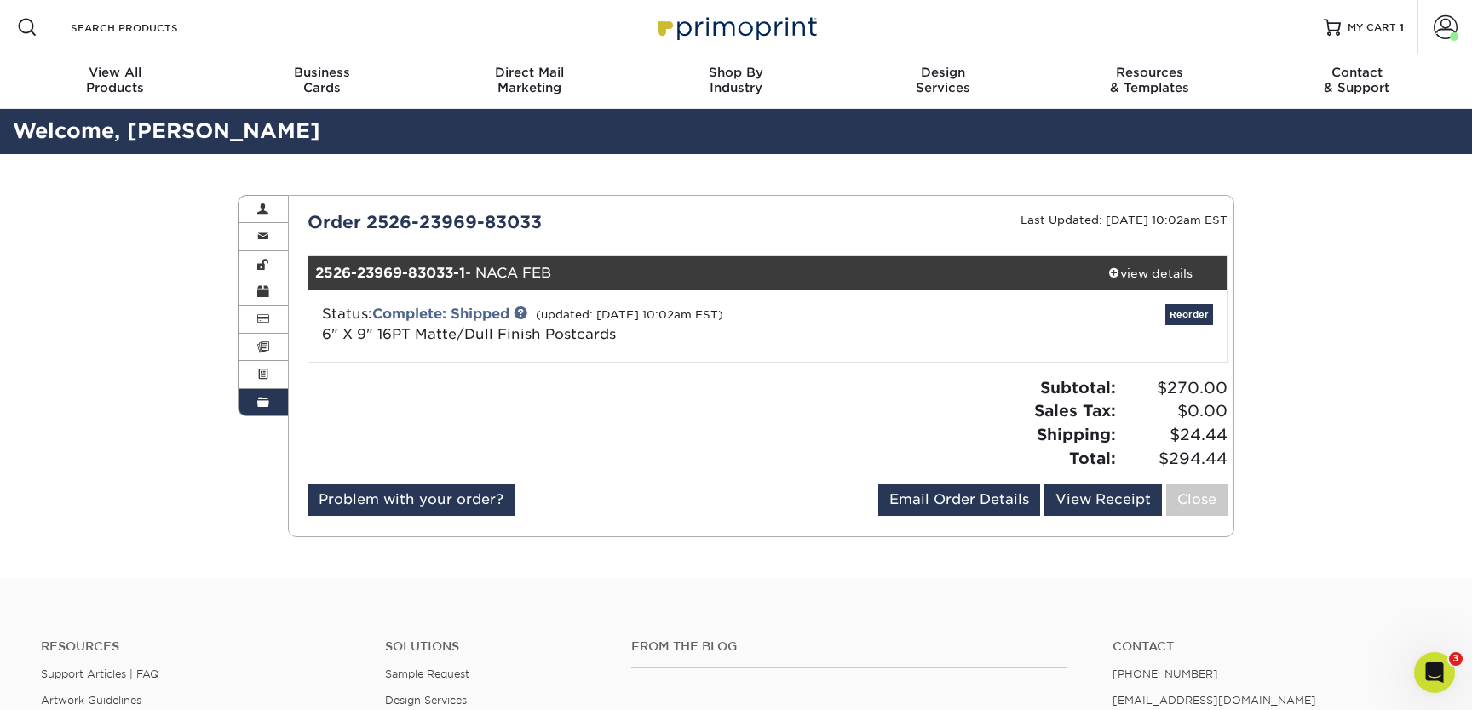
scroll to position [4, 0]
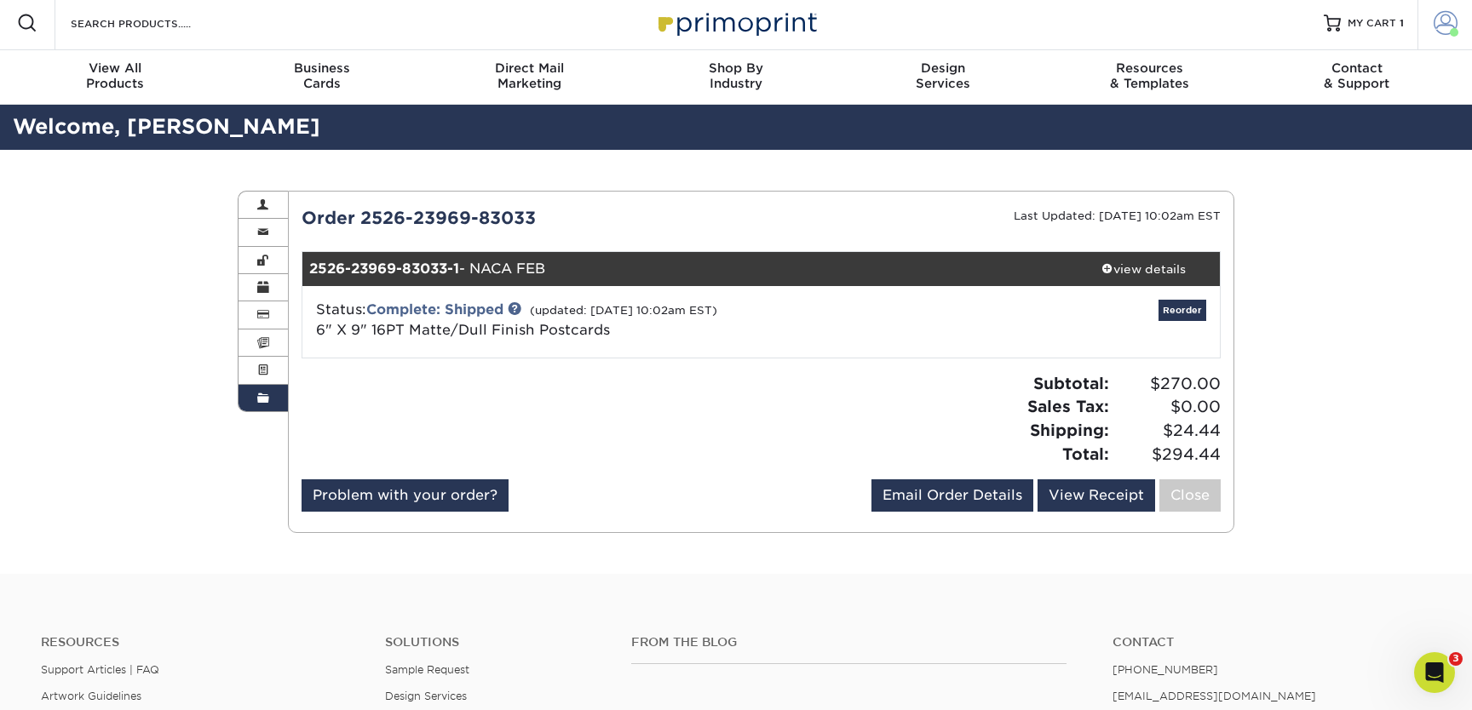
click at [1449, 20] on span at bounding box center [1445, 23] width 24 height 24
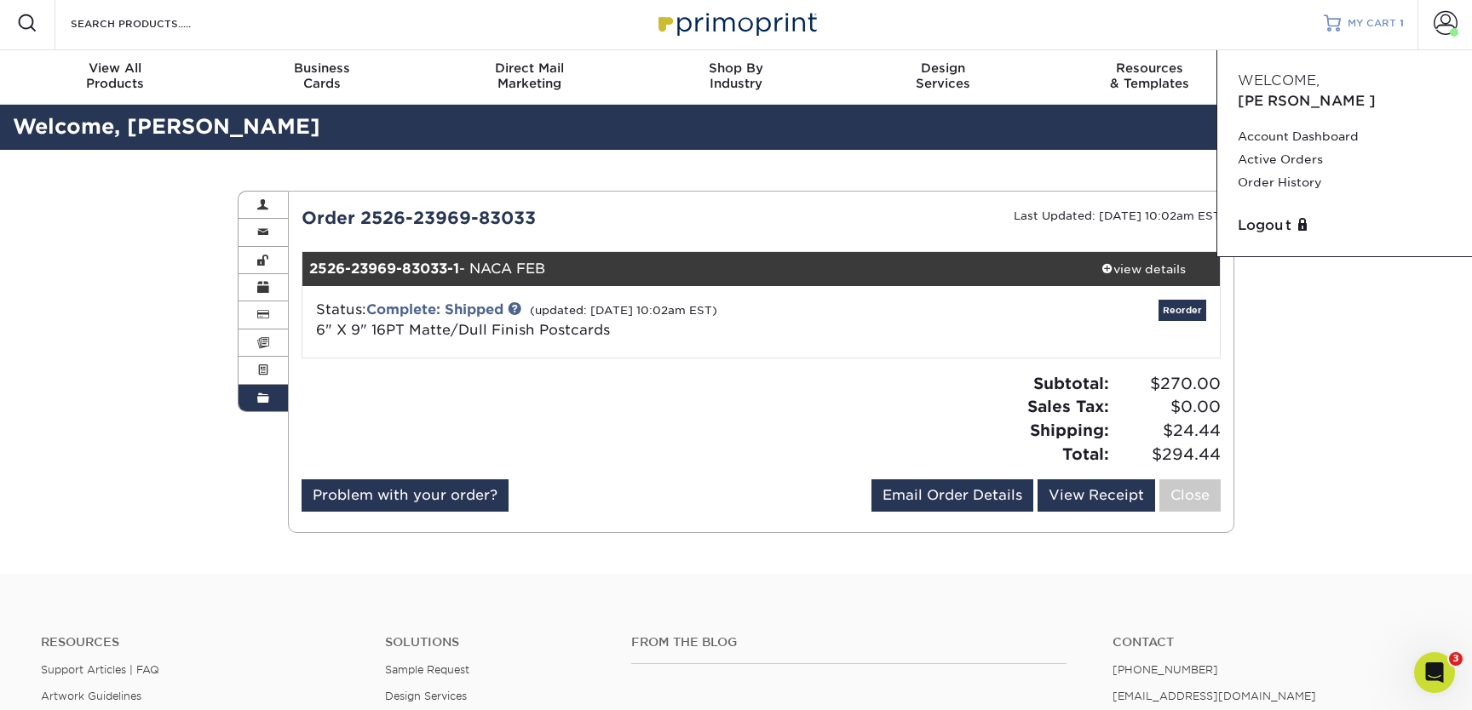
drag, startPoint x: 1358, startPoint y: 23, endPoint x: 1349, endPoint y: 31, distance: 12.1
click at [1358, 23] on span "MY CART" at bounding box center [1371, 23] width 49 height 14
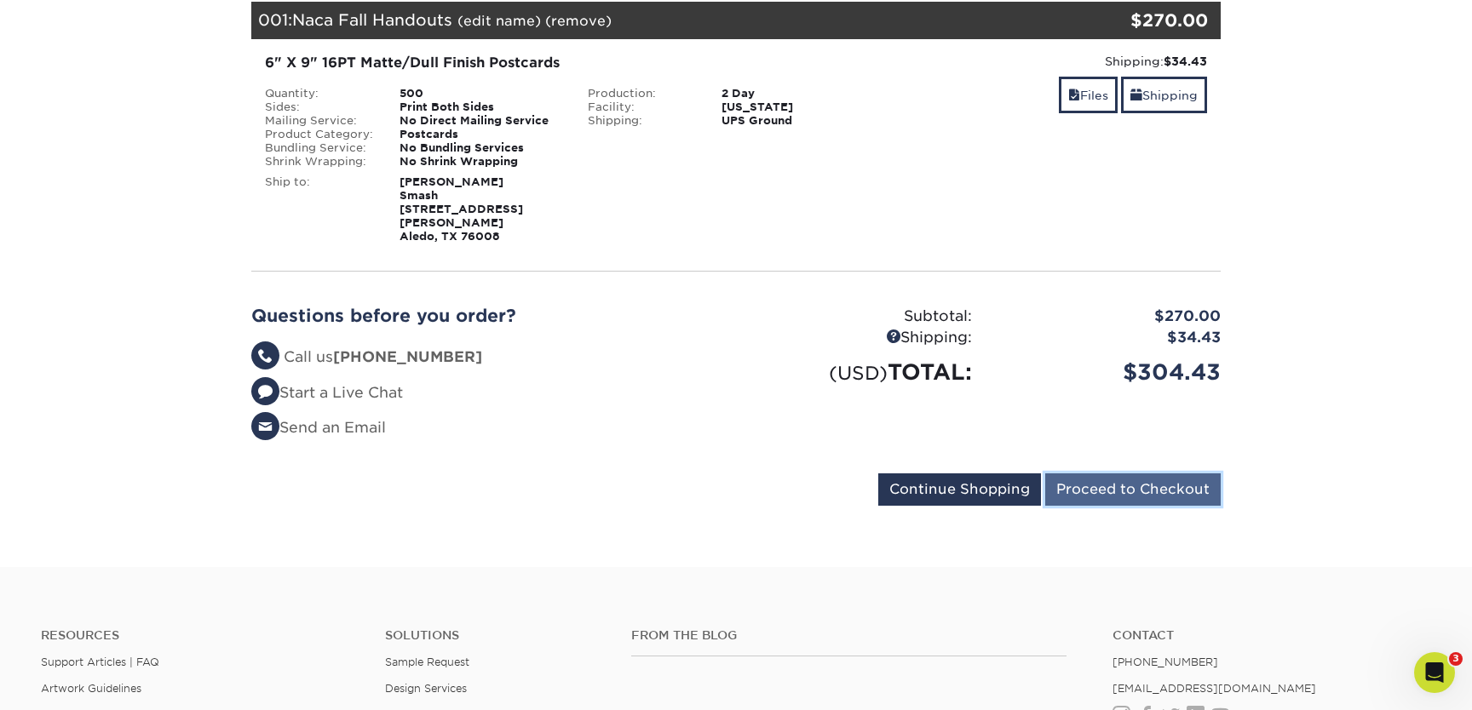
click at [1151, 485] on input "Proceed to Checkout" at bounding box center [1132, 489] width 175 height 32
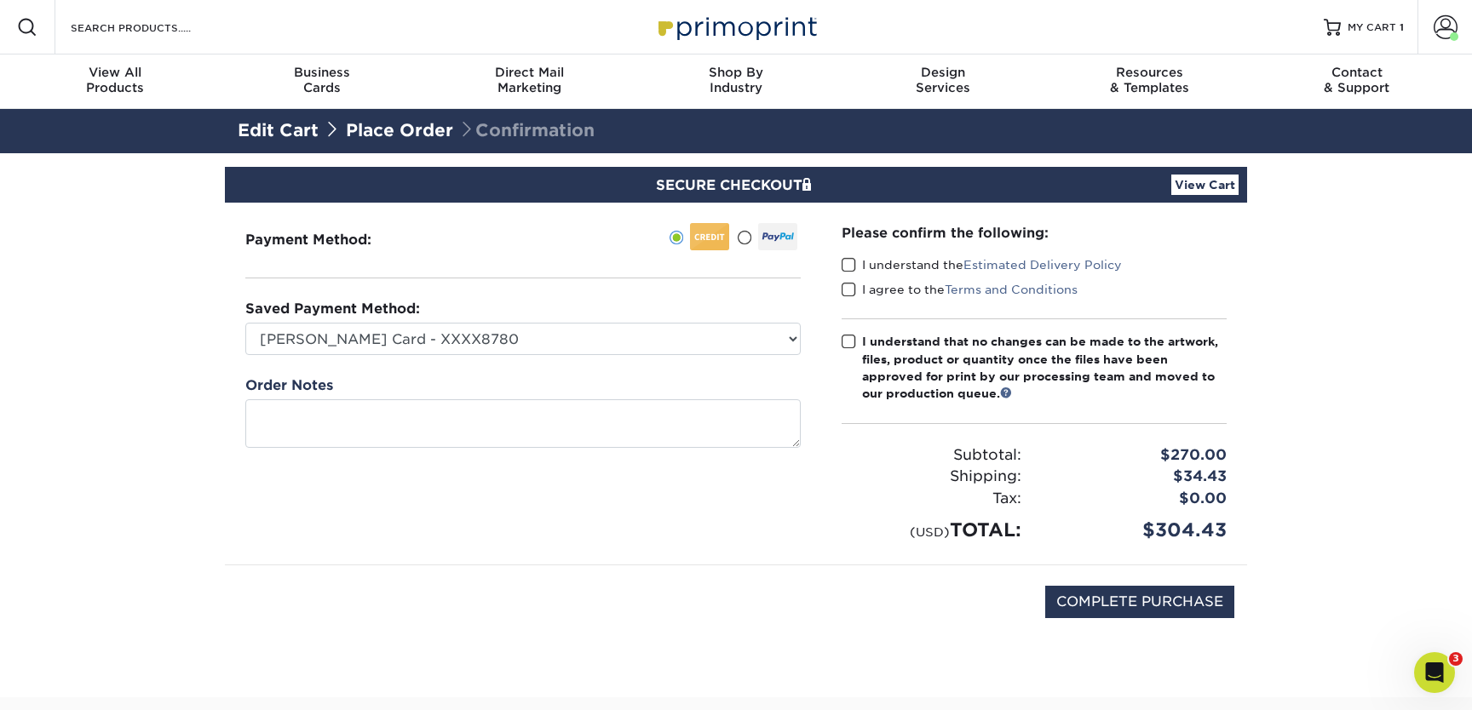
click at [852, 265] on span at bounding box center [848, 265] width 14 height 16
click at [0, 0] on input "I understand the Estimated Delivery Policy" at bounding box center [0, 0] width 0 height 0
drag, startPoint x: 848, startPoint y: 283, endPoint x: 852, endPoint y: 304, distance: 21.7
click at [848, 283] on span at bounding box center [848, 290] width 14 height 16
click at [0, 0] on input "I agree to the Terms and Conditions" at bounding box center [0, 0] width 0 height 0
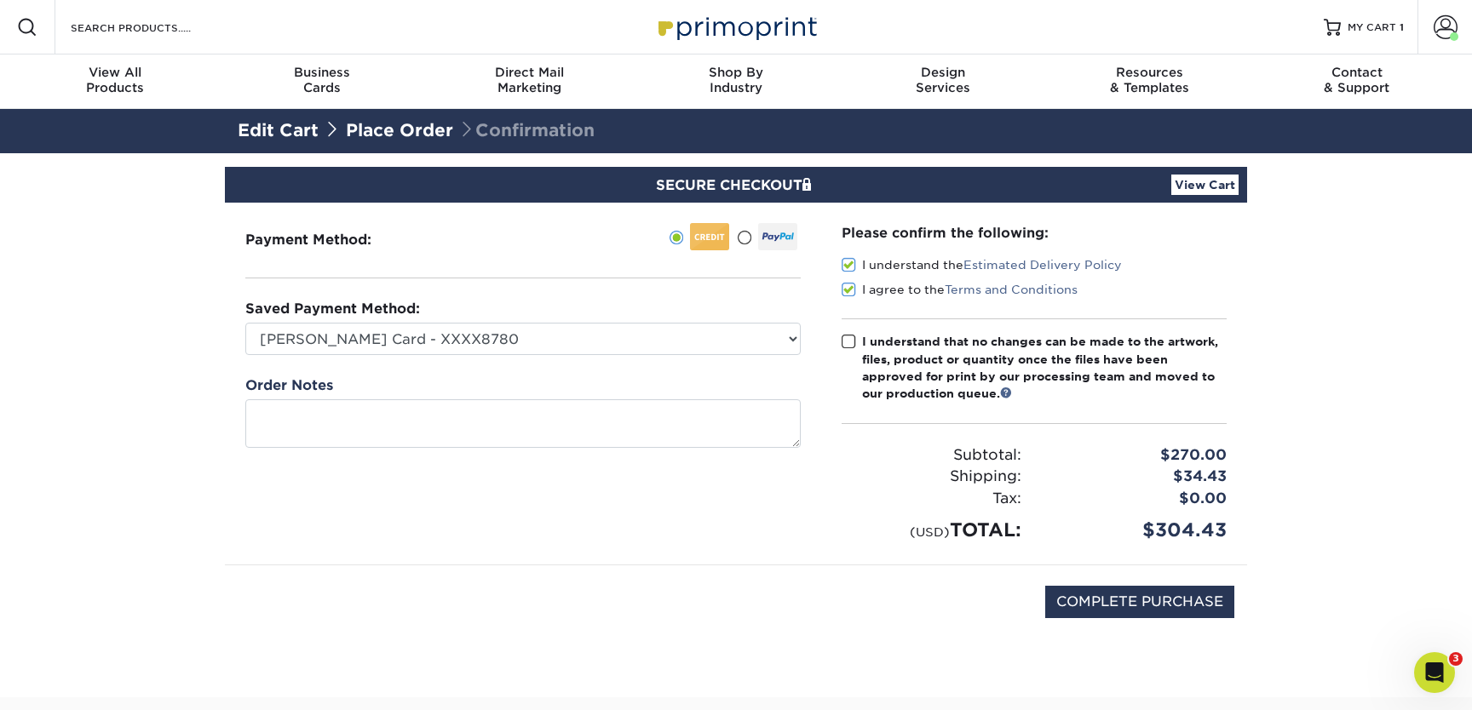
click at [846, 340] on span at bounding box center [848, 342] width 14 height 16
click at [0, 0] on input "I understand that no changes can be made to the artwork, files, product or quan…" at bounding box center [0, 0] width 0 height 0
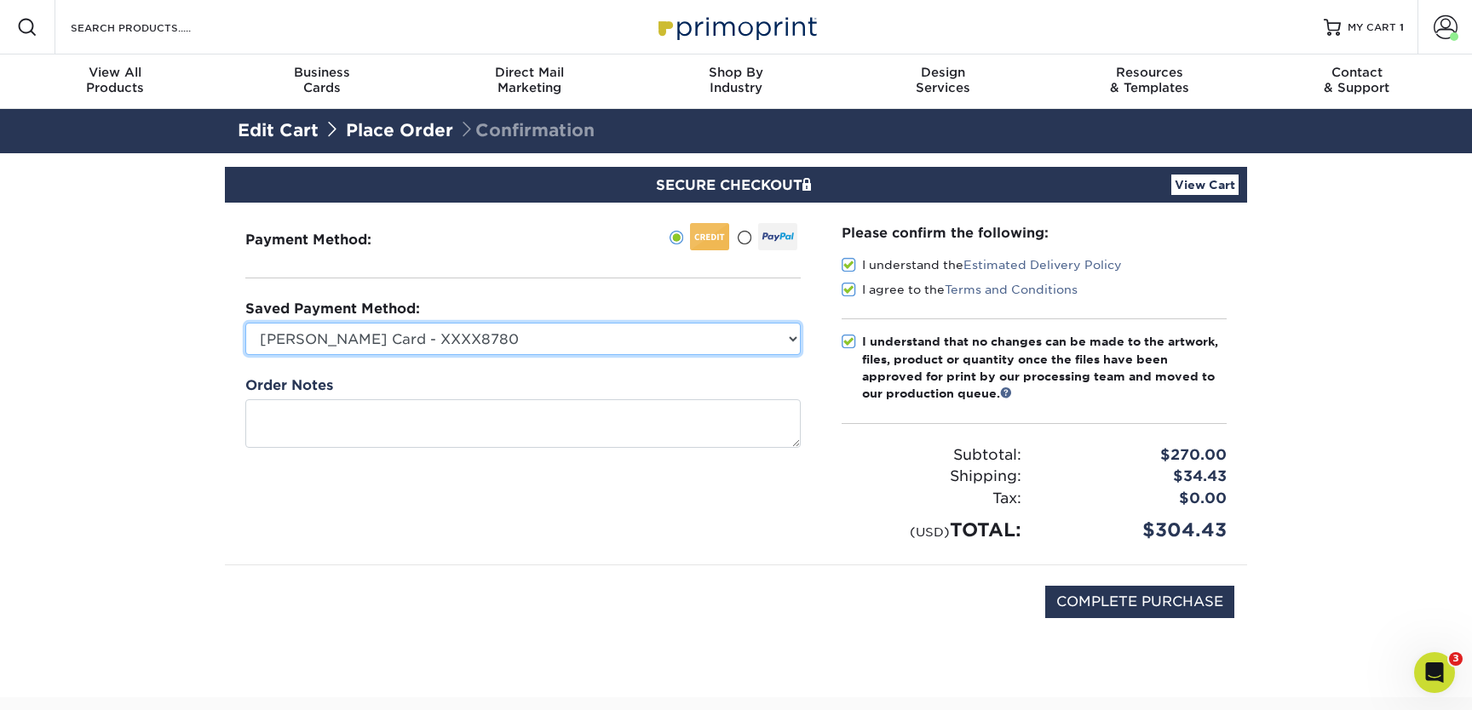
click at [516, 344] on select "Holly Divvy Card - XXXX8780 MasterCard - XXXX8780 MasterCard - XXXX8596 Visa - …" at bounding box center [522, 339] width 555 height 32
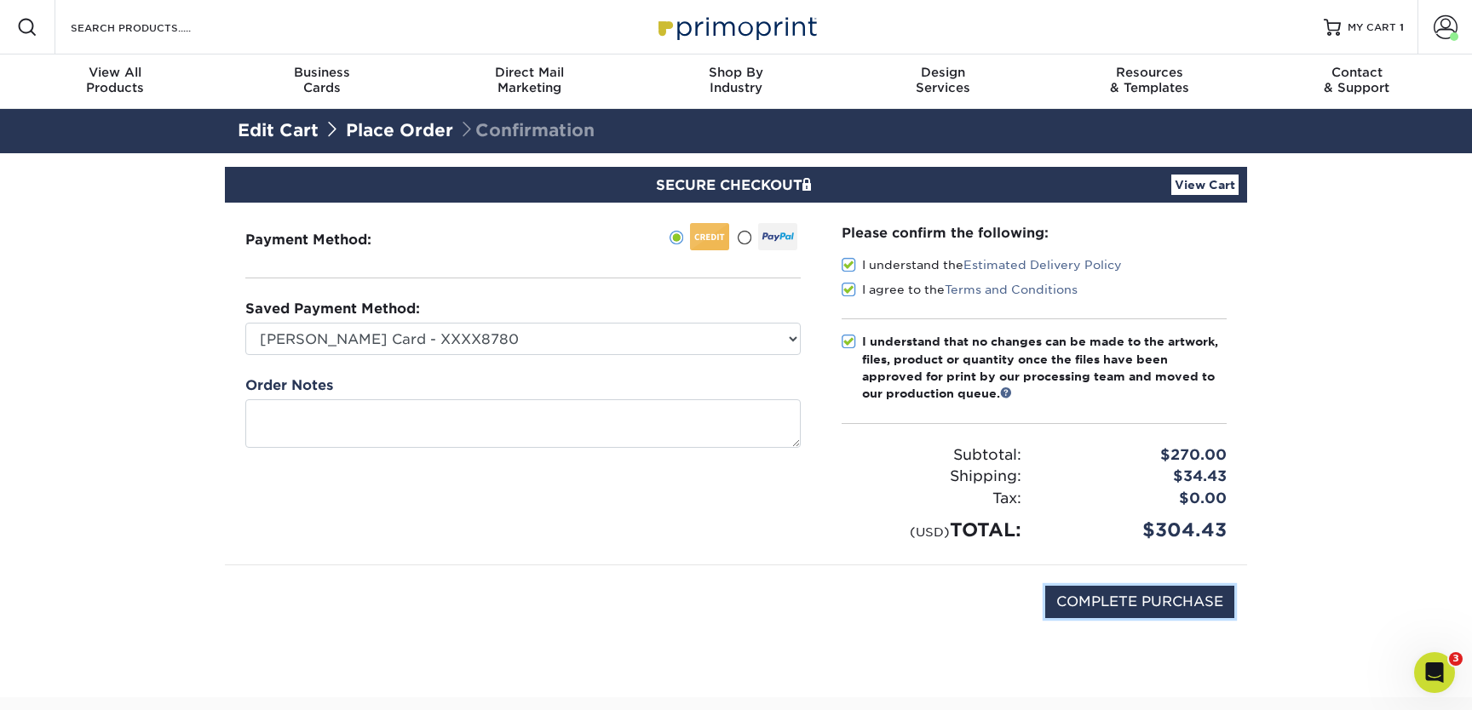
drag, startPoint x: 1147, startPoint y: 601, endPoint x: 1100, endPoint y: 582, distance: 50.8
click at [1147, 601] on input "COMPLETE PURCHASE" at bounding box center [1139, 602] width 189 height 32
type input "COMPLETE PURCHASE"
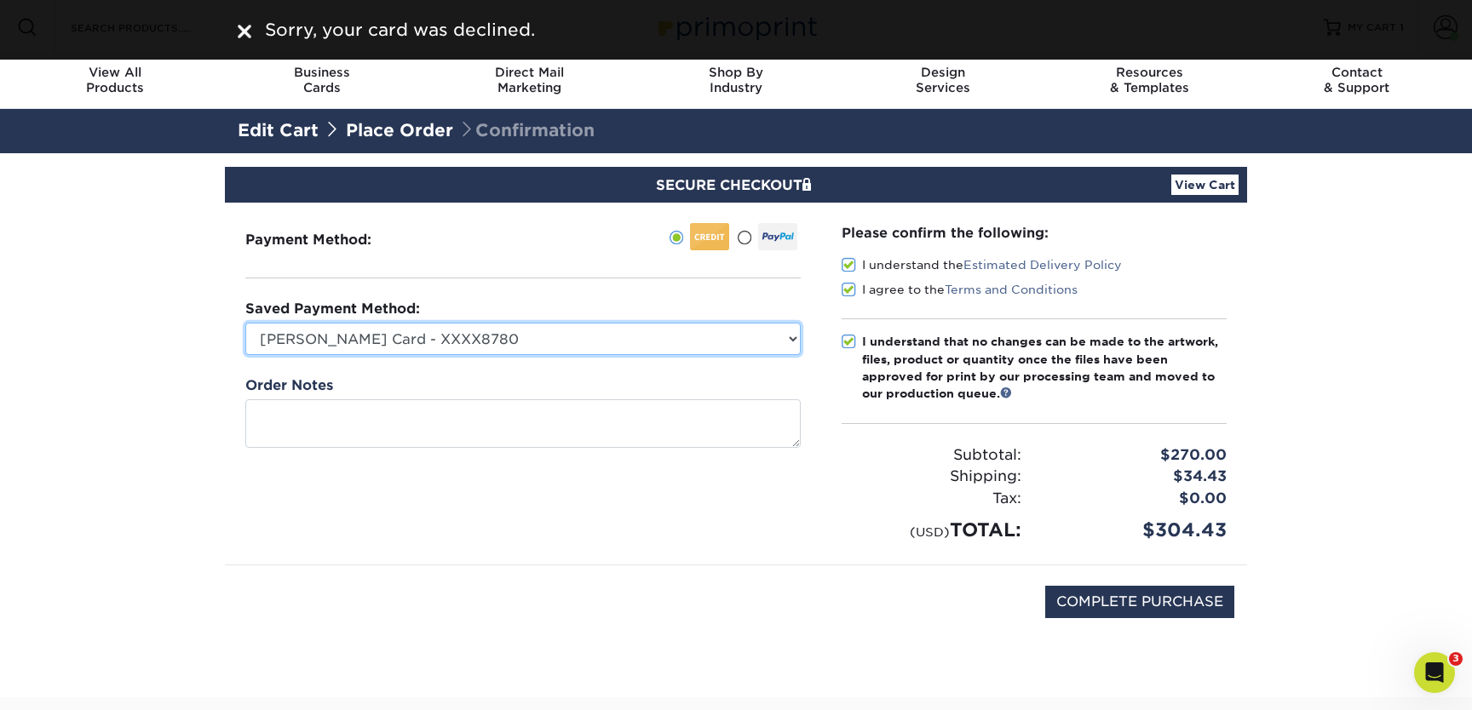
click at [585, 340] on select "Holly Divvy Card - XXXX8780 MasterCard - XXXX8780 MasterCard - XXXX8596 Visa - …" at bounding box center [522, 339] width 555 height 32
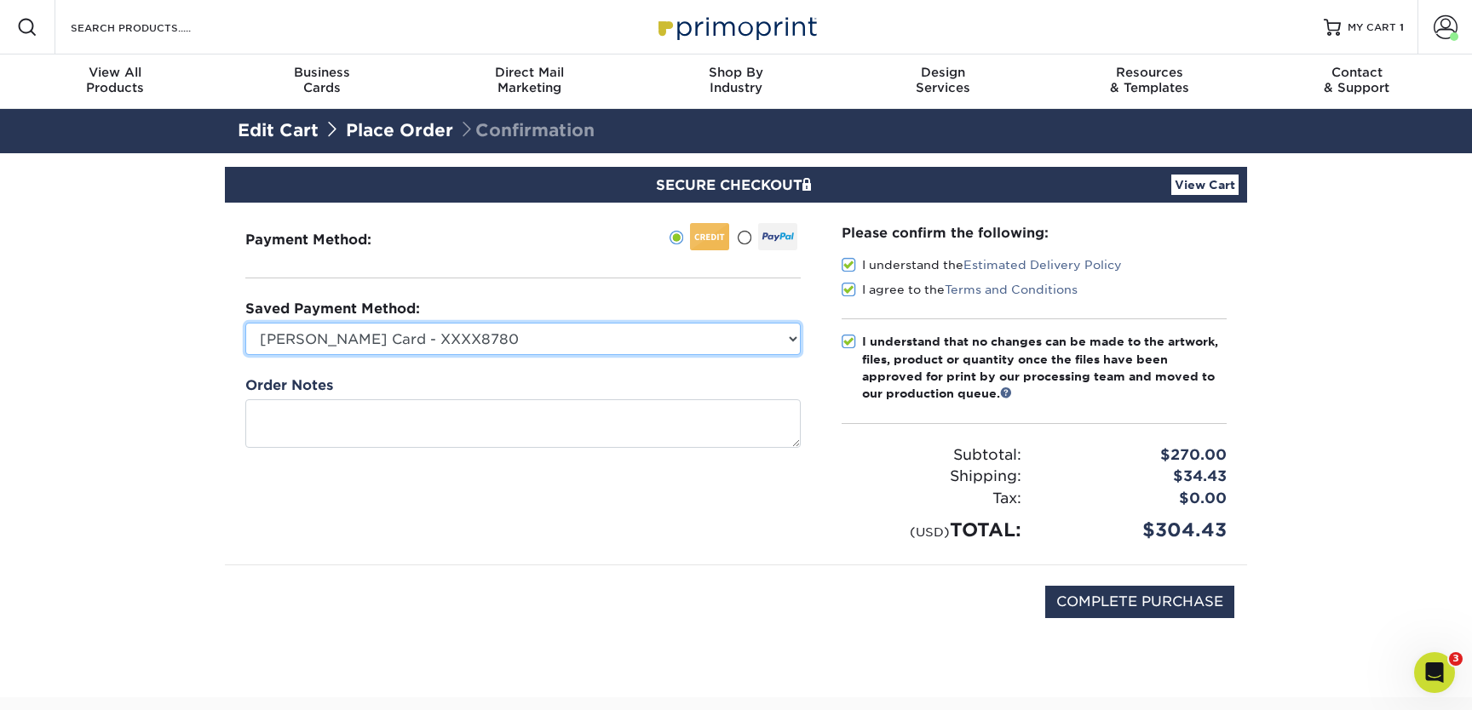
select select "43009"
click at [245, 323] on select "Holly Divvy Card - XXXX8780 MasterCard - XXXX8780 MasterCard - XXXX8596 Visa - …" at bounding box center [522, 339] width 555 height 32
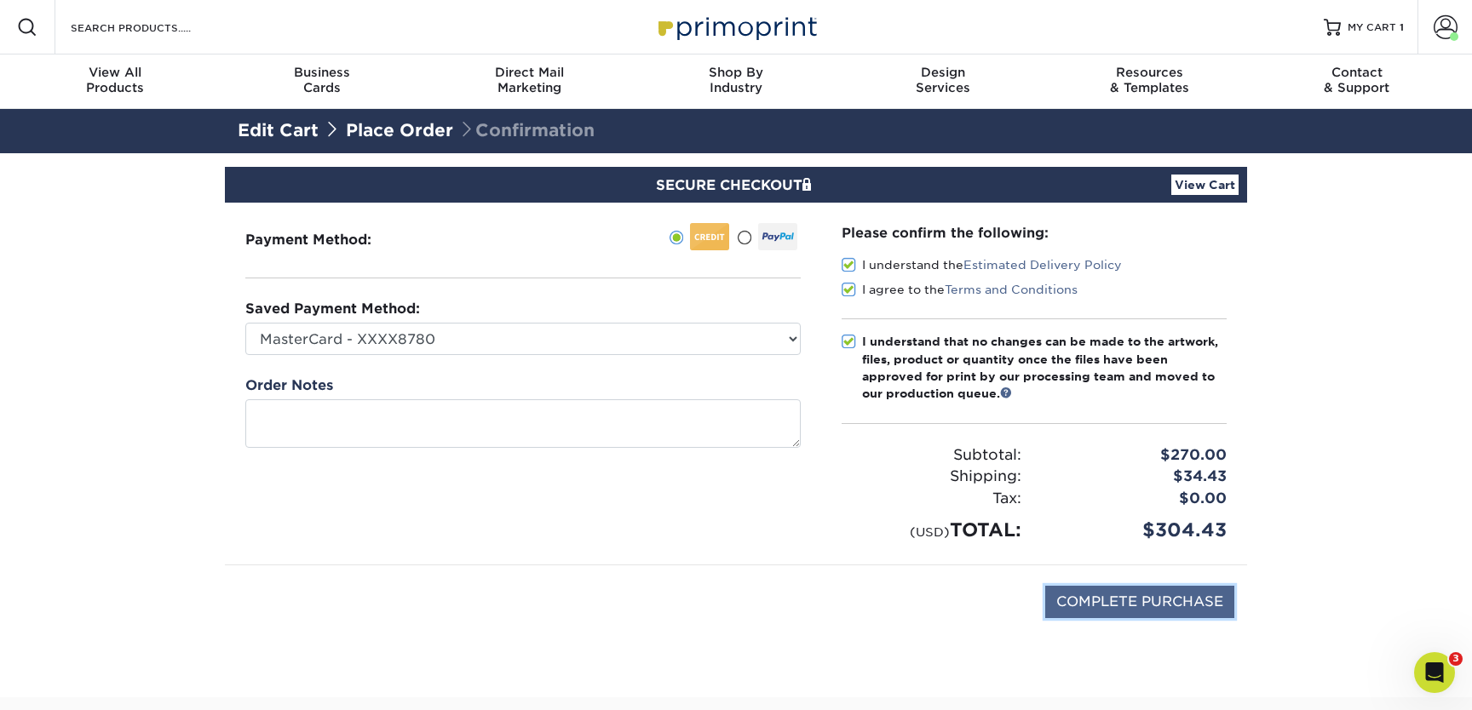
click at [1123, 603] on input "COMPLETE PURCHASE" at bounding box center [1139, 602] width 189 height 32
type input "COMPLETE PURCHASE"
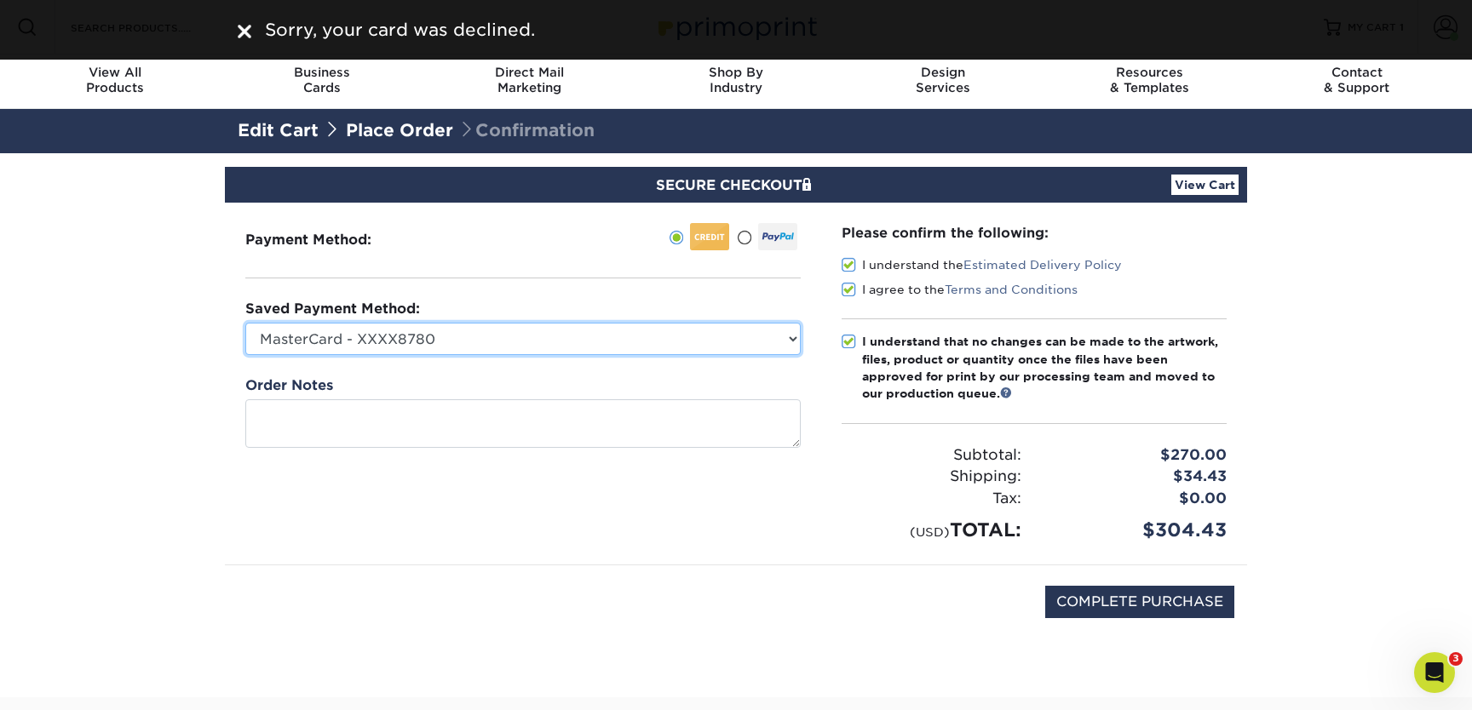
click at [600, 339] on select "Holly Divvy Card - XXXX8780 MasterCard - XXXX8780 MasterCard - XXXX8596 Visa - …" at bounding box center [522, 339] width 555 height 32
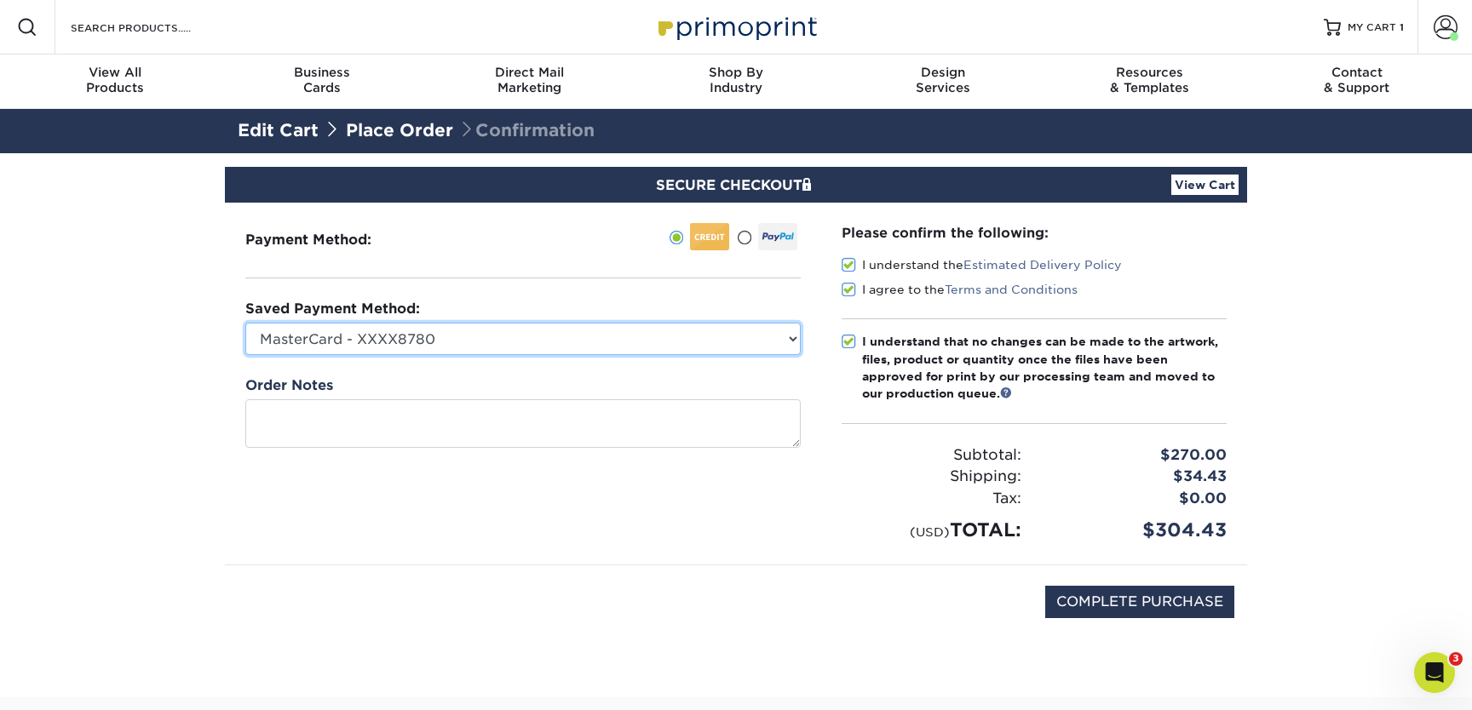
select select "63358"
click at [245, 323] on select "Holly Divvy Card - XXXX8780 MasterCard - XXXX8780 MasterCard - XXXX8596 Visa - …" at bounding box center [522, 339] width 555 height 32
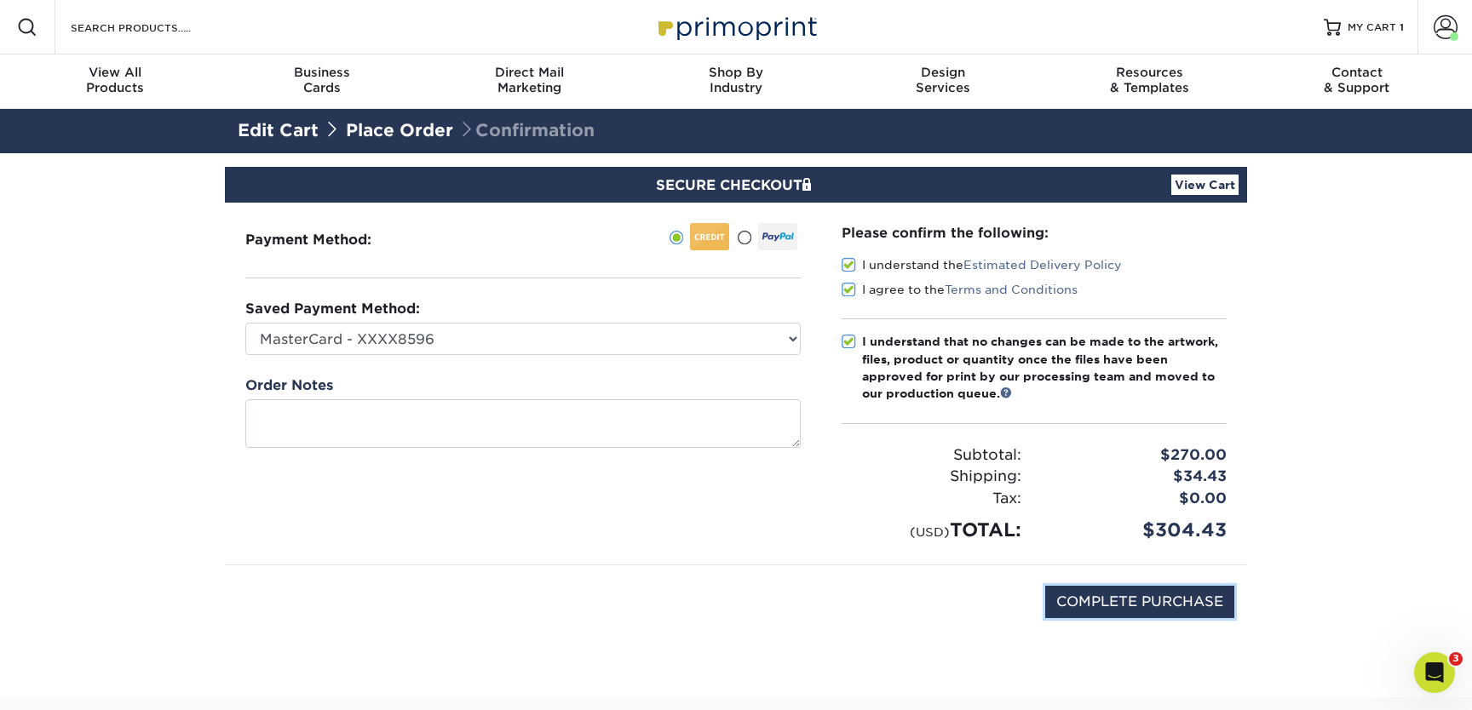
drag, startPoint x: 1110, startPoint y: 601, endPoint x: 1048, endPoint y: 583, distance: 64.7
click at [1110, 601] on input "COMPLETE PURCHASE" at bounding box center [1139, 602] width 189 height 32
type input "COMPLETE PURCHASE"
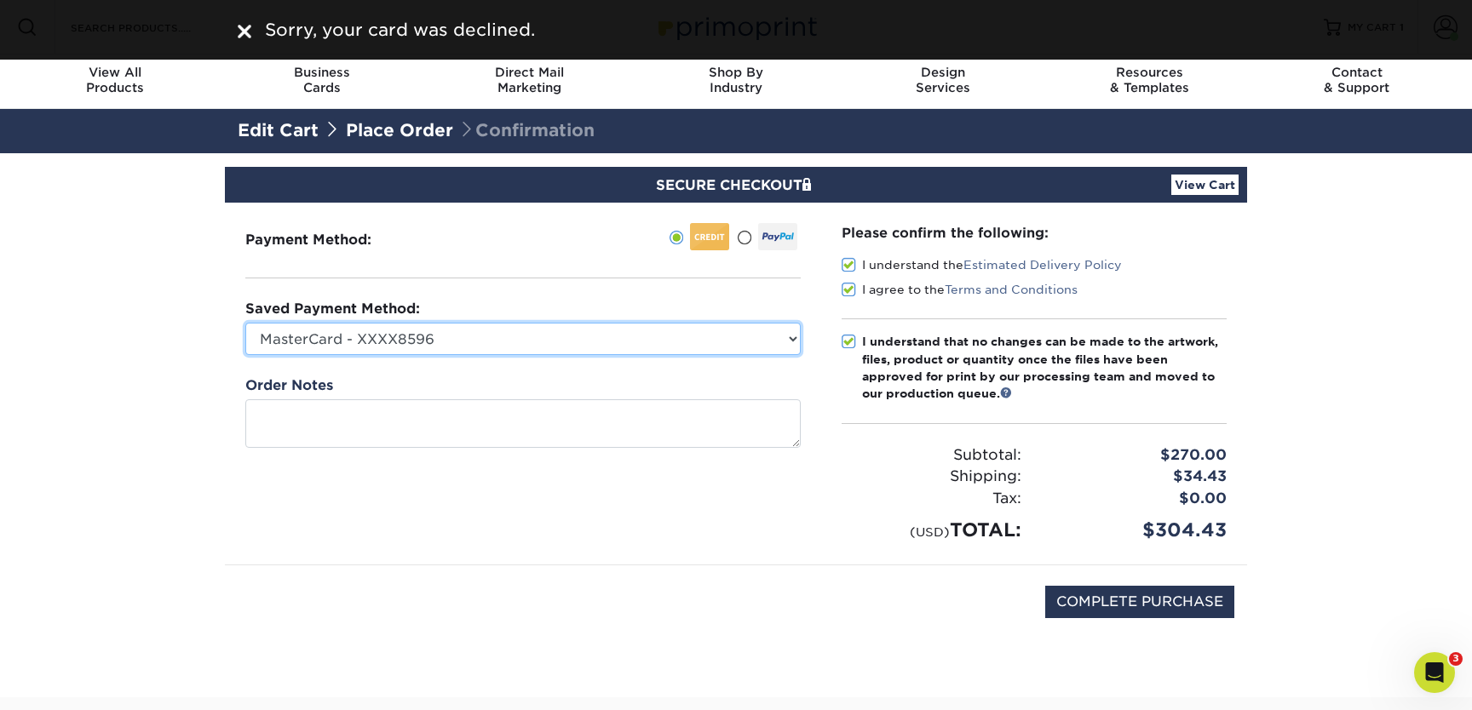
click at [460, 337] on select "Holly Divvy Card - XXXX8780 MasterCard - XXXX8780 MasterCard - XXXX8596 Visa - …" at bounding box center [522, 339] width 555 height 32
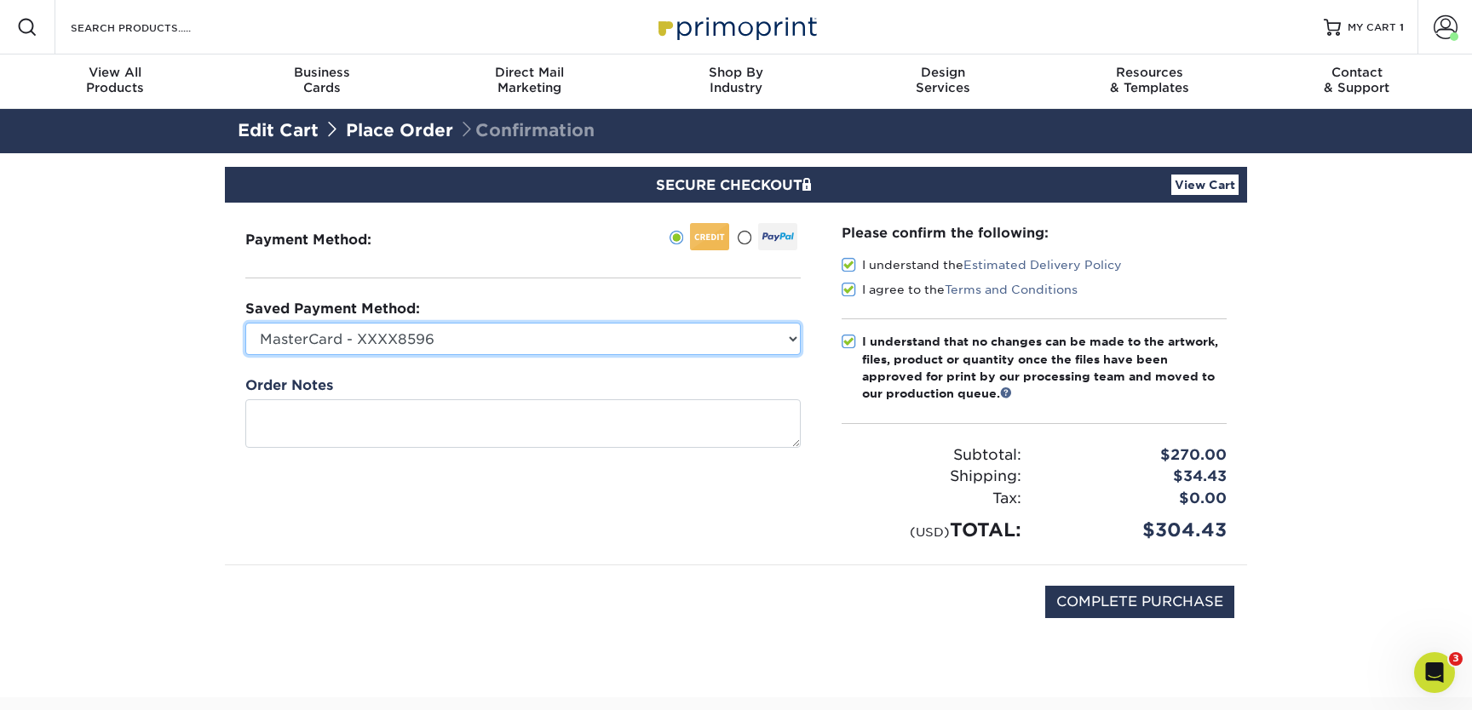
select select "66229"
click at [245, 323] on select "Holly Divvy Card - XXXX8780 MasterCard - XXXX8780 MasterCard - XXXX8596 Visa - …" at bounding box center [522, 339] width 555 height 32
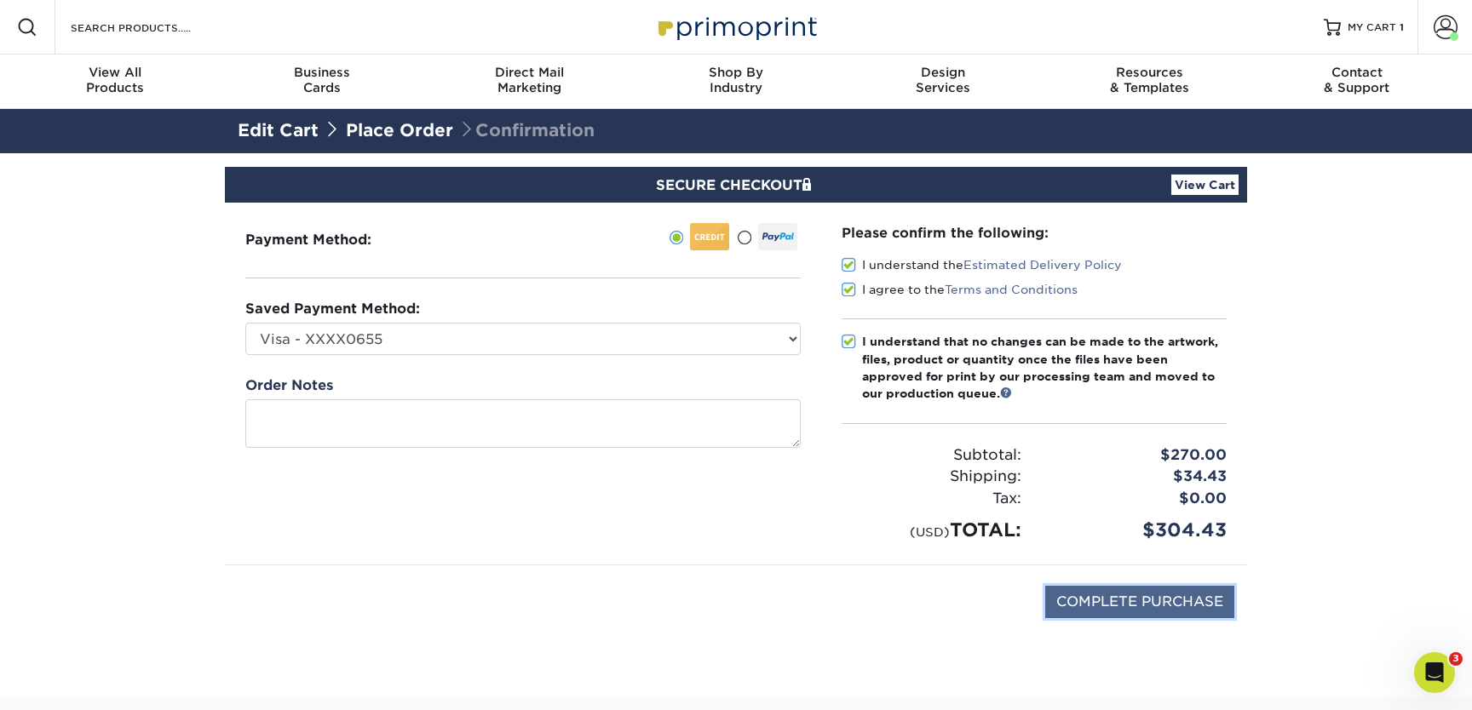
click at [1106, 602] on input "COMPLETE PURCHASE" at bounding box center [1139, 602] width 189 height 32
type input "PROCESSING, PLEASE WAIT..."
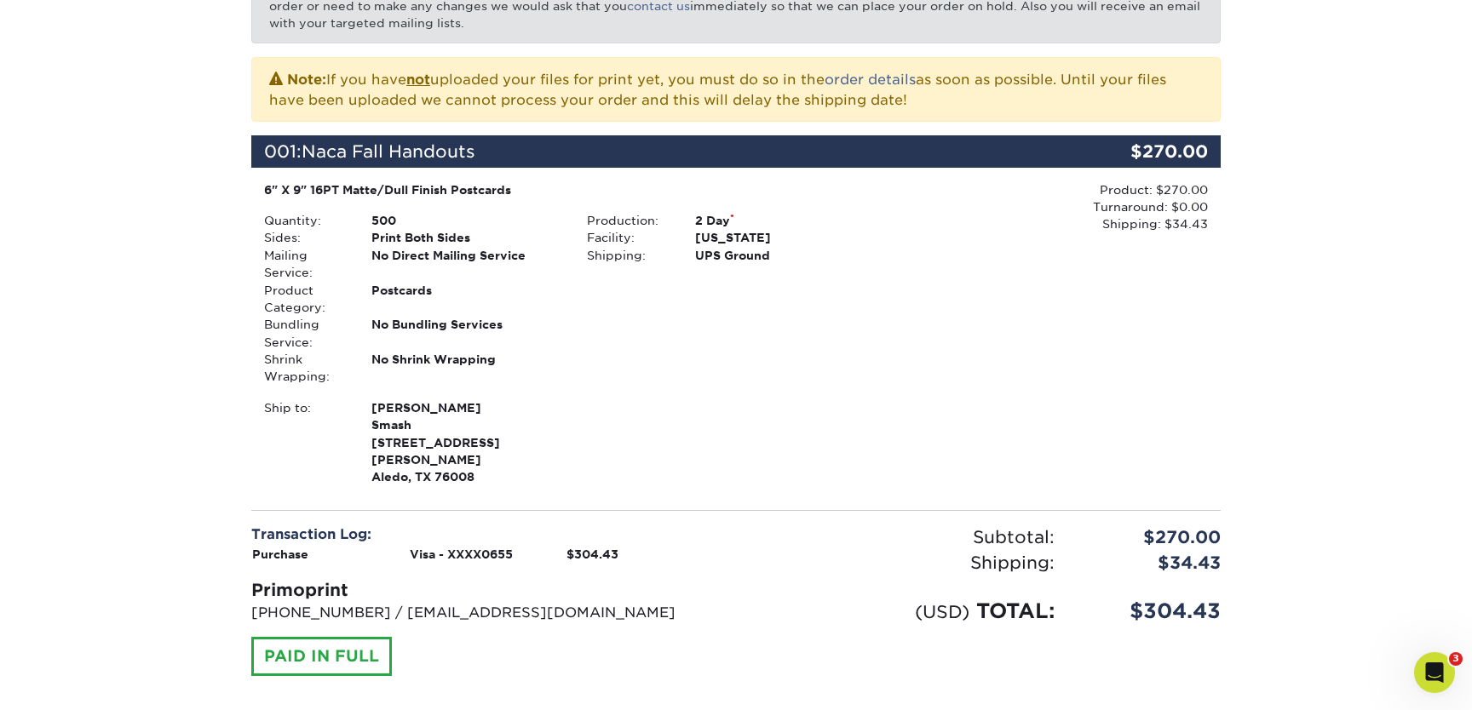
scroll to position [376, 0]
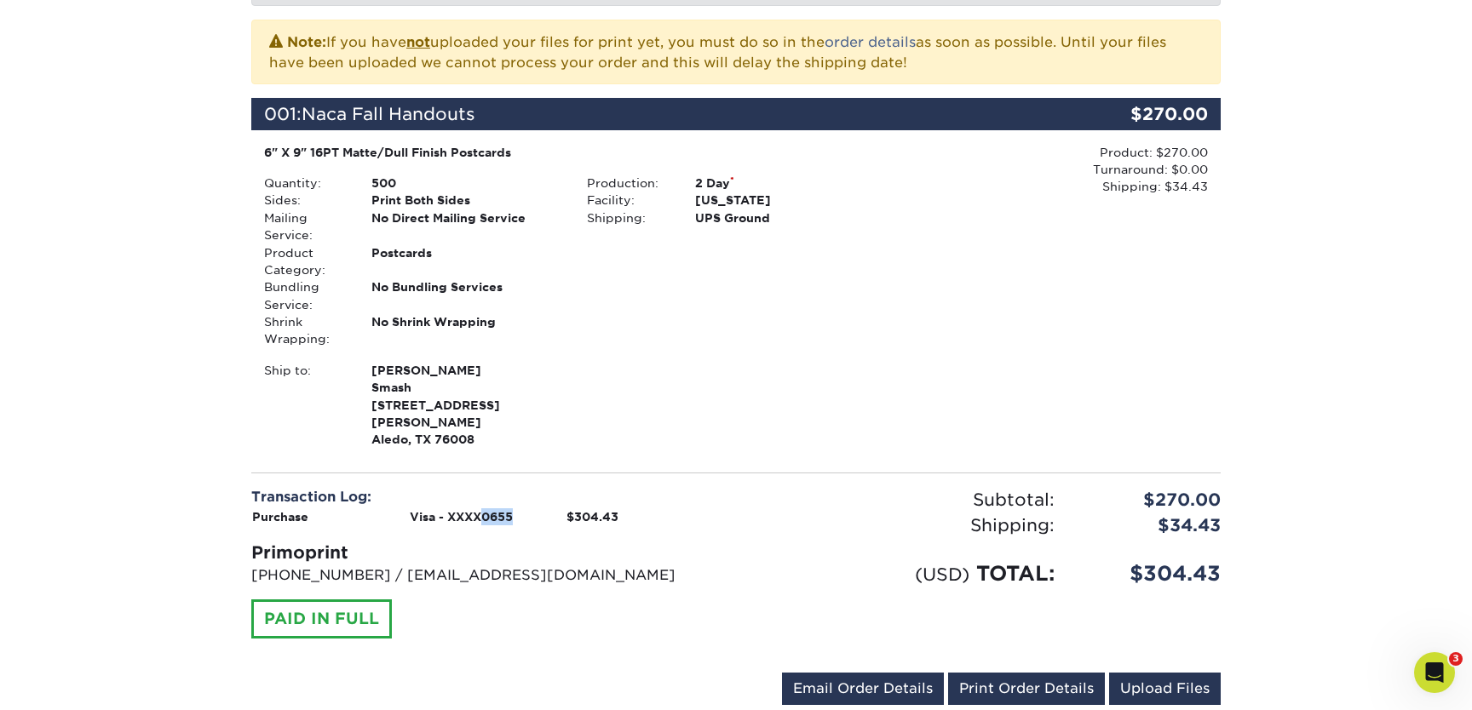
drag, startPoint x: 517, startPoint y: 499, endPoint x: 484, endPoint y: 501, distance: 33.3
click at [483, 508] on td "Visa - XXXX0655" at bounding box center [488, 517] width 158 height 19
copy strong "0655"
click at [472, 510] on strong "Visa - XXXX0655" at bounding box center [461, 517] width 103 height 14
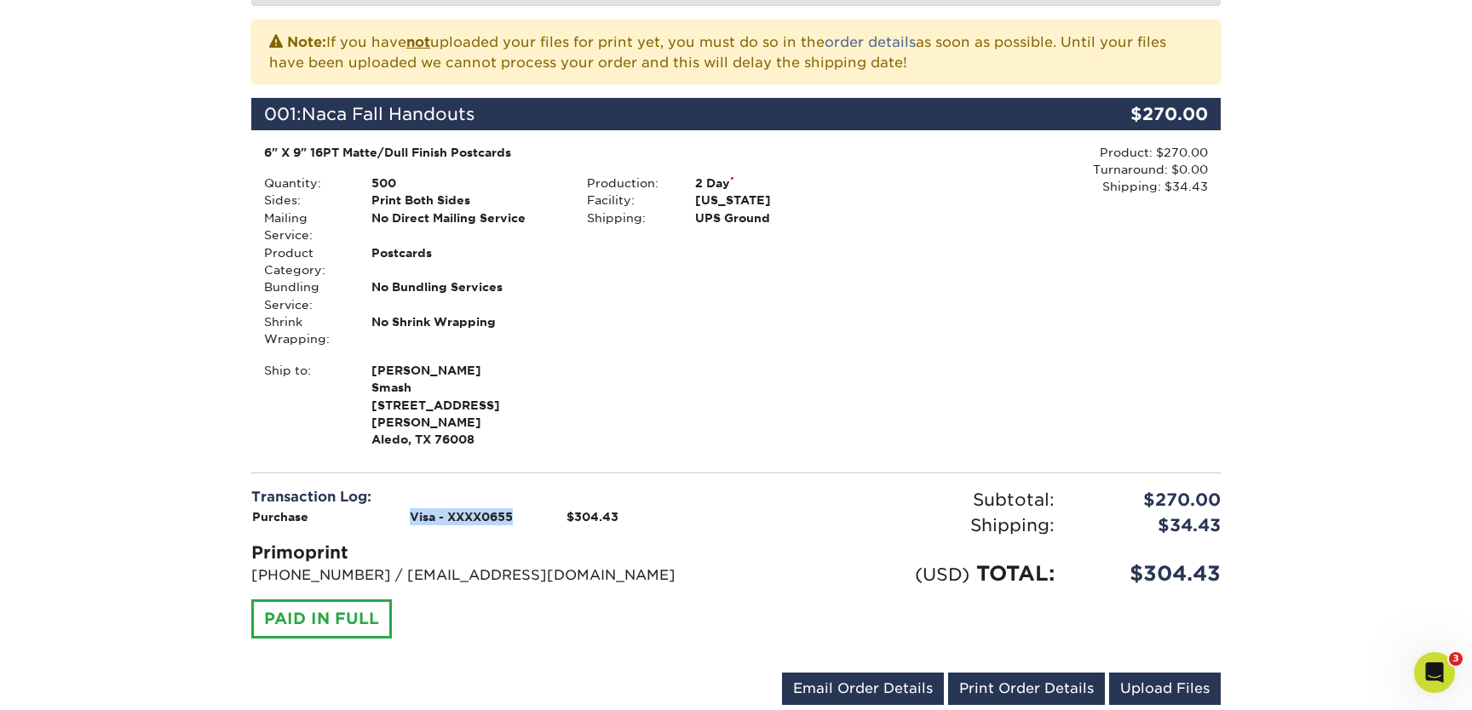
click at [472, 510] on strong "Visa - XXXX0655" at bounding box center [461, 517] width 103 height 14
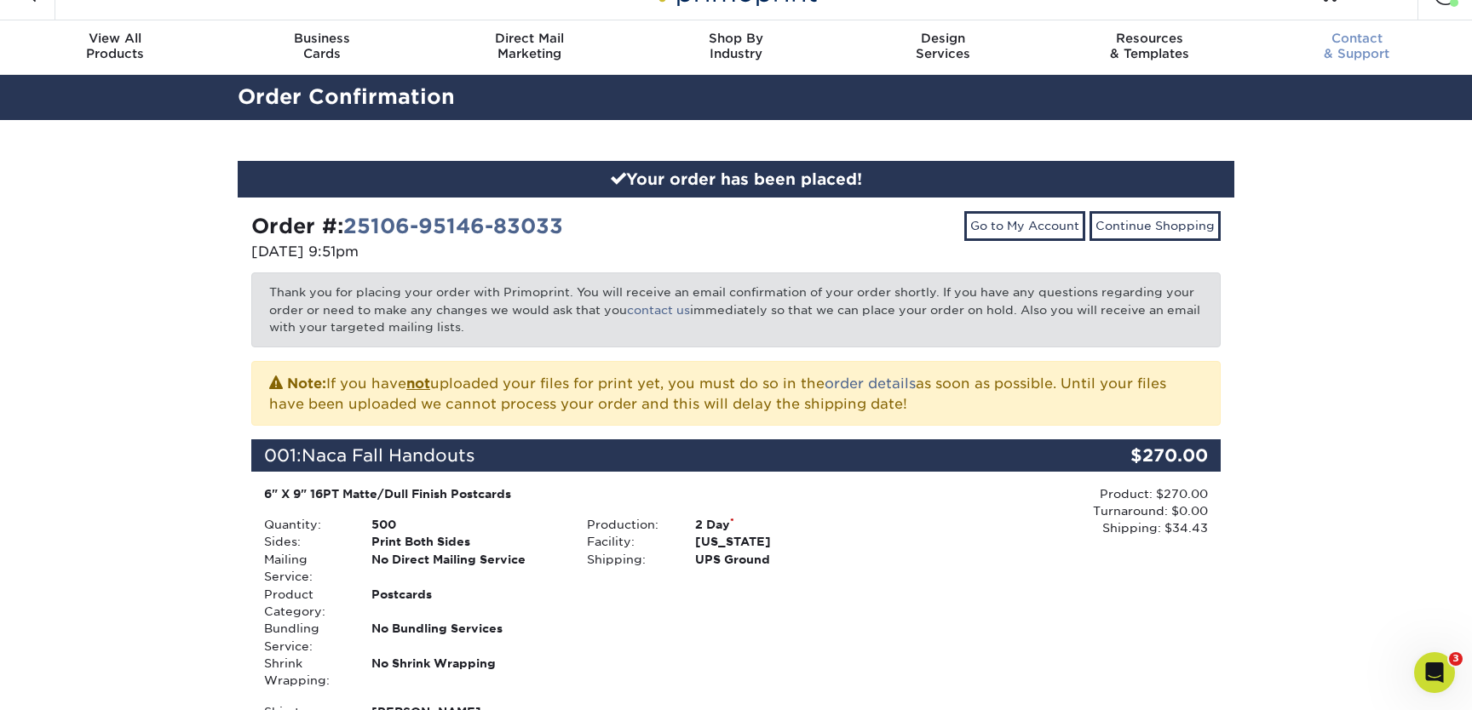
scroll to position [0, 0]
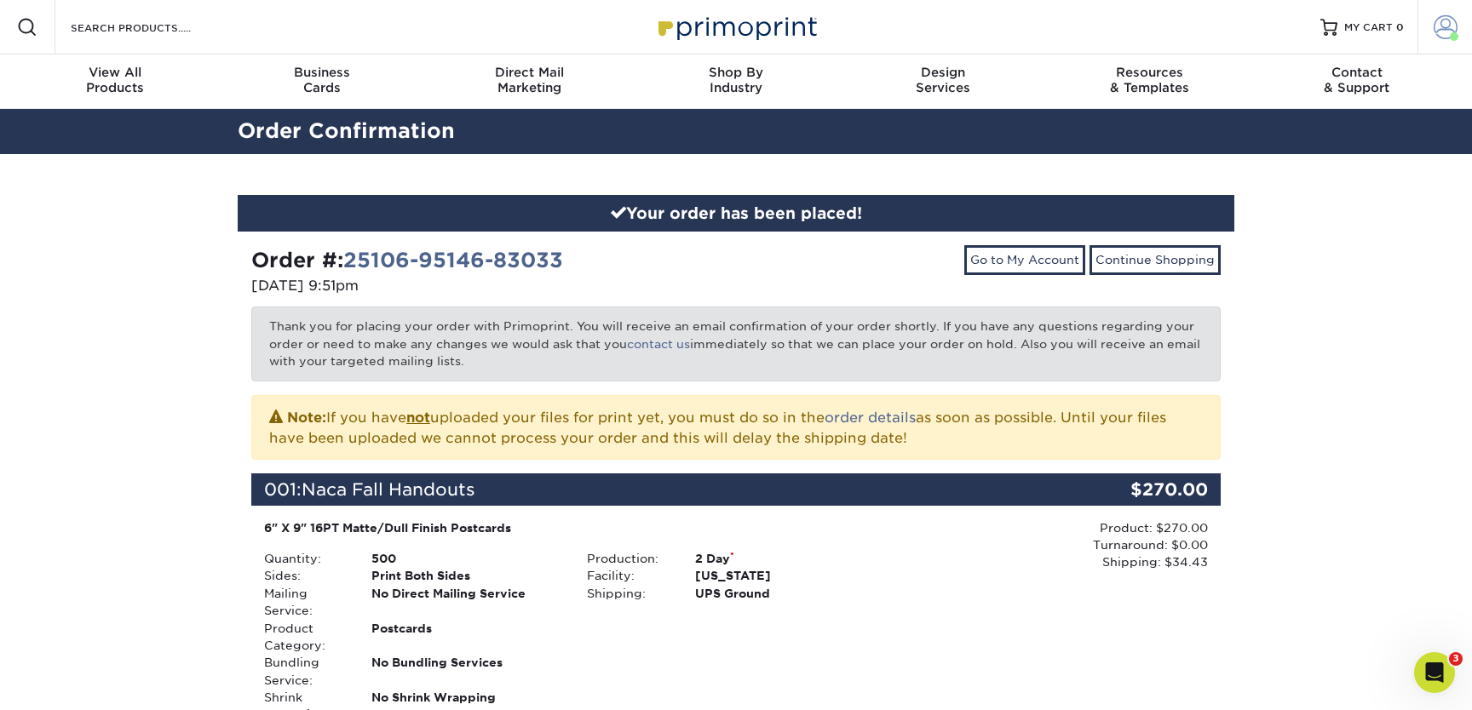
click at [1426, 38] on link "Account" at bounding box center [1444, 27] width 55 height 55
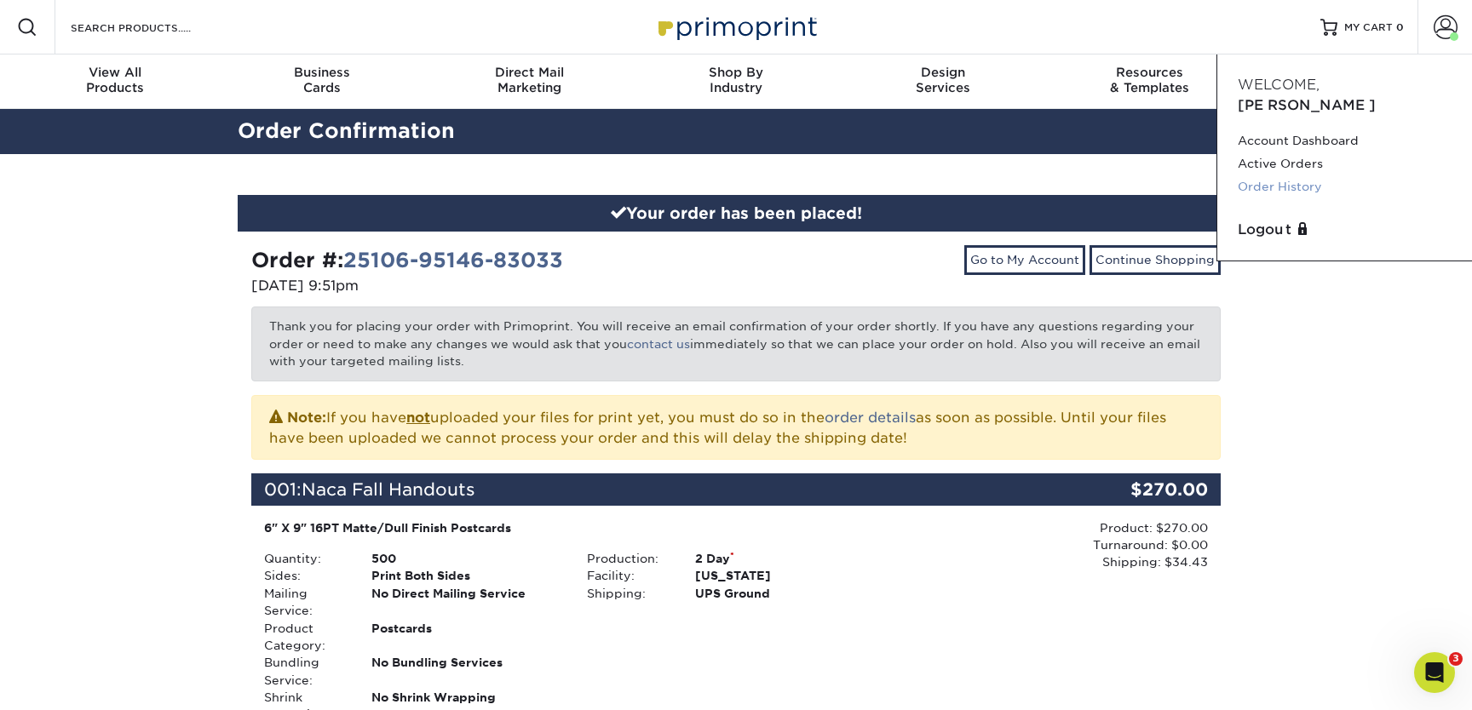
click at [1294, 175] on link "Order History" at bounding box center [1344, 186] width 214 height 23
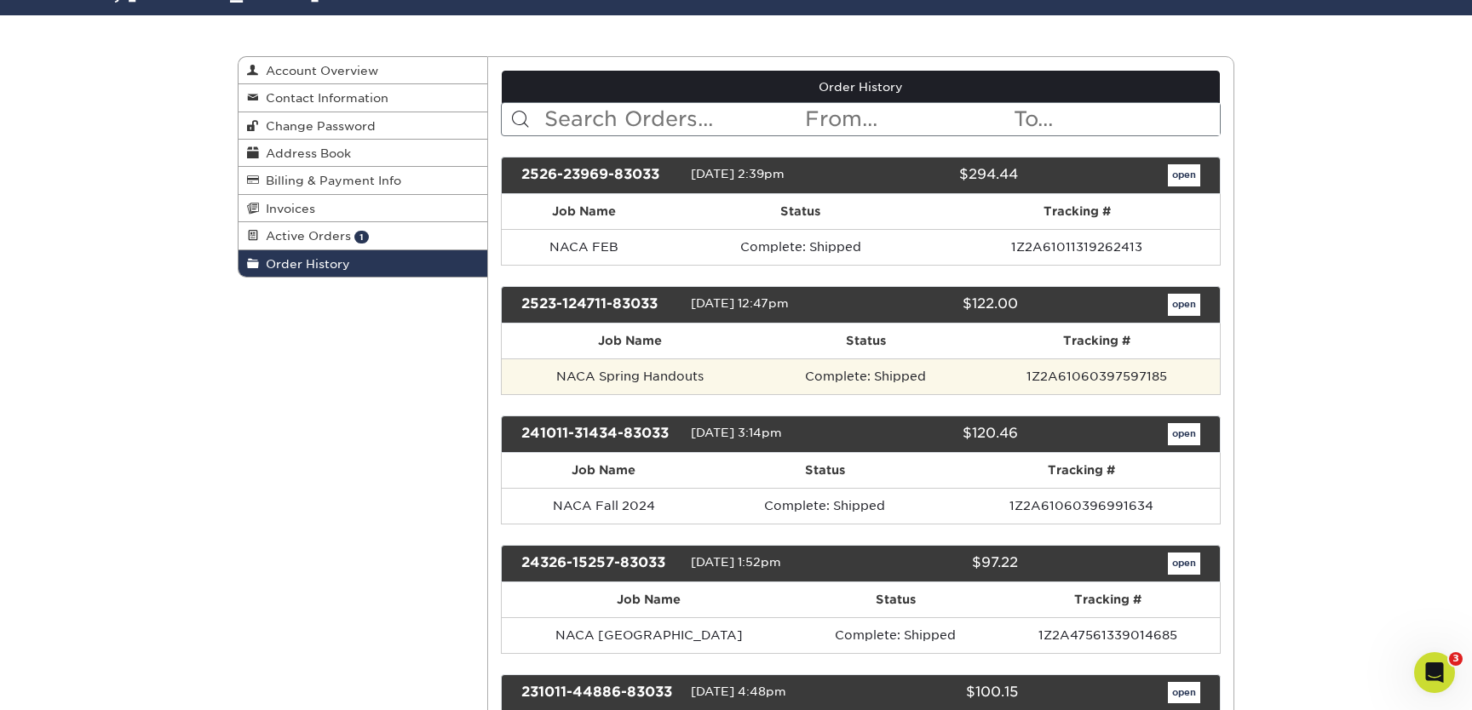
scroll to position [170, 0]
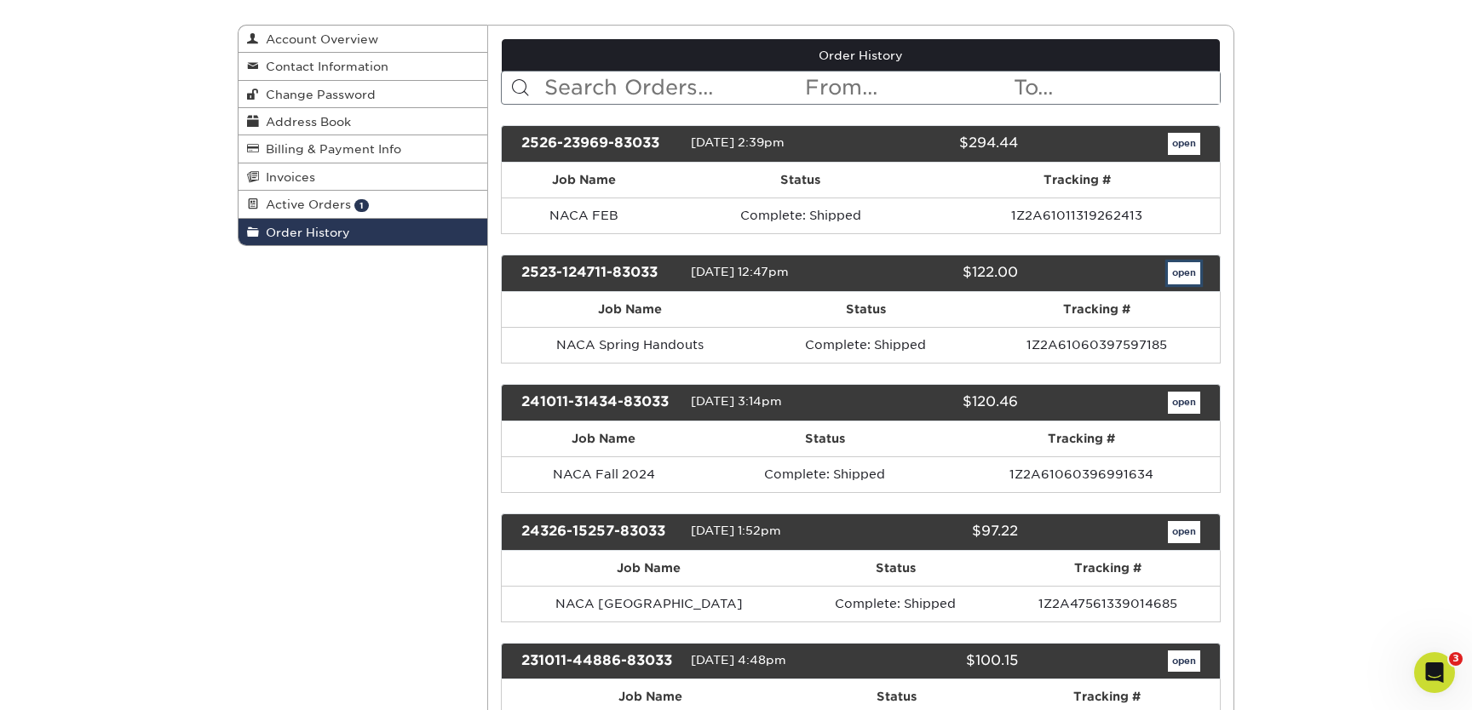
click at [1179, 274] on link "open" at bounding box center [1184, 273] width 32 height 22
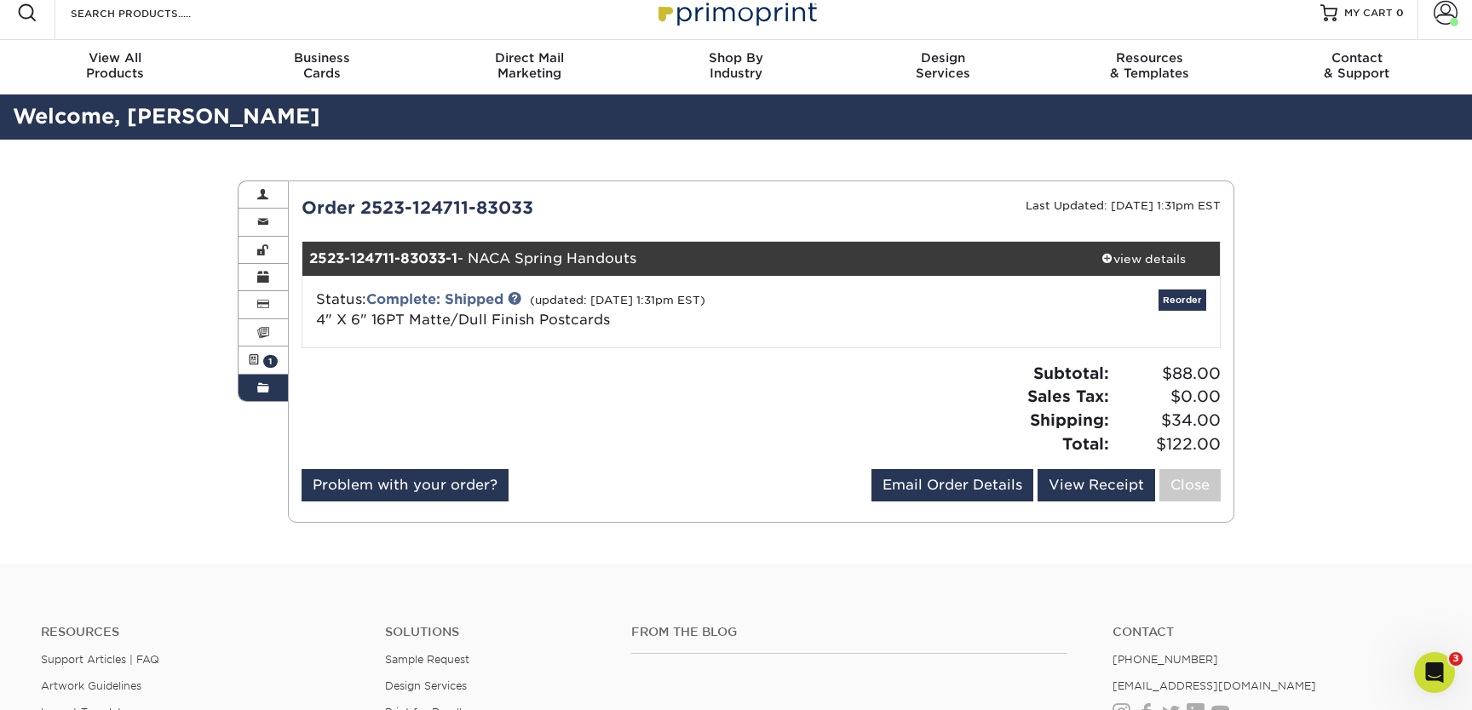
scroll to position [20, 0]
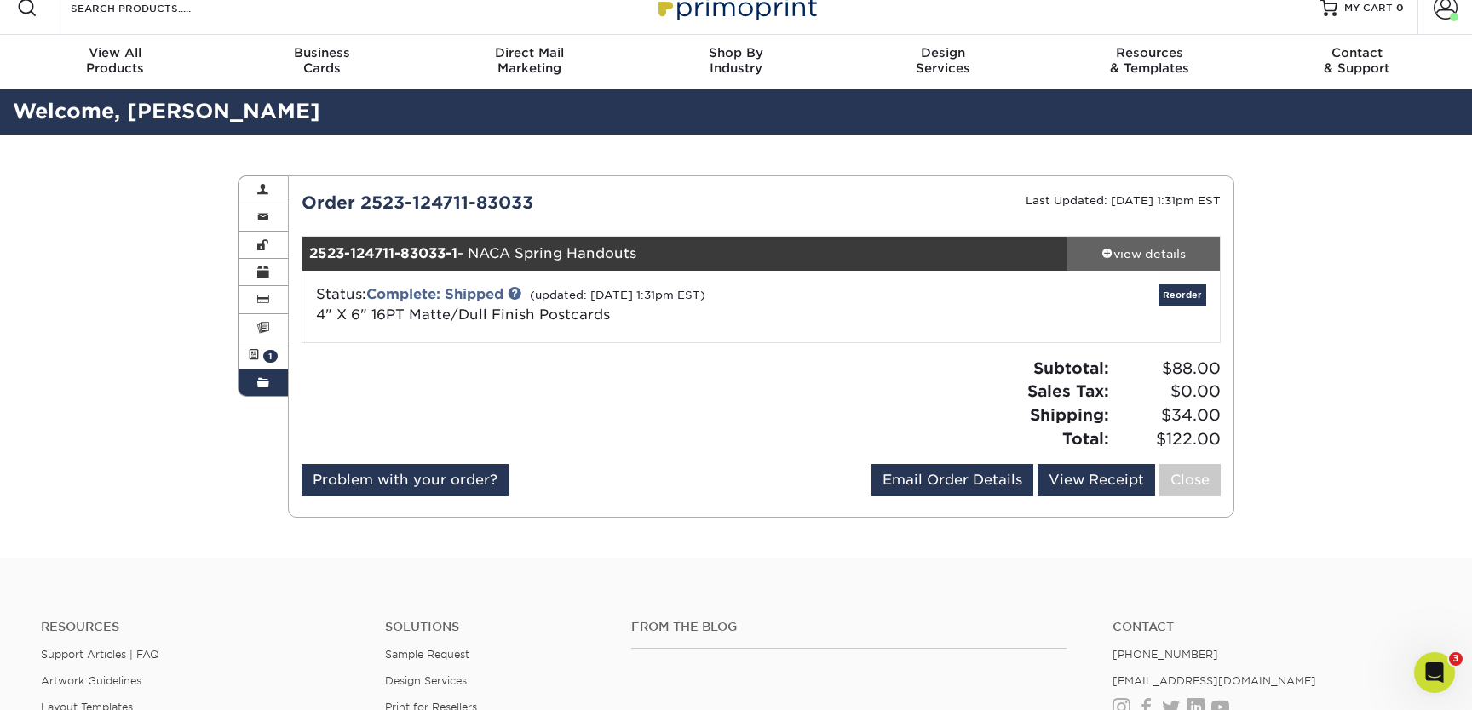
click at [1121, 248] on div "view details" at bounding box center [1142, 253] width 153 height 17
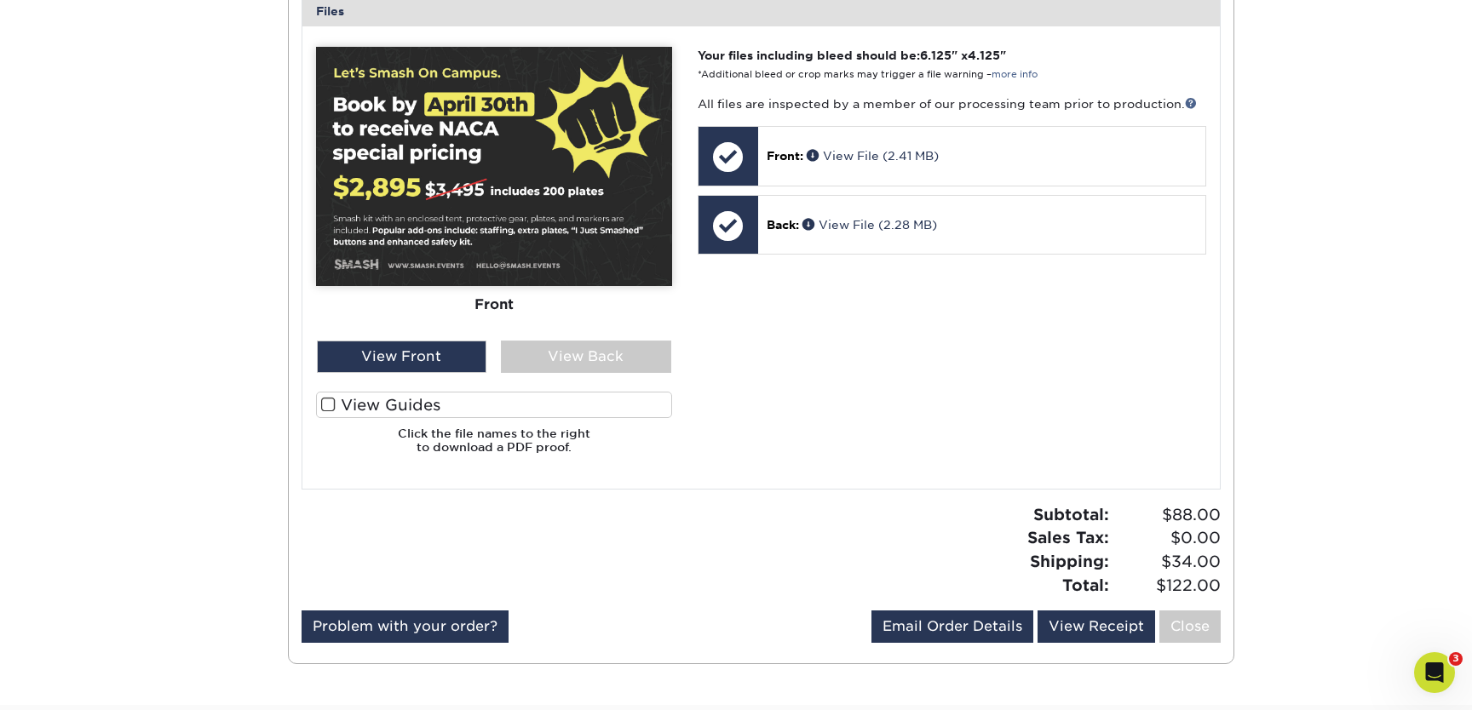
scroll to position [724, 0]
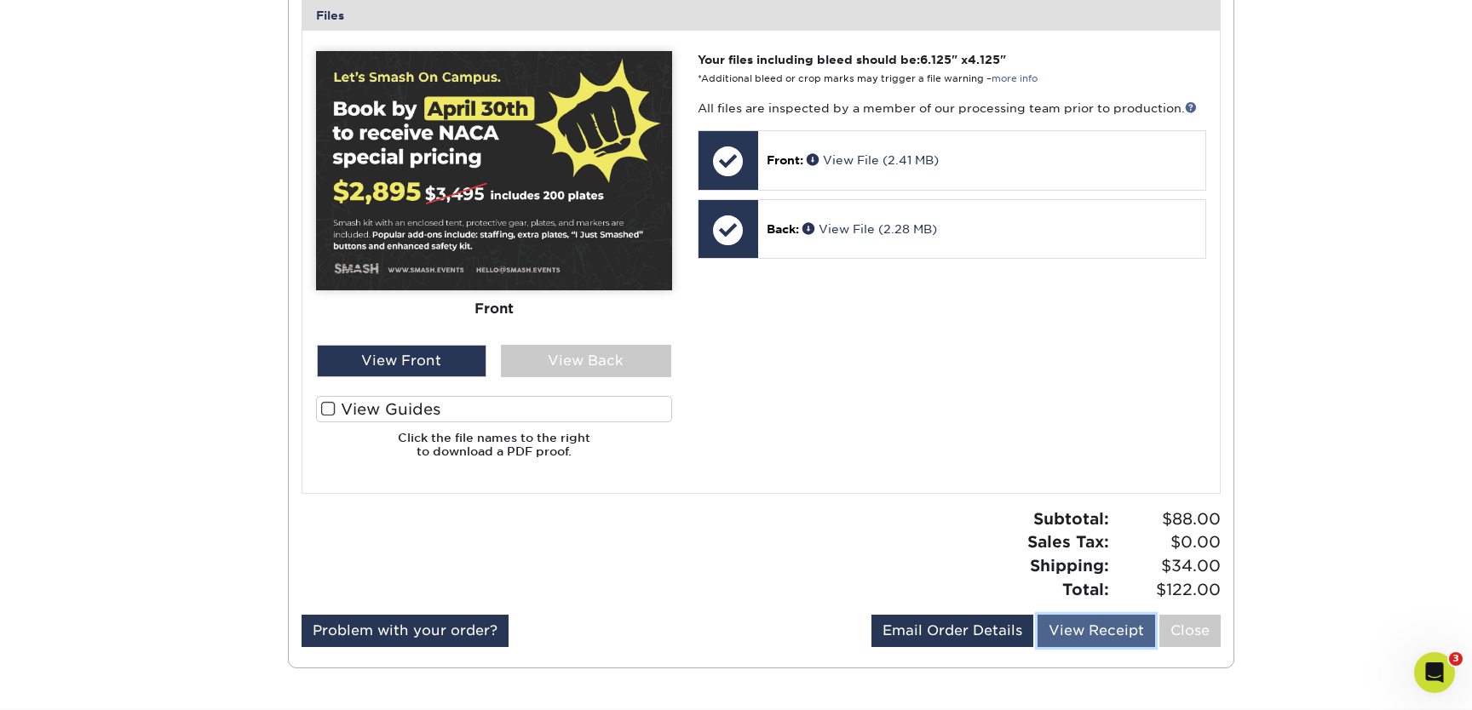
click at [1080, 634] on link "View Receipt" at bounding box center [1096, 631] width 118 height 32
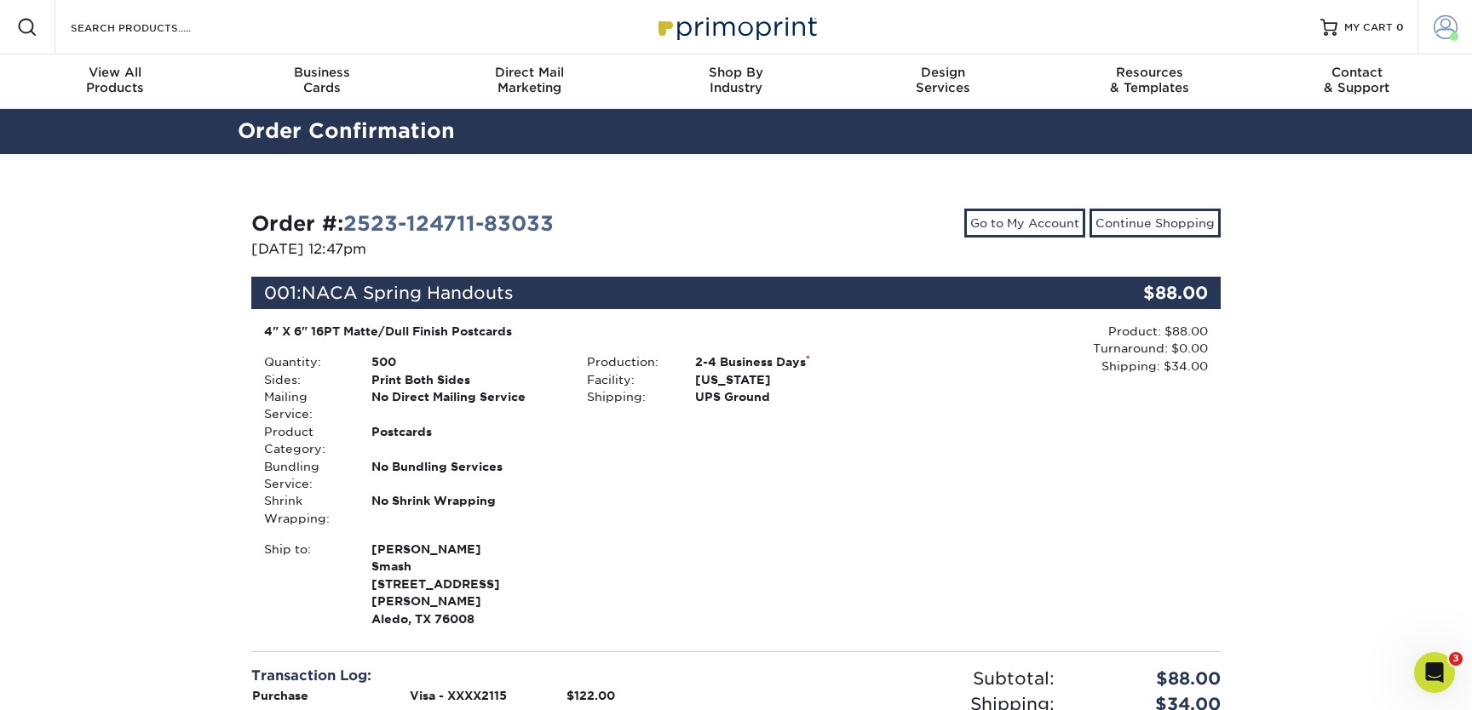
click at [1448, 37] on span at bounding box center [1445, 27] width 24 height 24
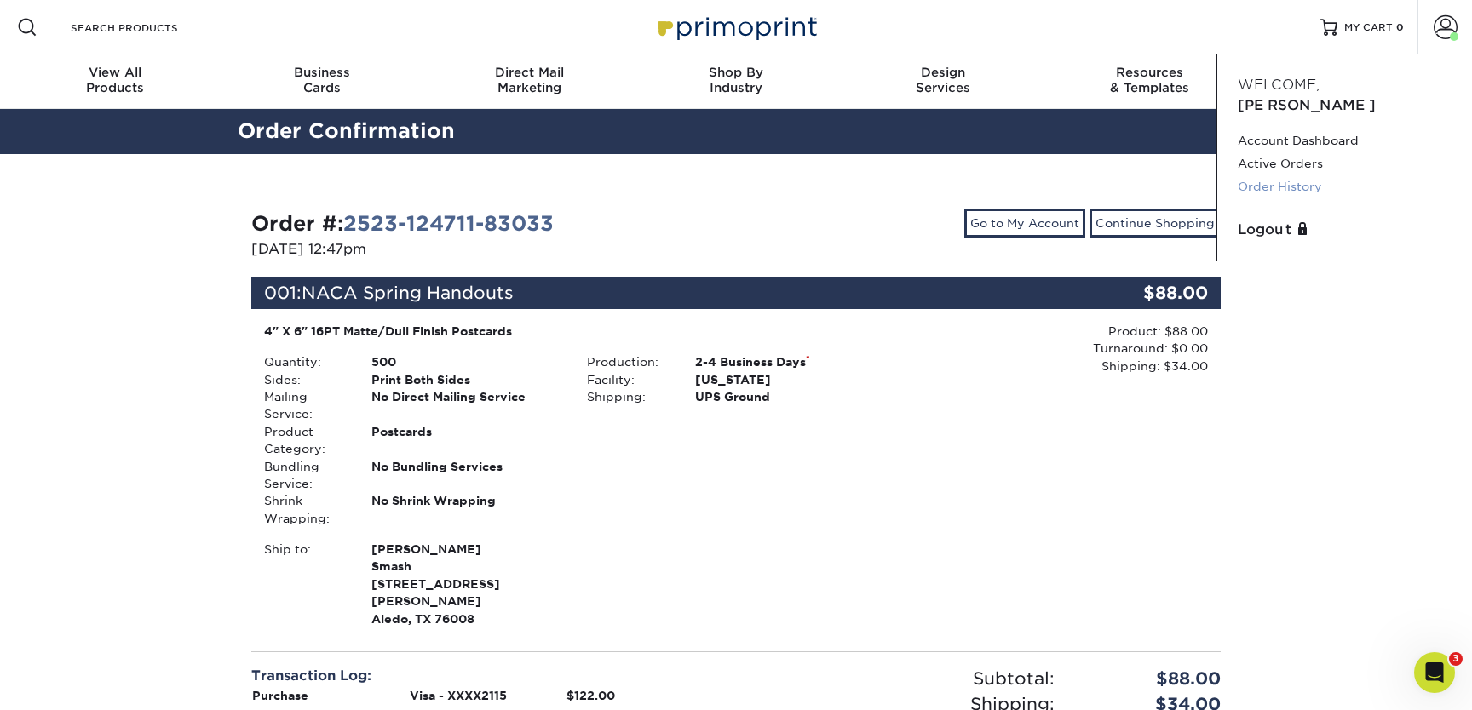
click at [1312, 175] on link "Order History" at bounding box center [1344, 186] width 214 height 23
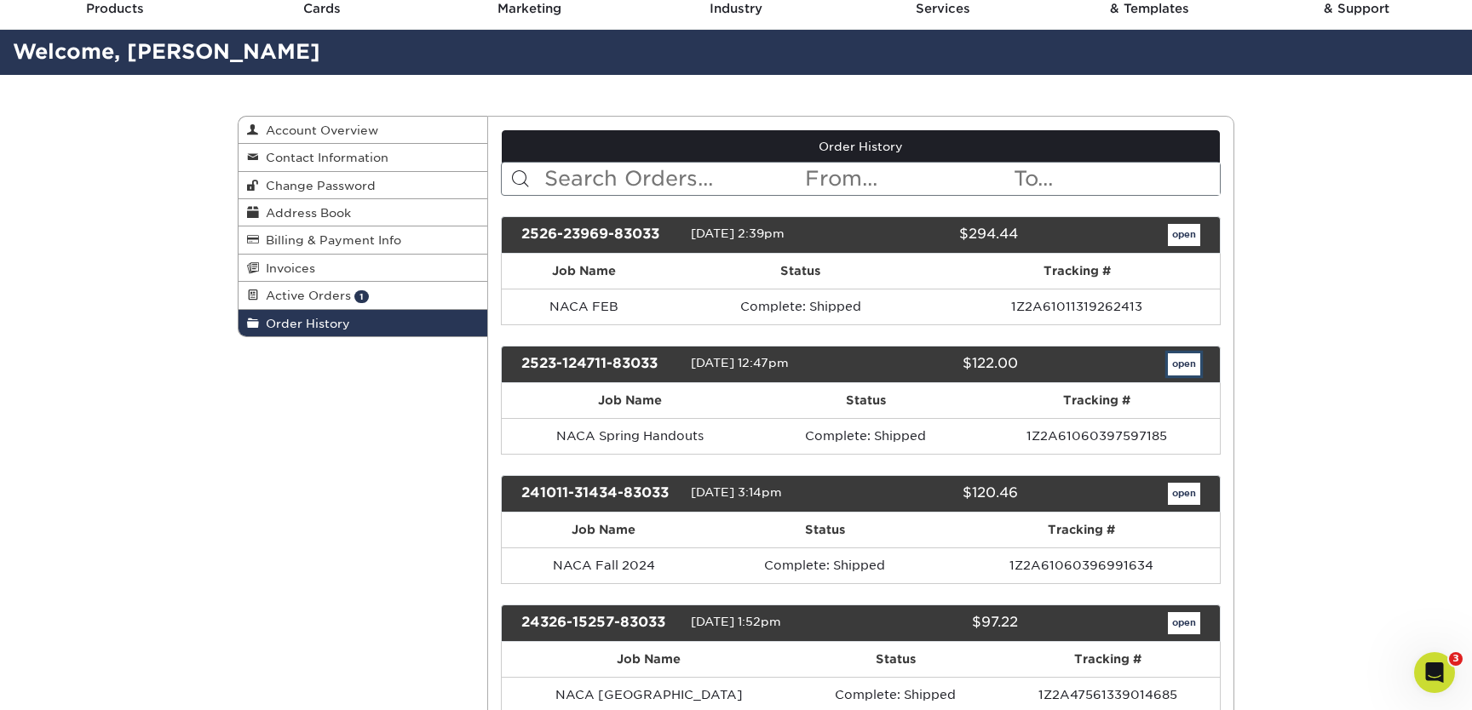
click at [1190, 363] on link "open" at bounding box center [1184, 364] width 32 height 22
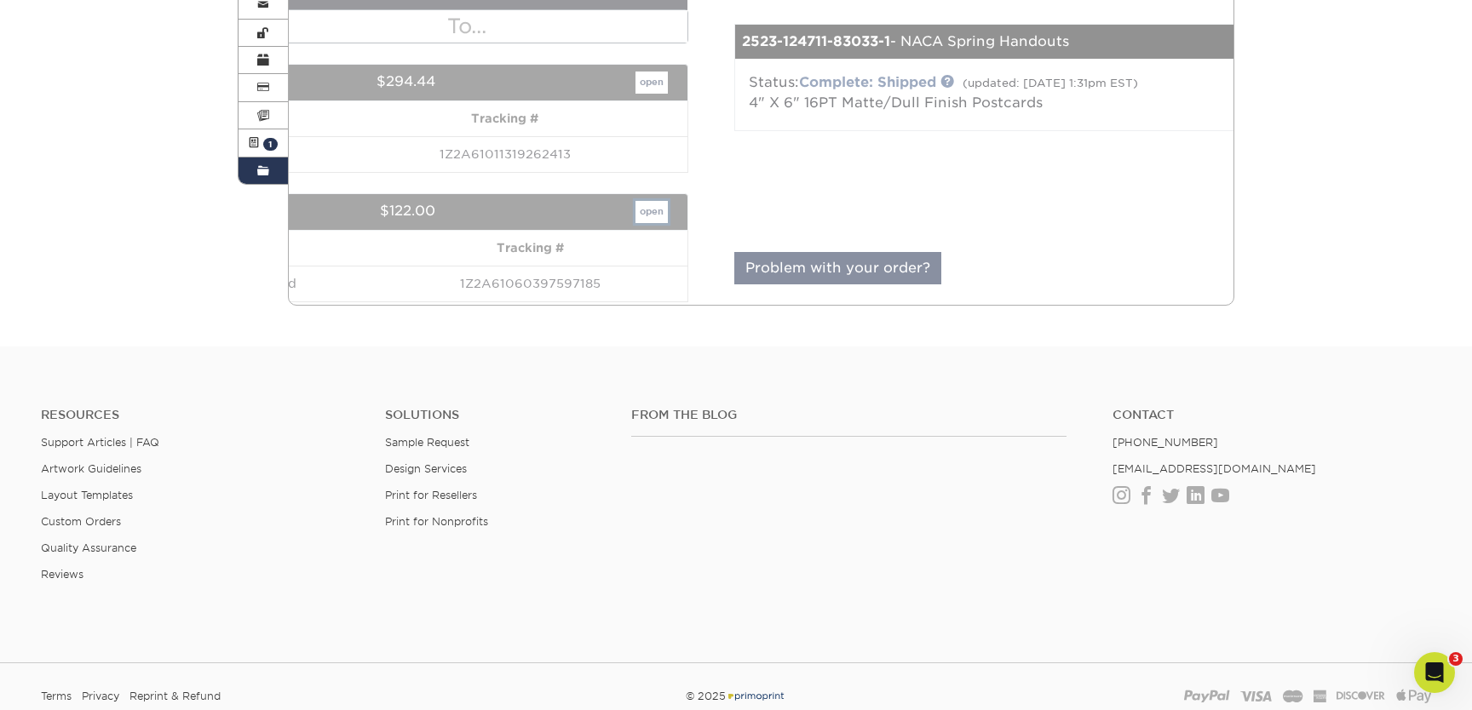
scroll to position [300, 0]
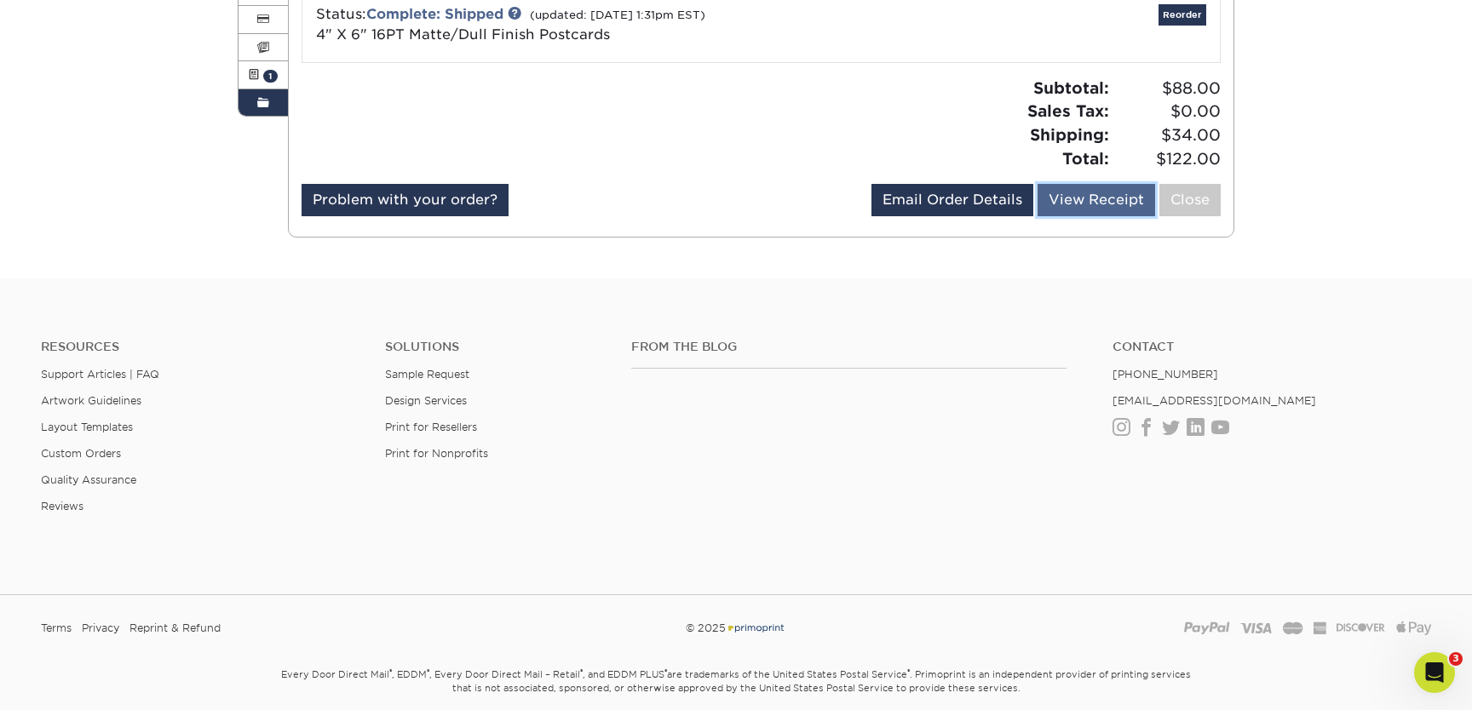
click at [1105, 187] on link "View Receipt" at bounding box center [1096, 200] width 118 height 32
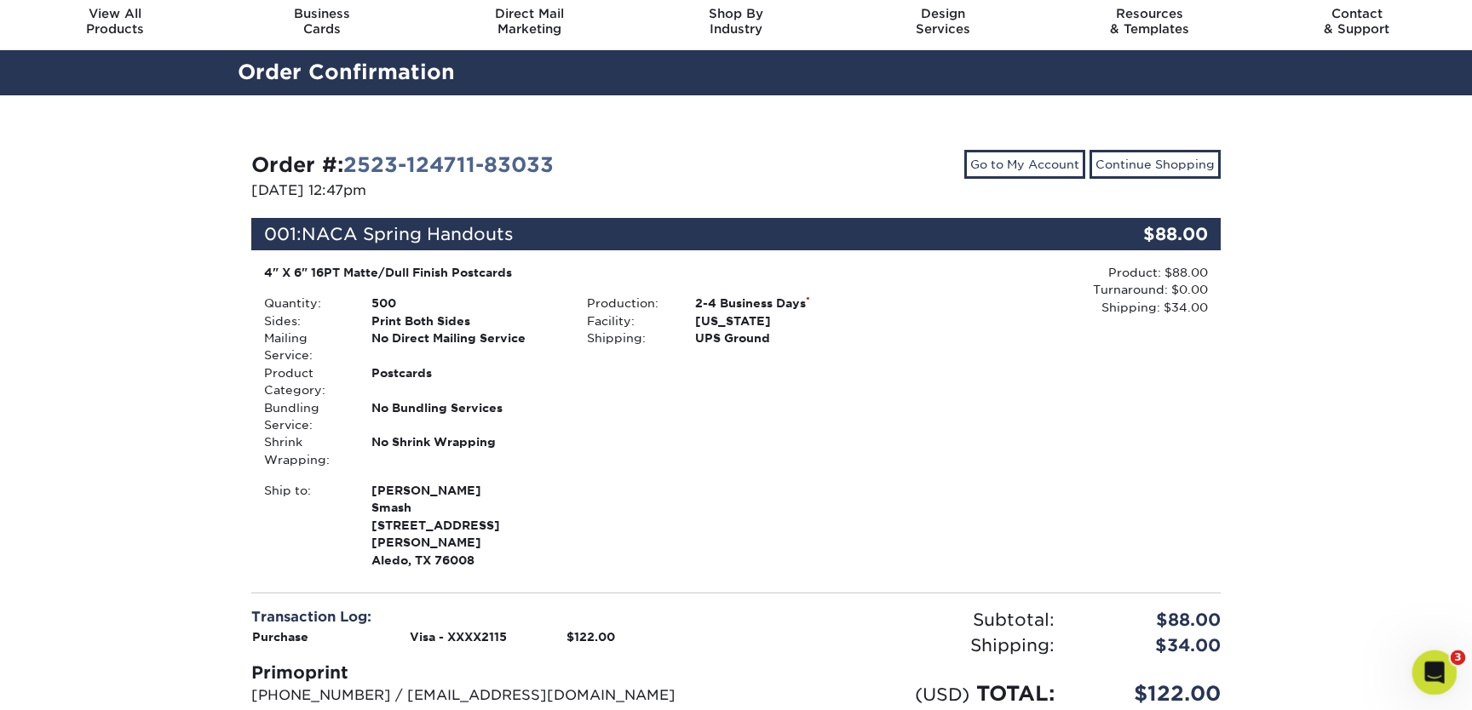
click at [1433, 658] on div "Open Intercom Messenger" at bounding box center [1431, 670] width 56 height 56
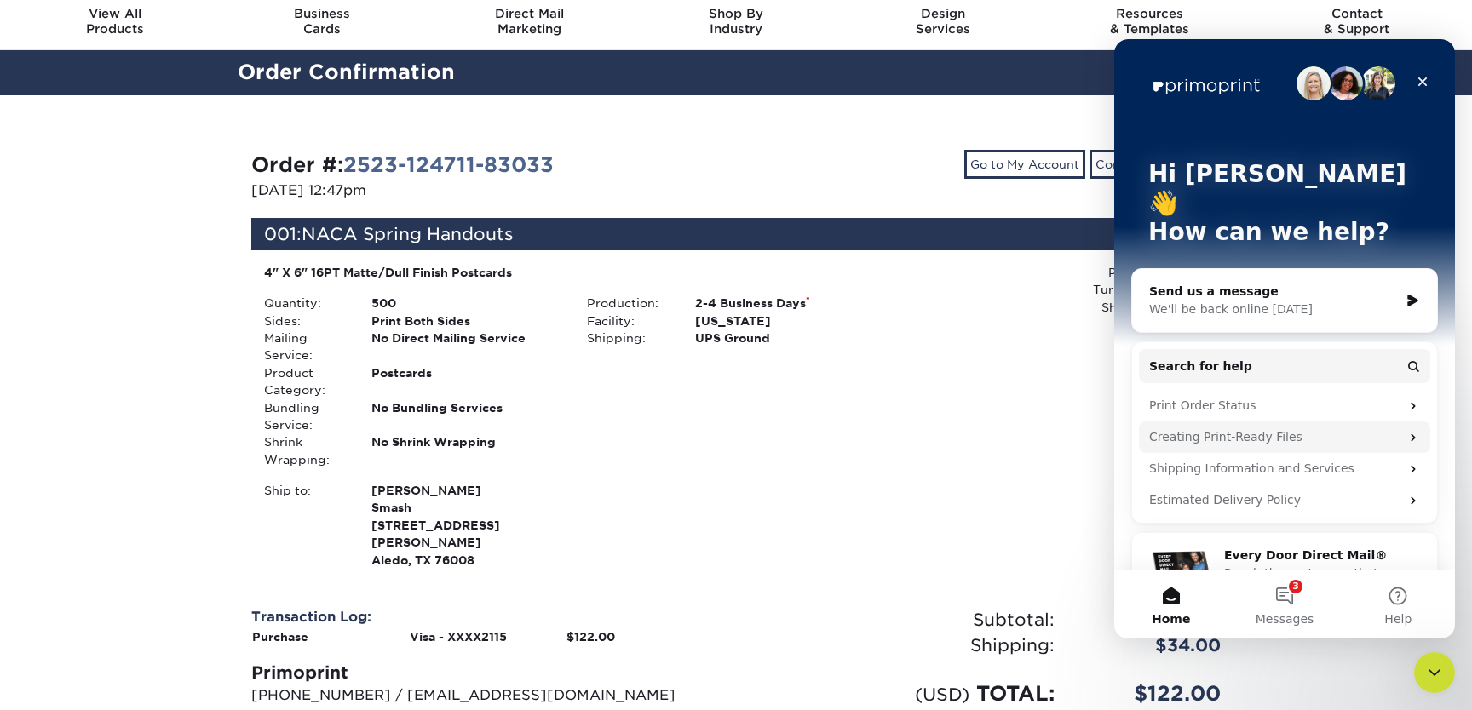
scroll to position [9, 0]
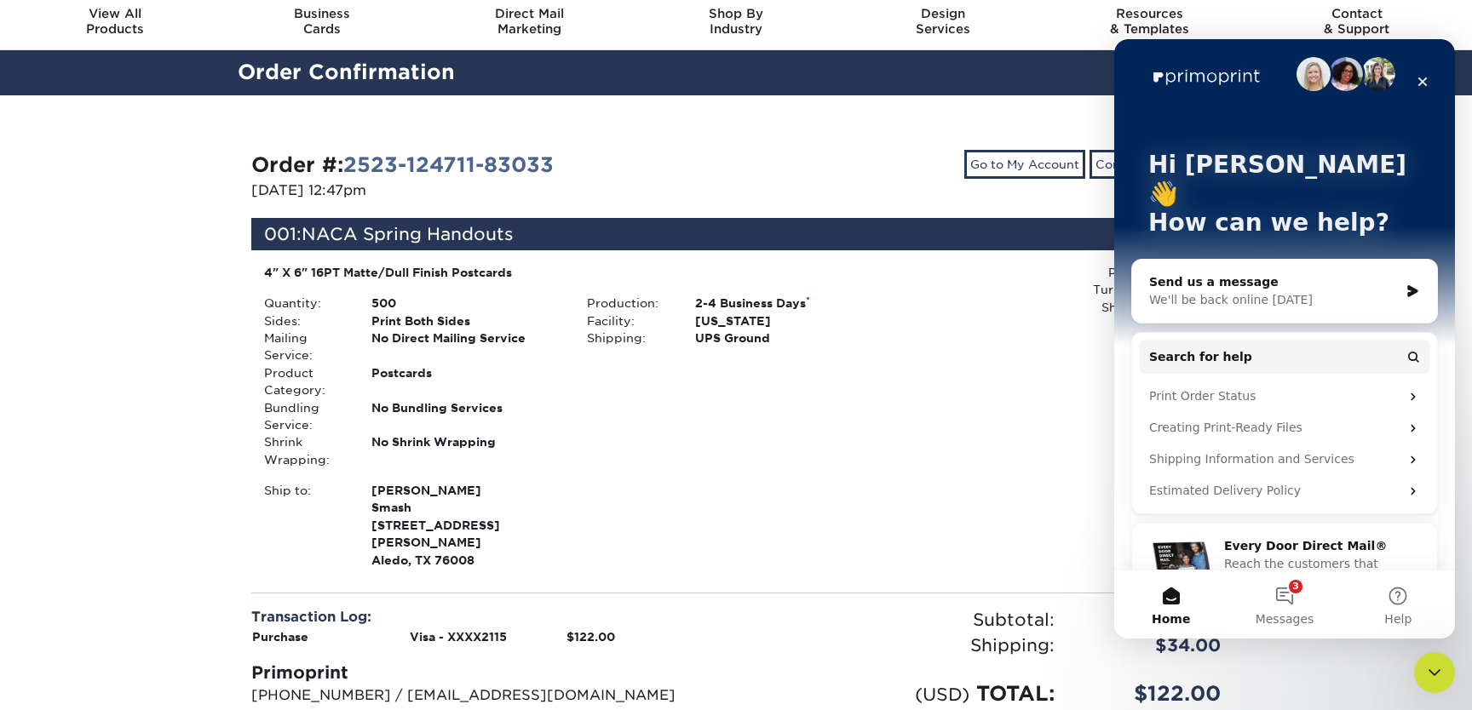
click at [1298, 291] on div "We'll be back online [DATE]" at bounding box center [1274, 300] width 250 height 18
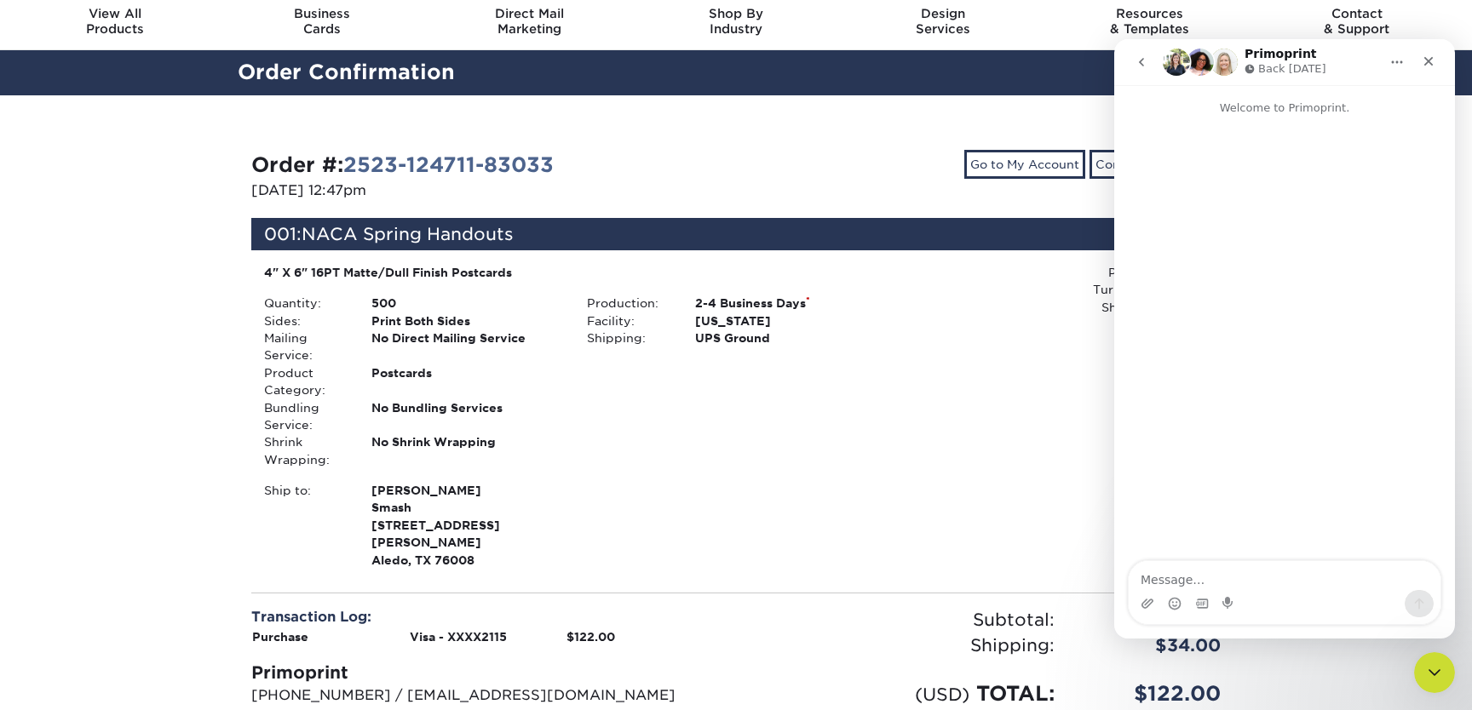
scroll to position [0, 0]
click at [1153, 575] on textarea "Message…" at bounding box center [1284, 575] width 312 height 29
type textarea "Hey I accidentally used the wrong company card for our order. Can we swap to th…"
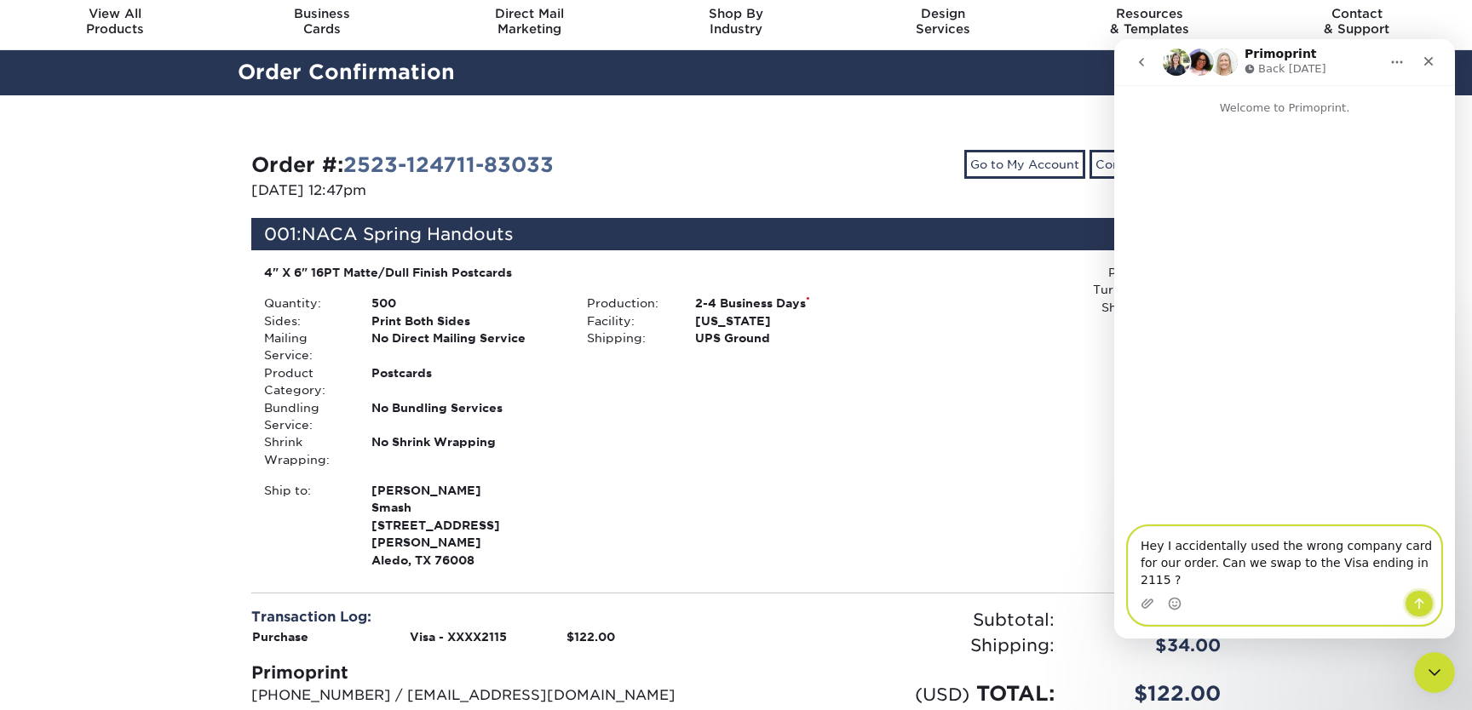
click at [1420, 604] on icon "Send a message…" at bounding box center [1419, 604] width 14 height 14
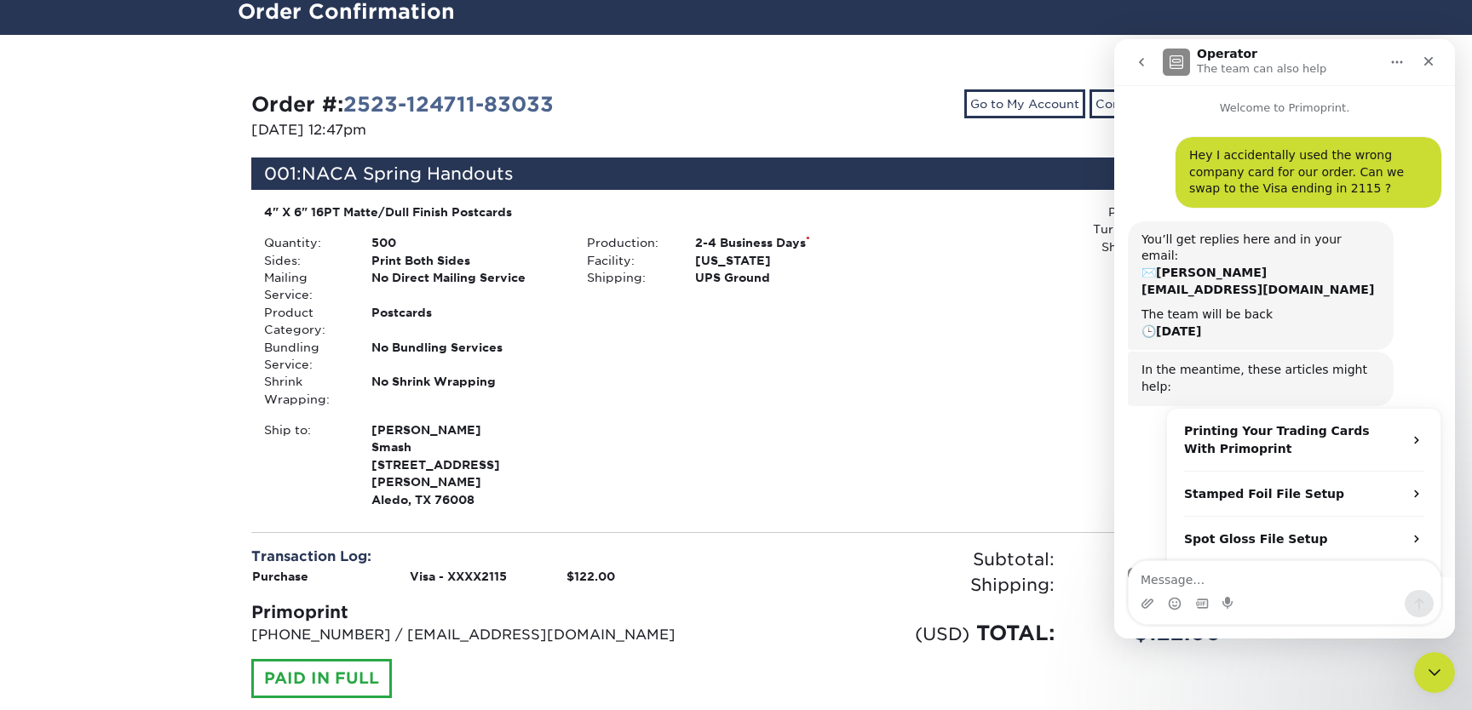
scroll to position [11, 0]
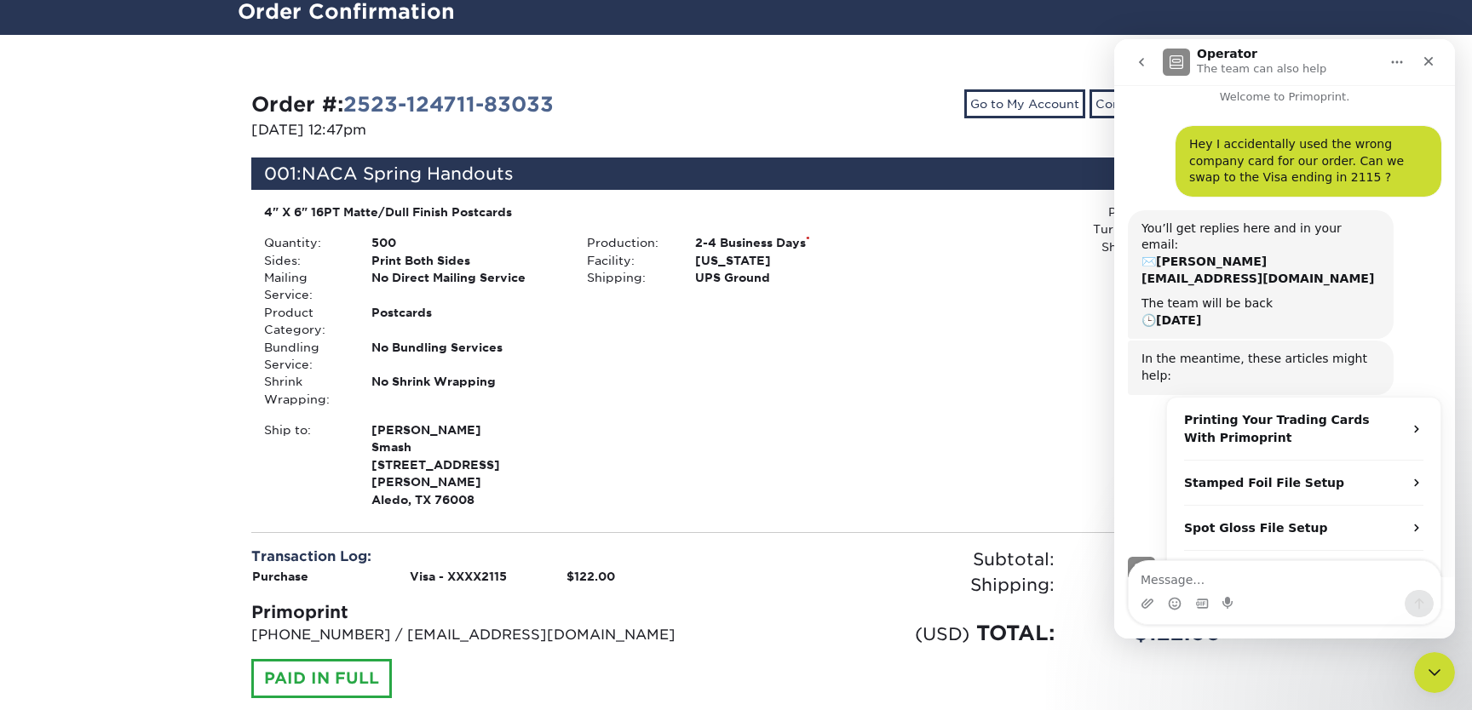
drag, startPoint x: 825, startPoint y: 116, endPoint x: 798, endPoint y: 121, distance: 27.7
click at [825, 116] on div "Go to My Account Continue Shopping" at bounding box center [984, 116] width 497 height 55
